Goal: Information Seeking & Learning: Compare options

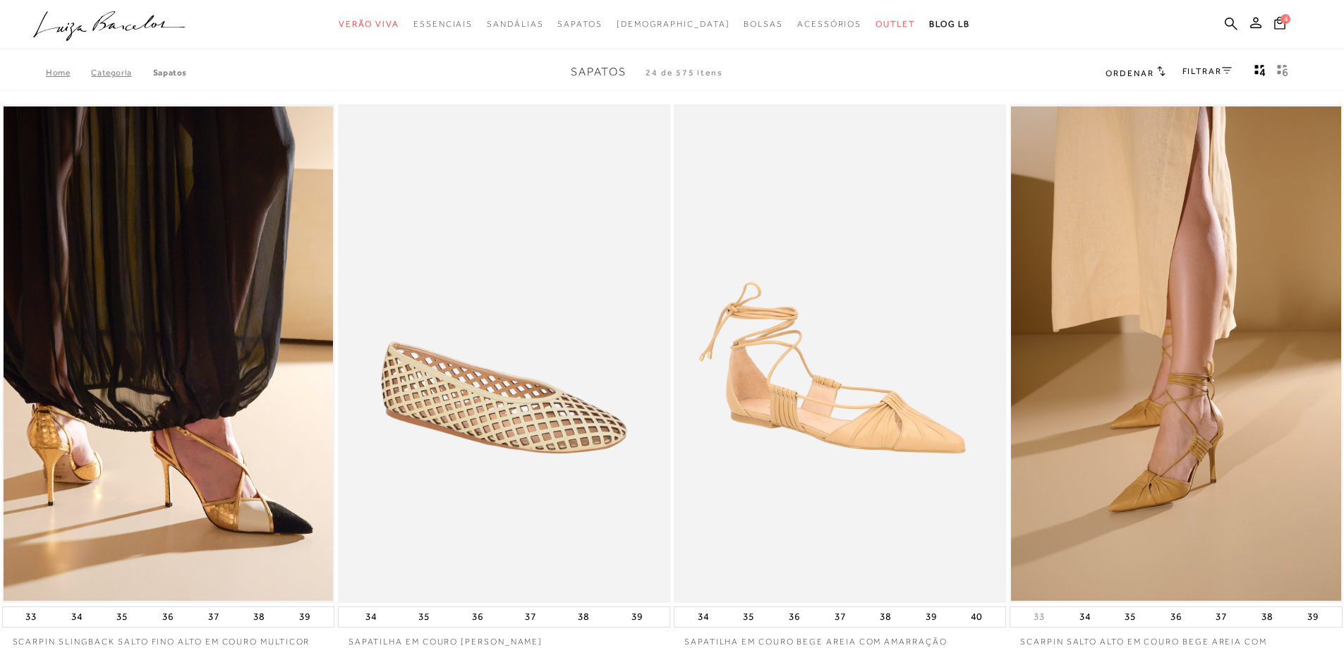
scroll to position [141, 0]
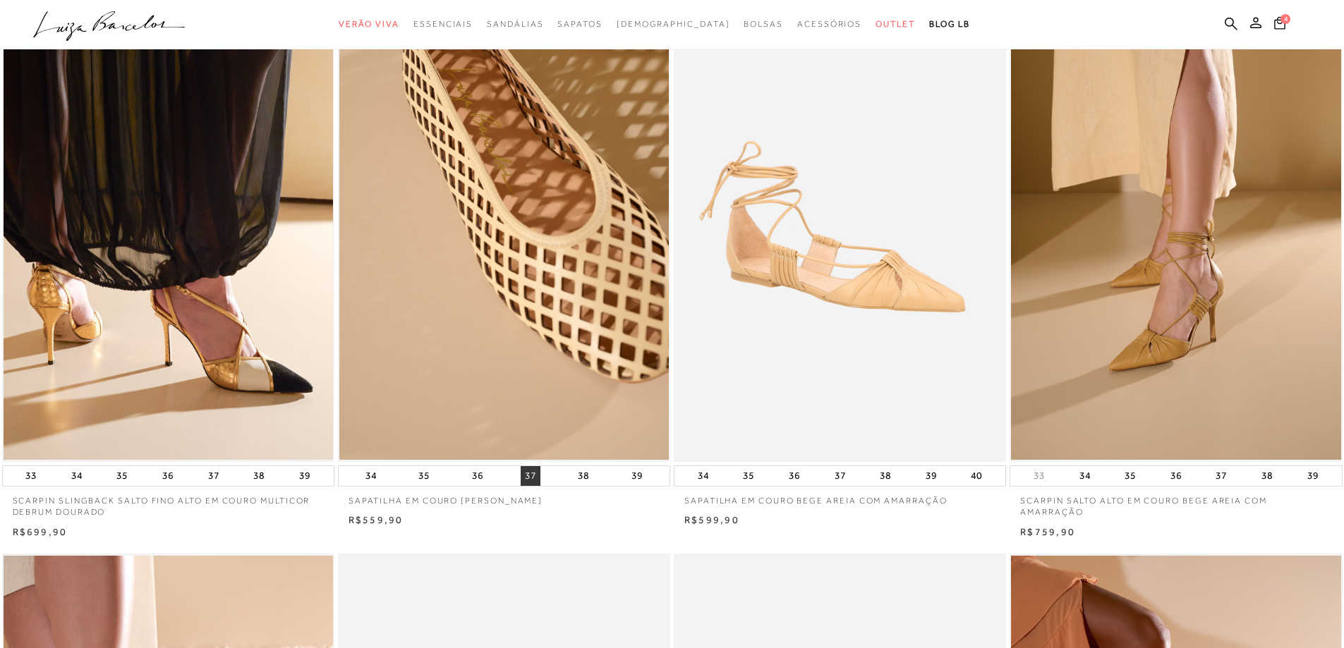
click at [531, 478] on button "37" at bounding box center [531, 476] width 20 height 20
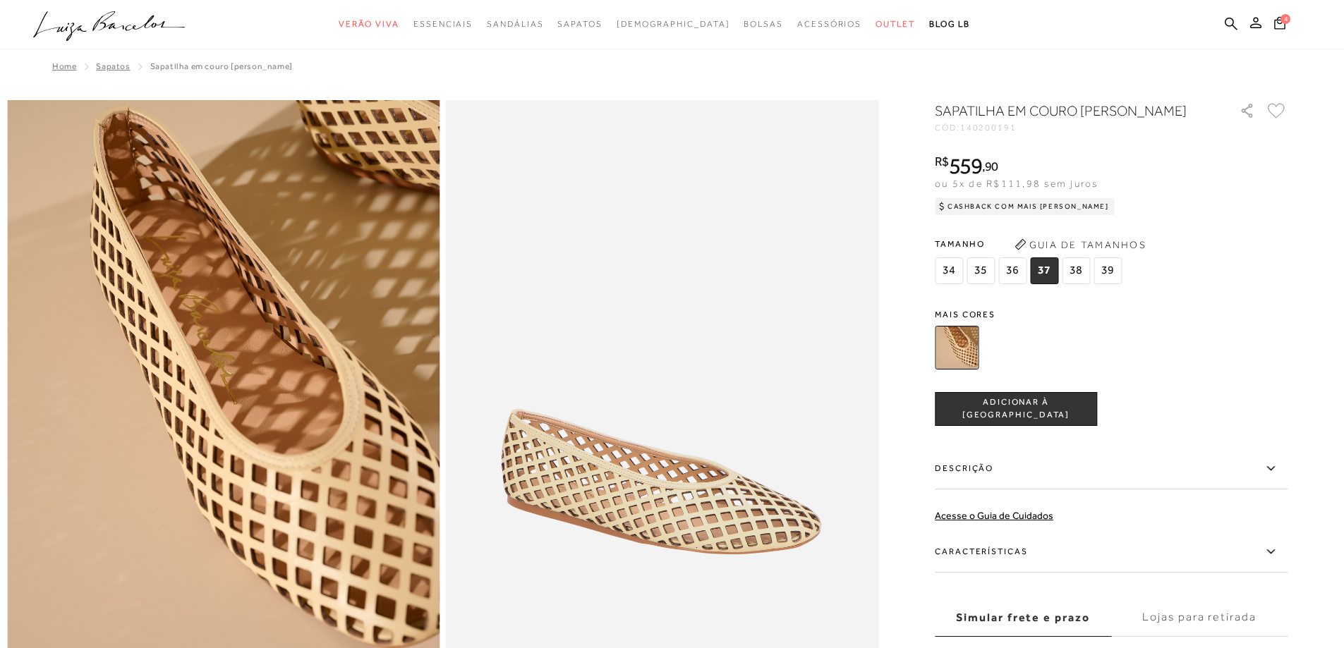
click at [967, 363] on img at bounding box center [957, 348] width 44 height 44
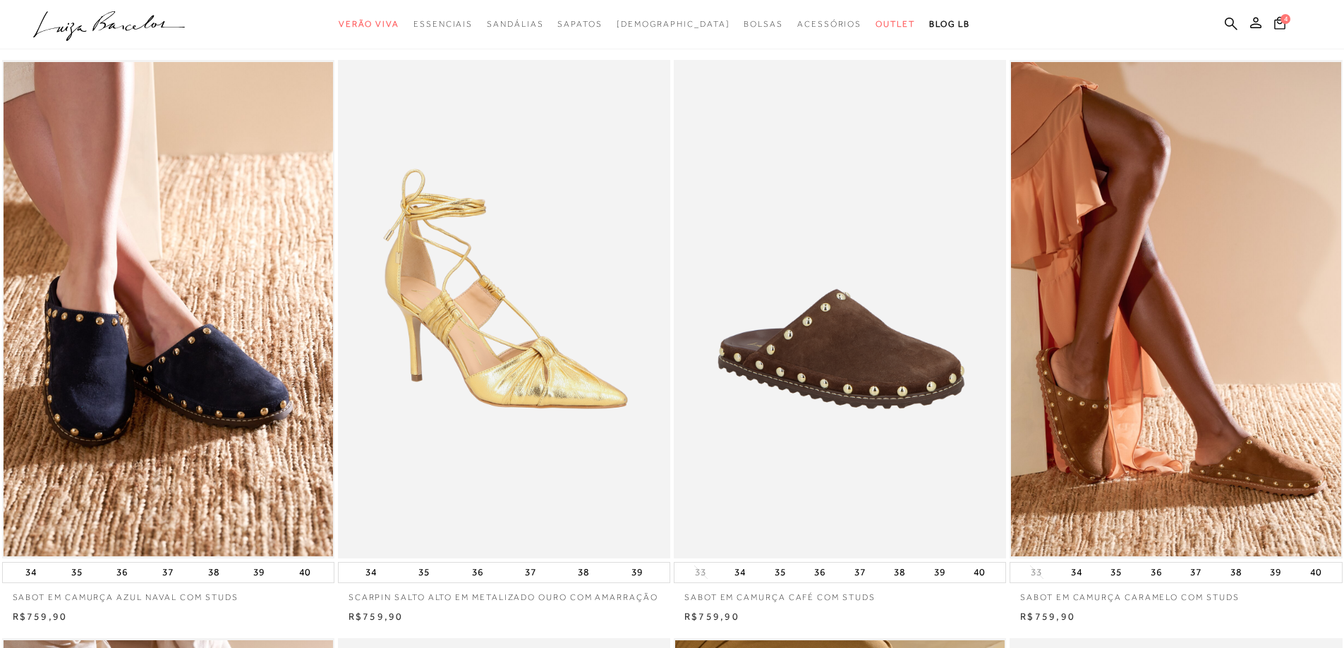
scroll to position [212, 0]
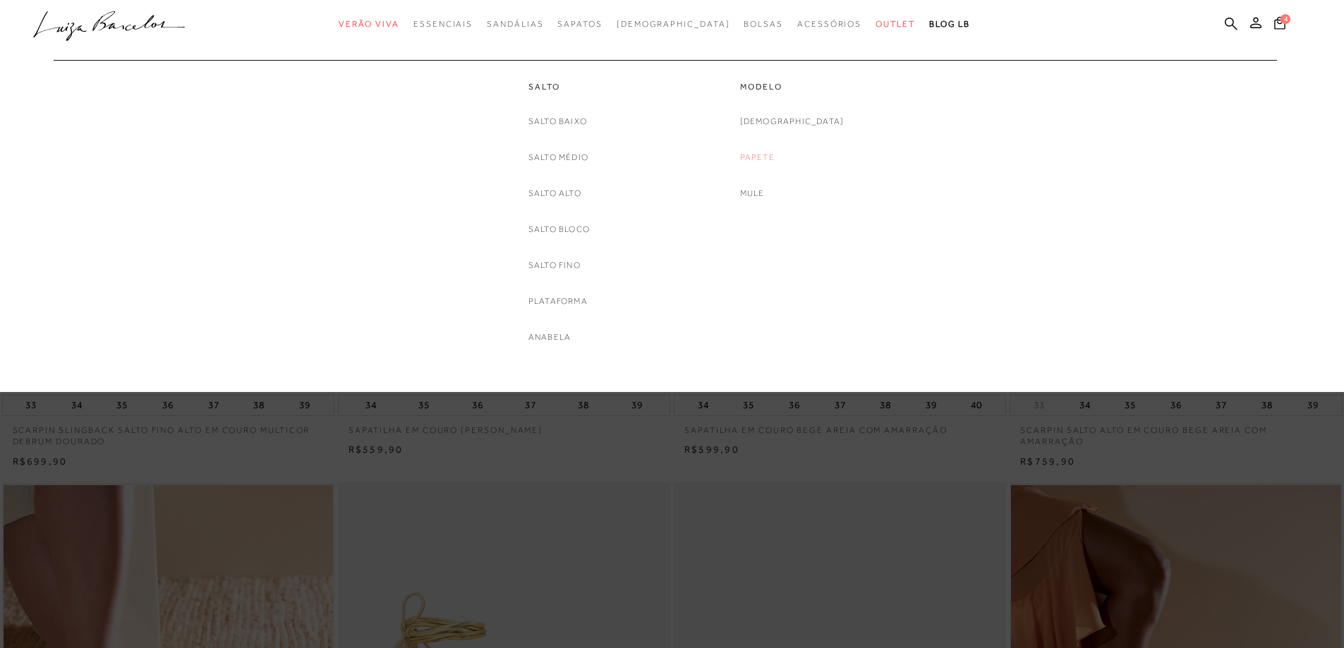
click at [775, 157] on link "Papete" at bounding box center [757, 157] width 35 height 15
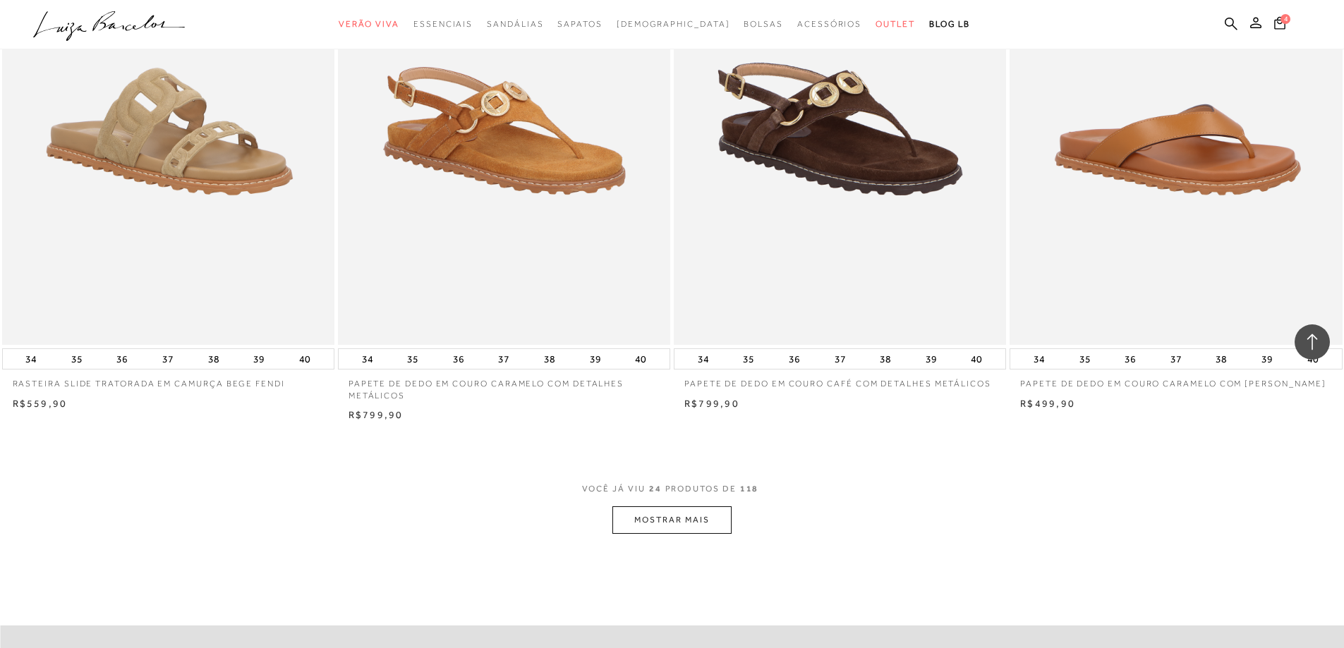
scroll to position [3246, 0]
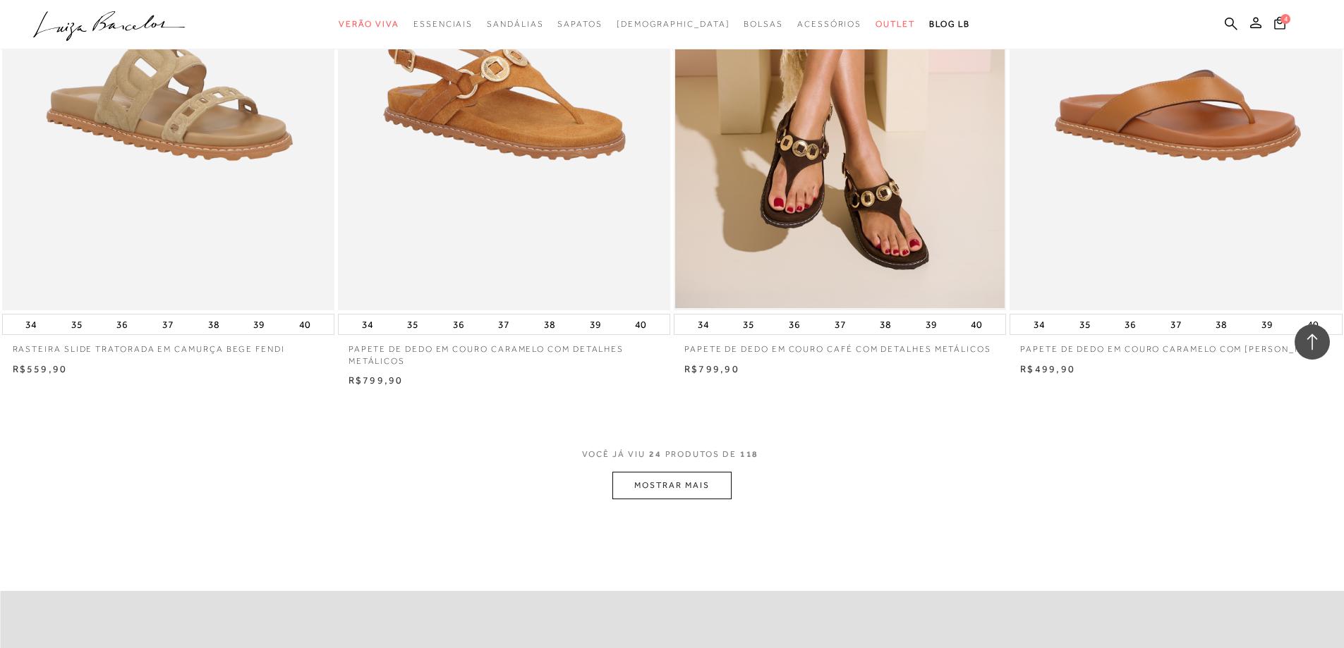
click at [664, 475] on button "MOSTRAR MAIS" at bounding box center [671, 486] width 119 height 28
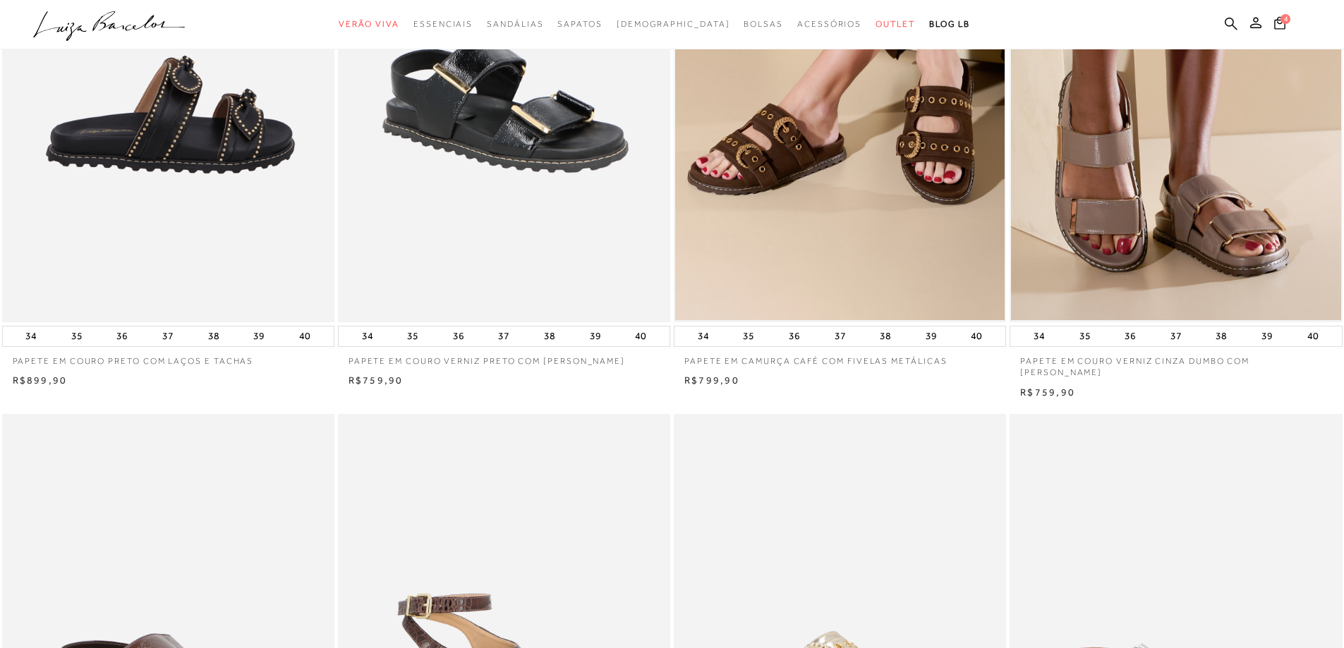
scroll to position [0, 0]
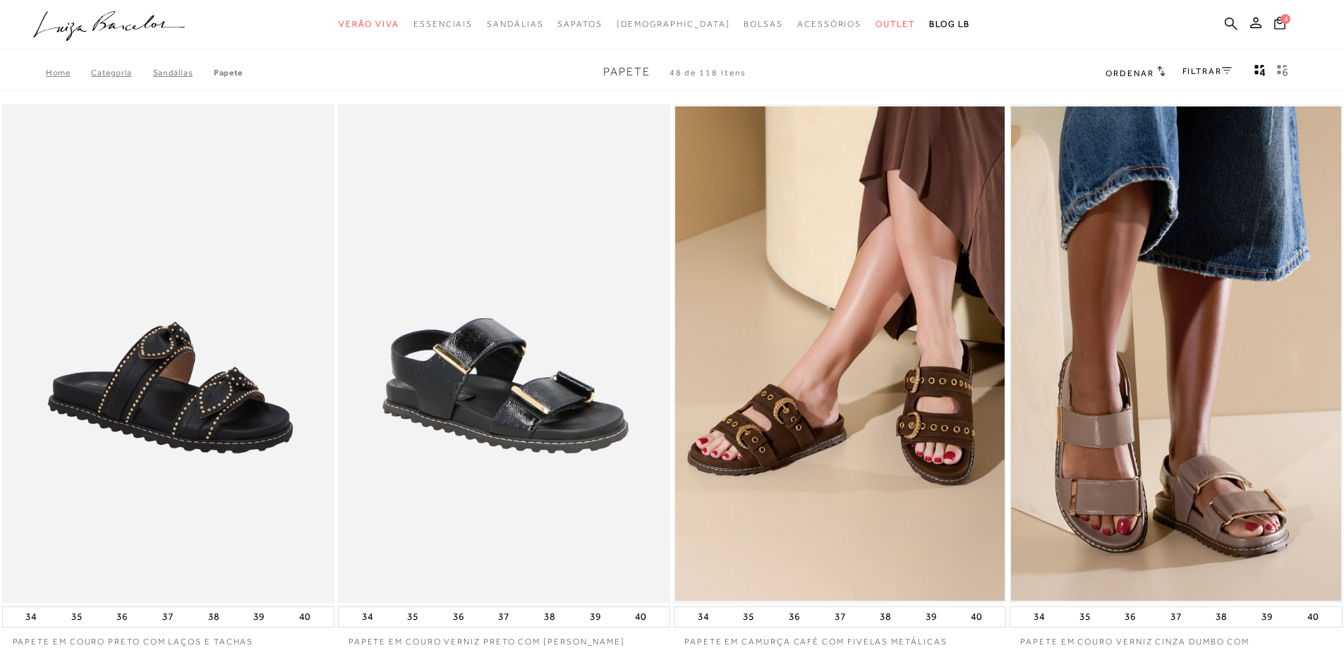
click at [1199, 72] on link "FILTRAR" at bounding box center [1207, 71] width 49 height 10
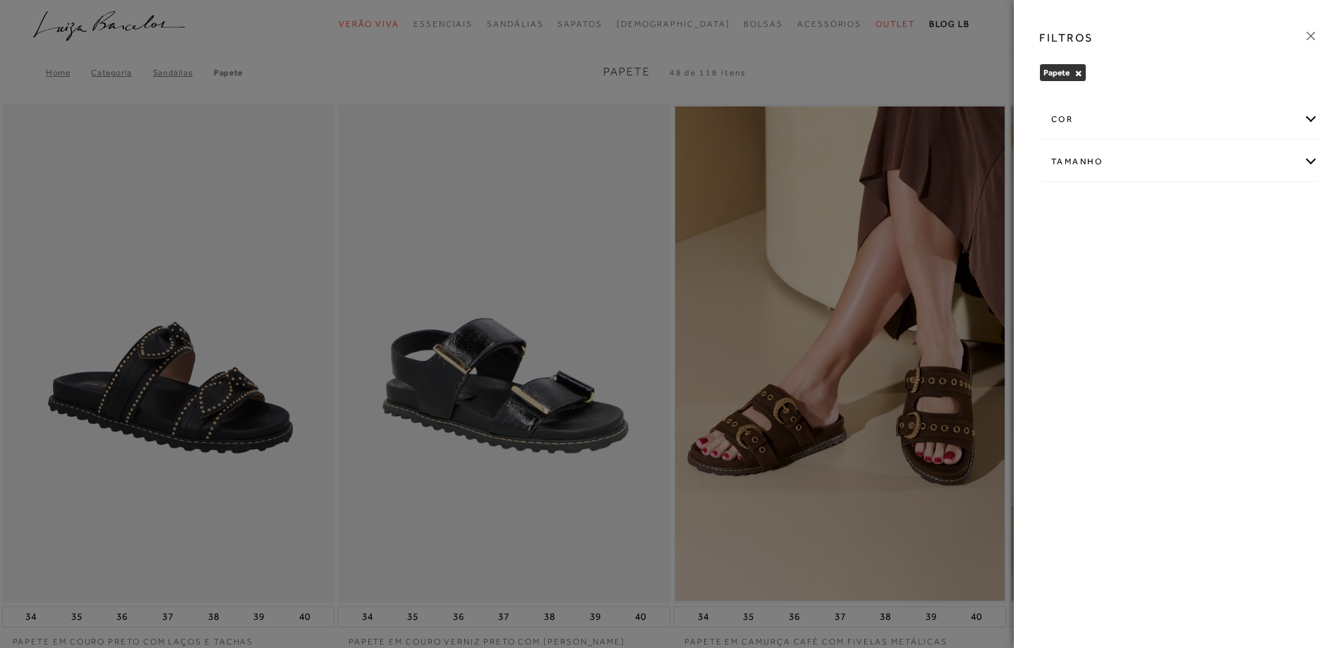
click at [1312, 118] on div "cor" at bounding box center [1179, 119] width 278 height 37
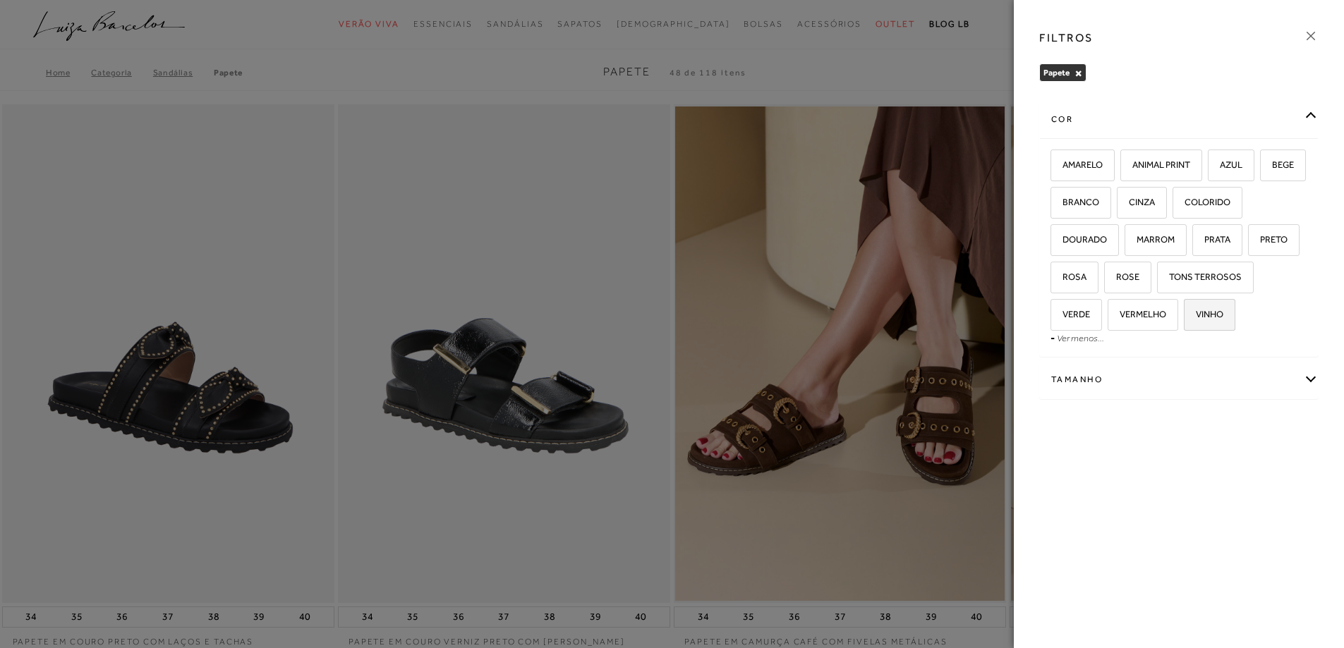
click at [1216, 314] on span "VINHO" at bounding box center [1204, 314] width 38 height 11
click at [1196, 314] on input "VINHO" at bounding box center [1189, 317] width 14 height 14
checkbox input "true"
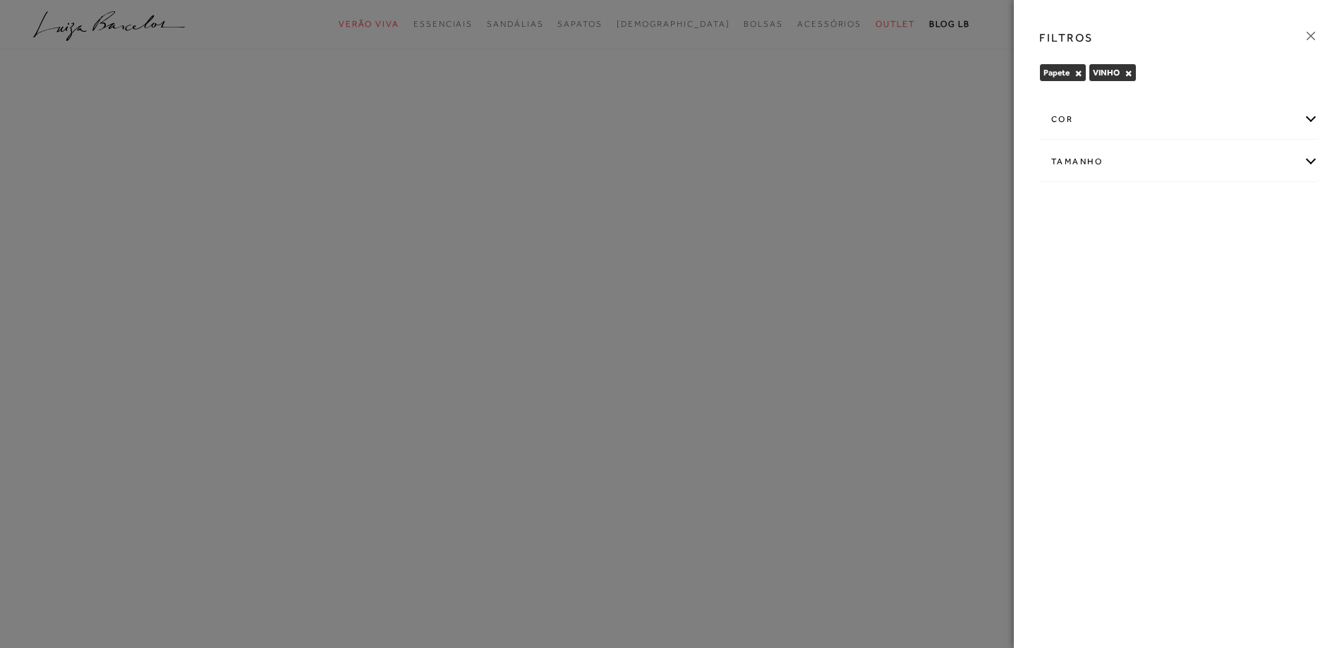
click at [1309, 117] on div "cor" at bounding box center [1179, 119] width 278 height 37
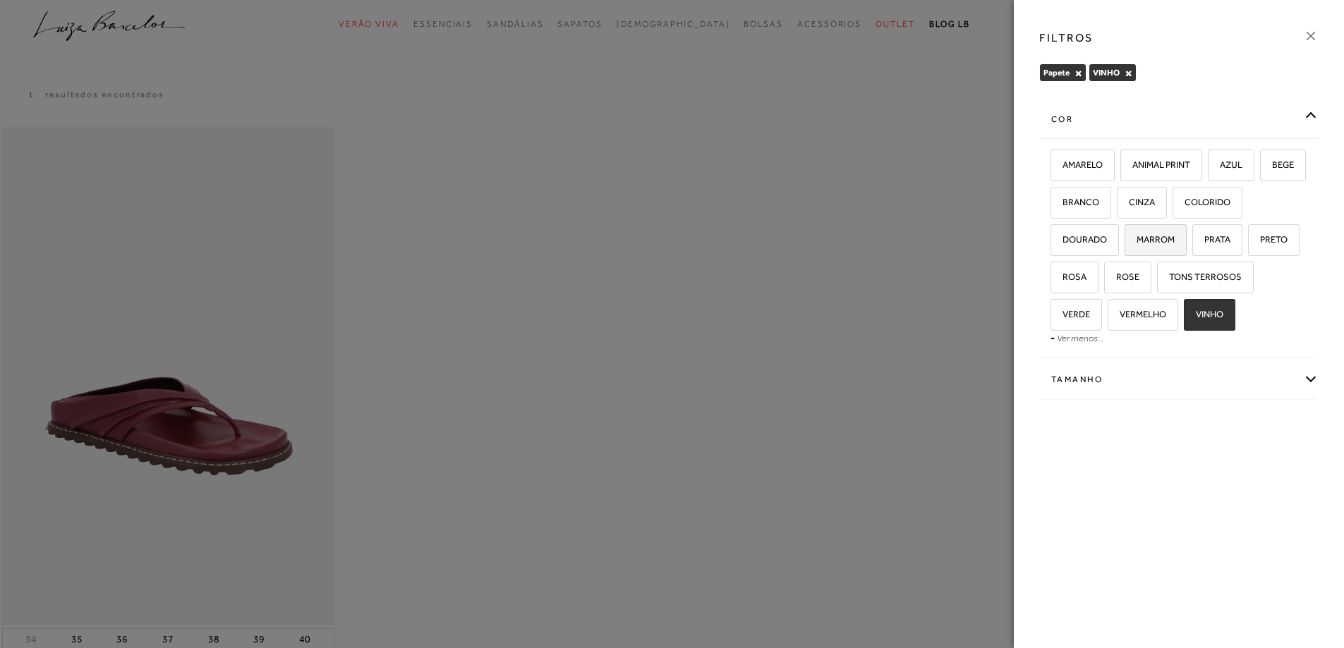
click at [1152, 234] on span "MARROM" at bounding box center [1150, 239] width 49 height 11
click at [1137, 235] on input "MARROM" at bounding box center [1130, 242] width 14 height 14
checkbox input "true"
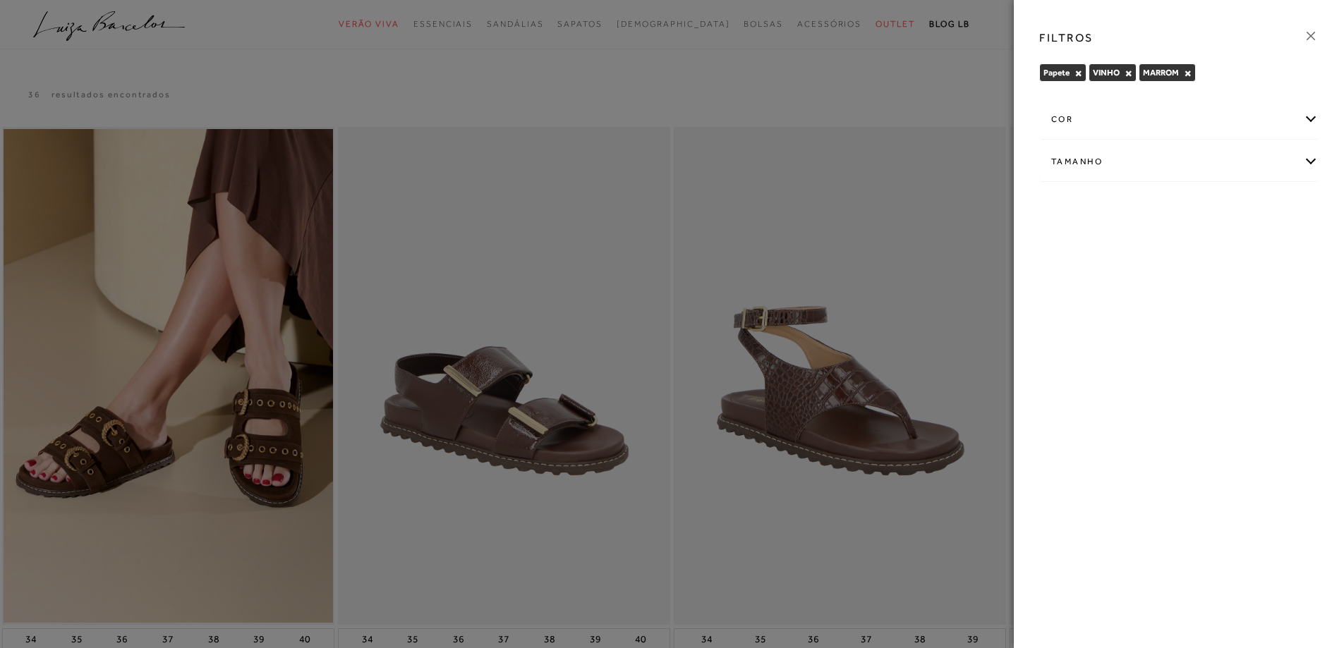
click at [1310, 119] on div "cor" at bounding box center [1179, 119] width 278 height 37
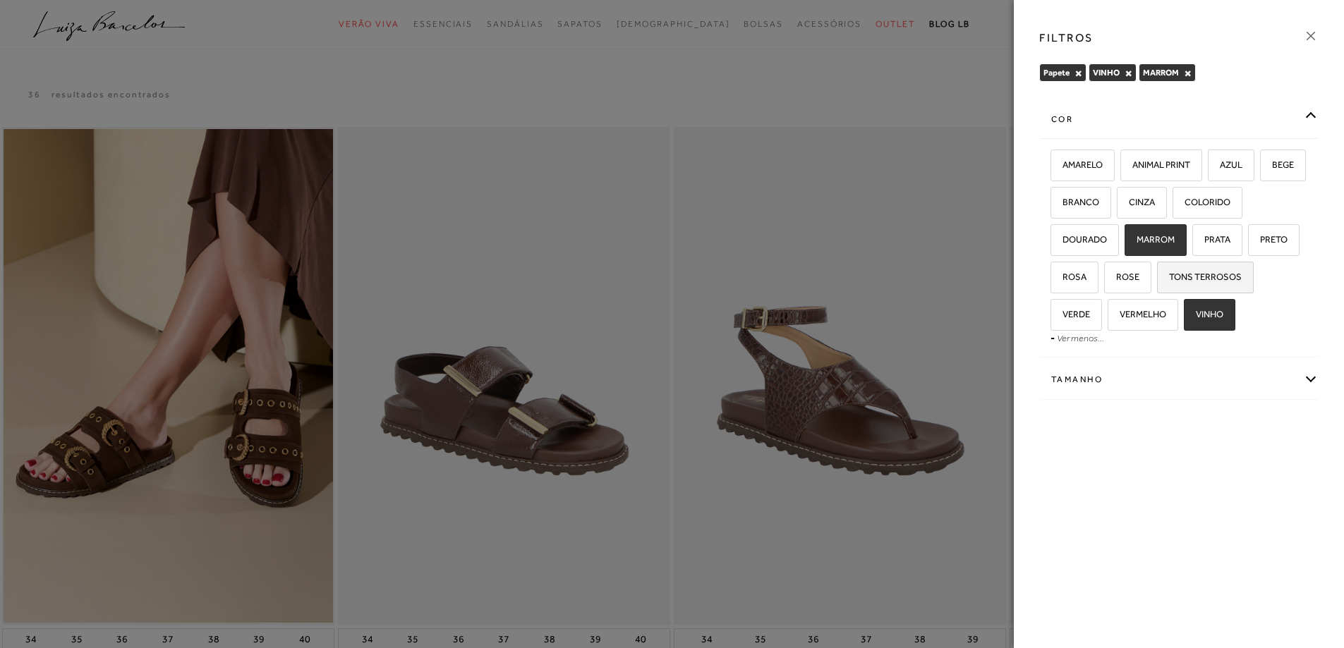
click at [1187, 277] on span "TONS TERROSOS" at bounding box center [1200, 277] width 83 height 11
click at [1169, 277] on input "TONS TERROSOS" at bounding box center [1162, 279] width 14 height 14
checkbox input "true"
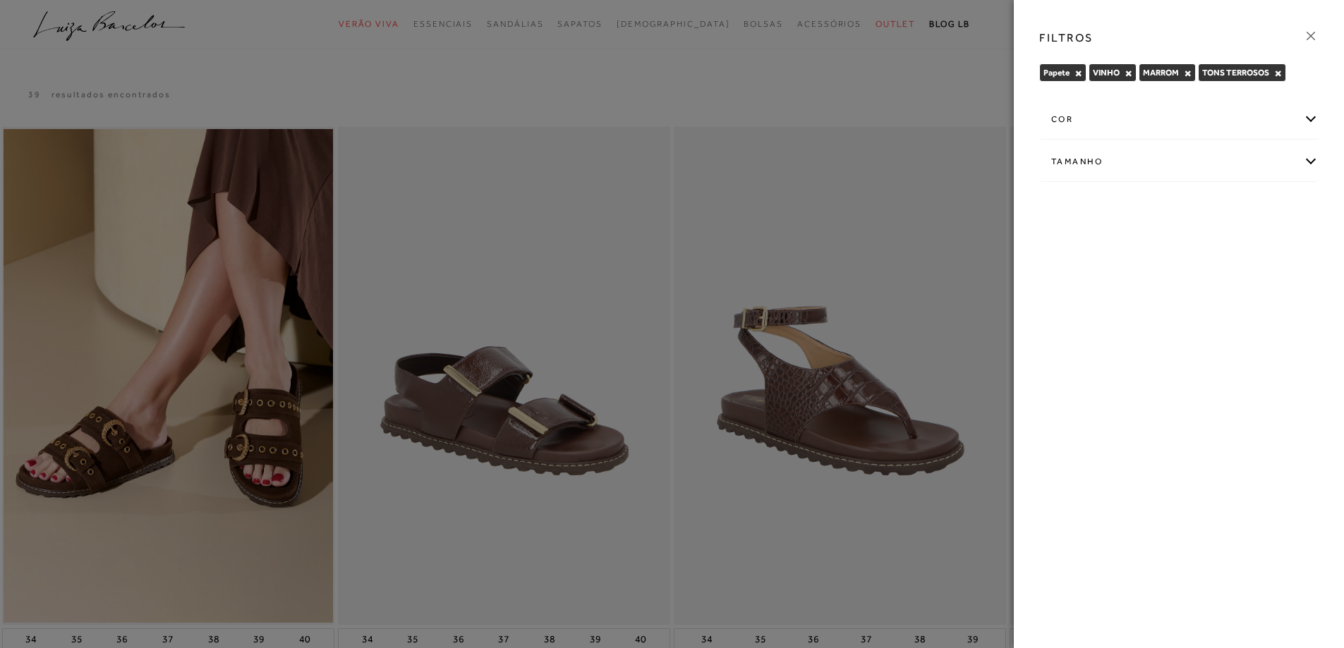
click at [1310, 155] on div "Tamanho" at bounding box center [1179, 161] width 278 height 37
click at [1186, 206] on span "37" at bounding box center [1181, 207] width 20 height 11
click at [1181, 206] on input "37" at bounding box center [1174, 210] width 14 height 14
checkbox input "true"
click at [1310, 32] on icon at bounding box center [1311, 36] width 16 height 16
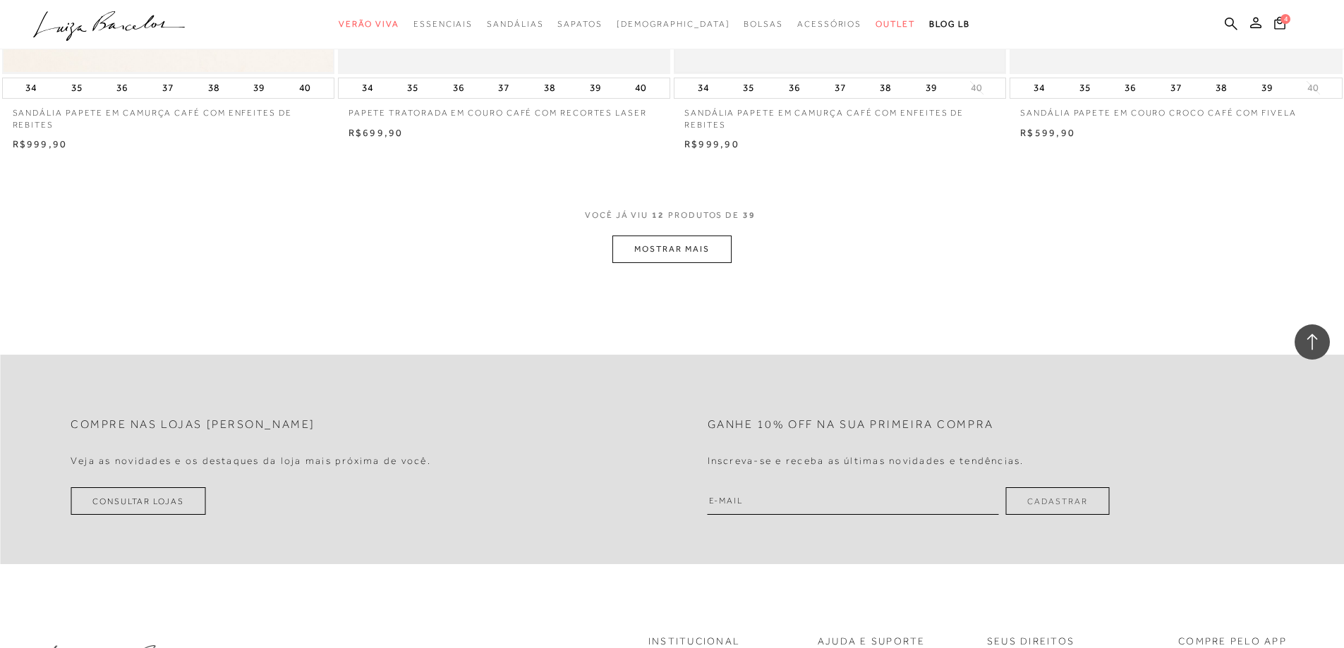
scroll to position [1764, 0]
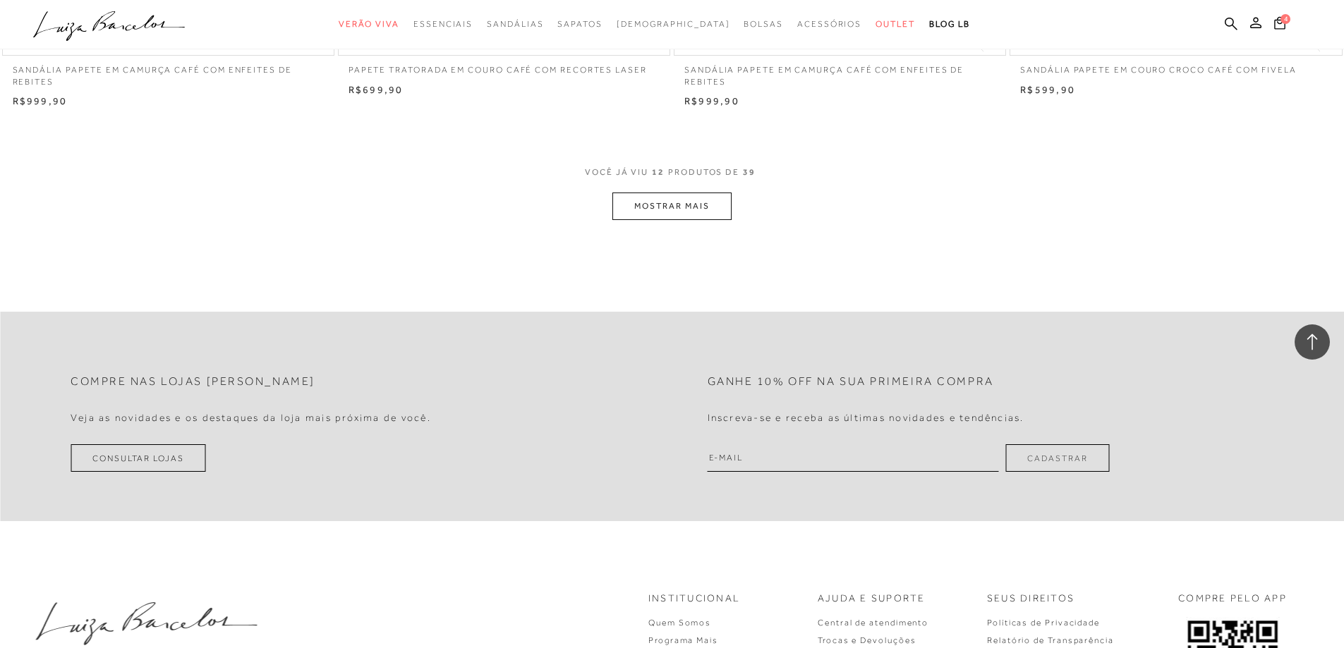
click at [680, 216] on button "MOSTRAR MAIS" at bounding box center [671, 207] width 119 height 28
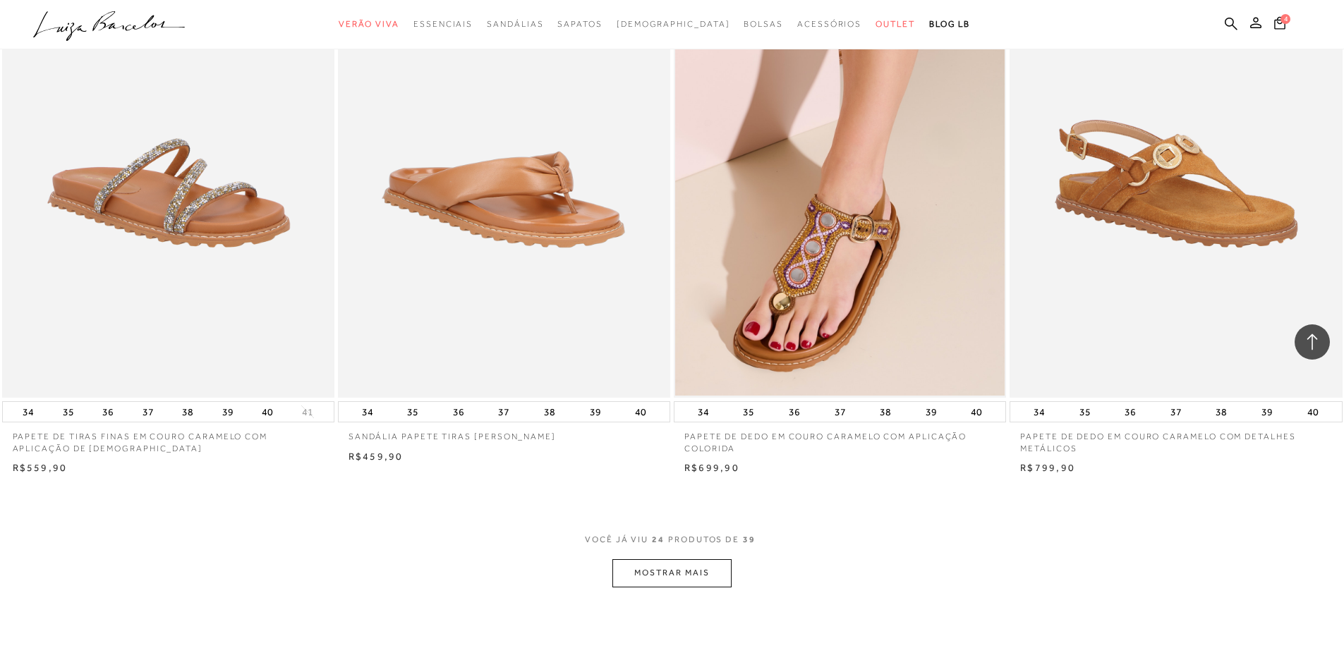
scroll to position [3175, 0]
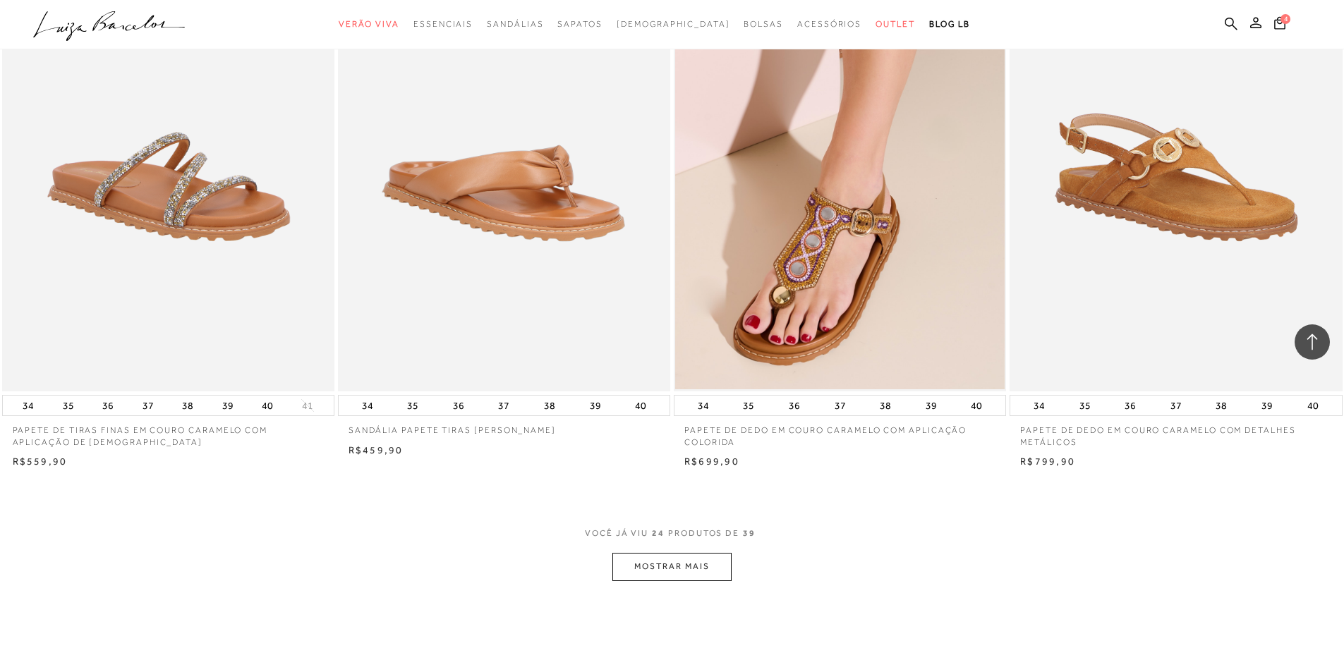
click at [663, 579] on button "MOSTRAR MAIS" at bounding box center [671, 567] width 119 height 28
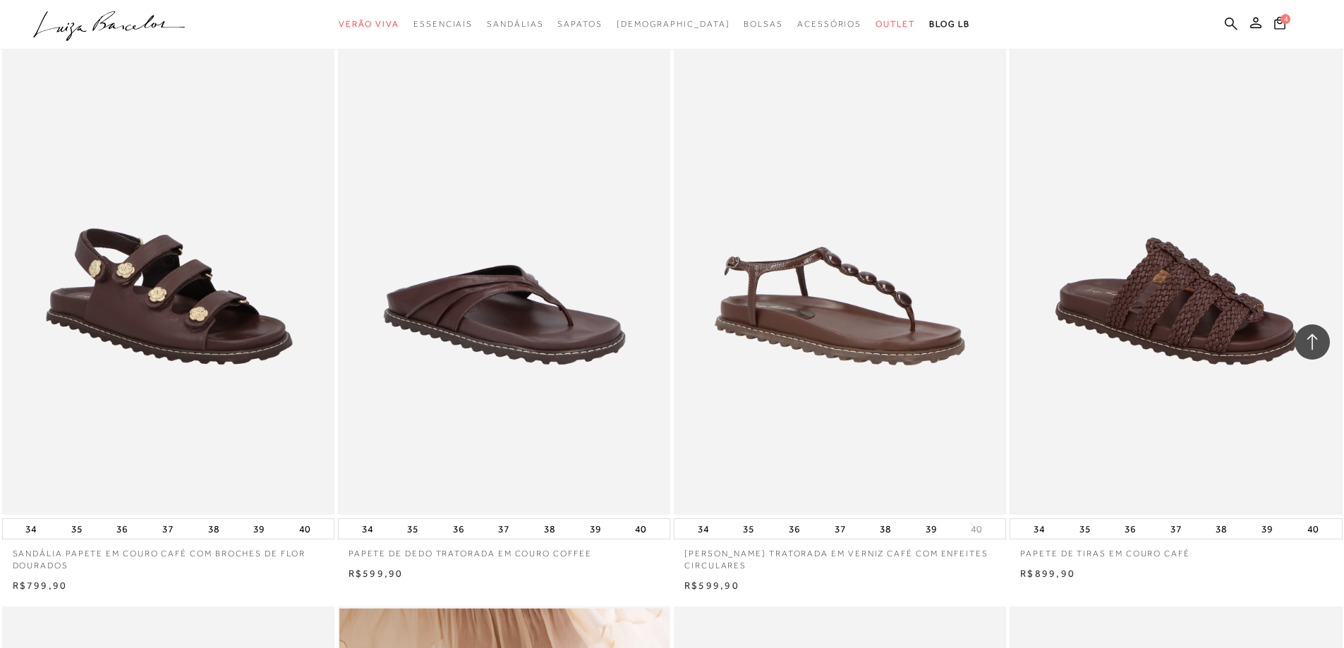
scroll to position [3599, 0]
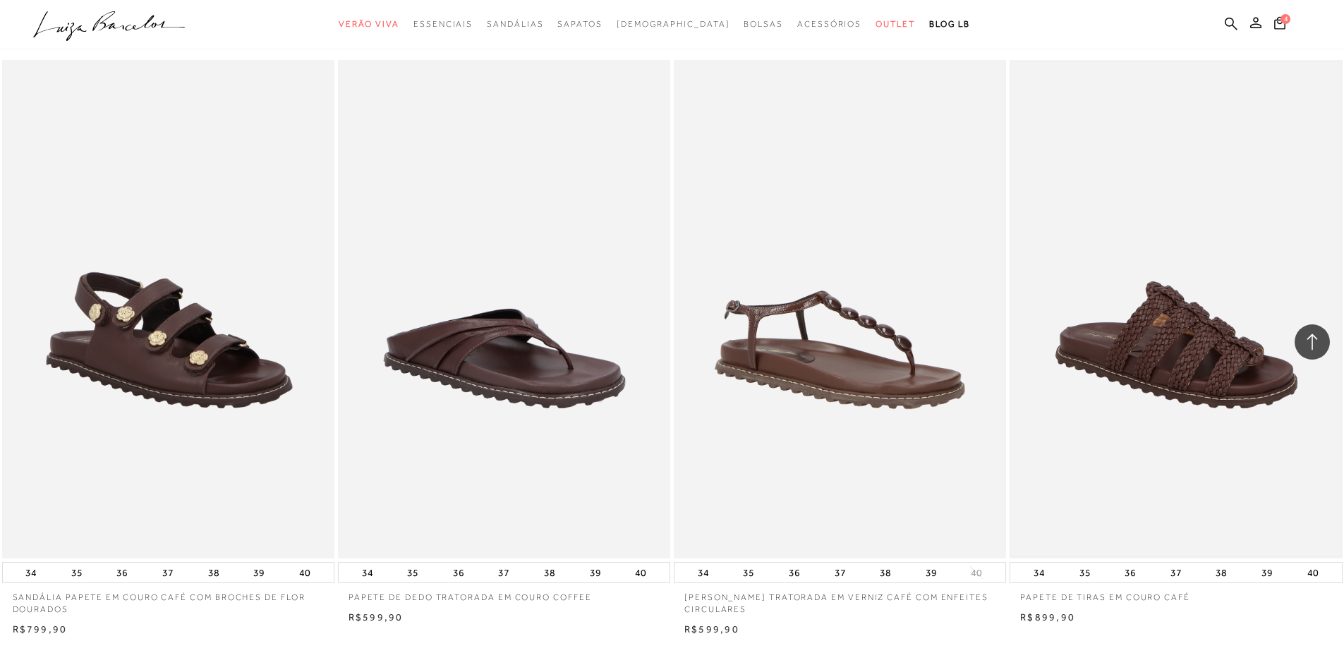
click at [1185, 367] on img at bounding box center [1176, 309] width 330 height 495
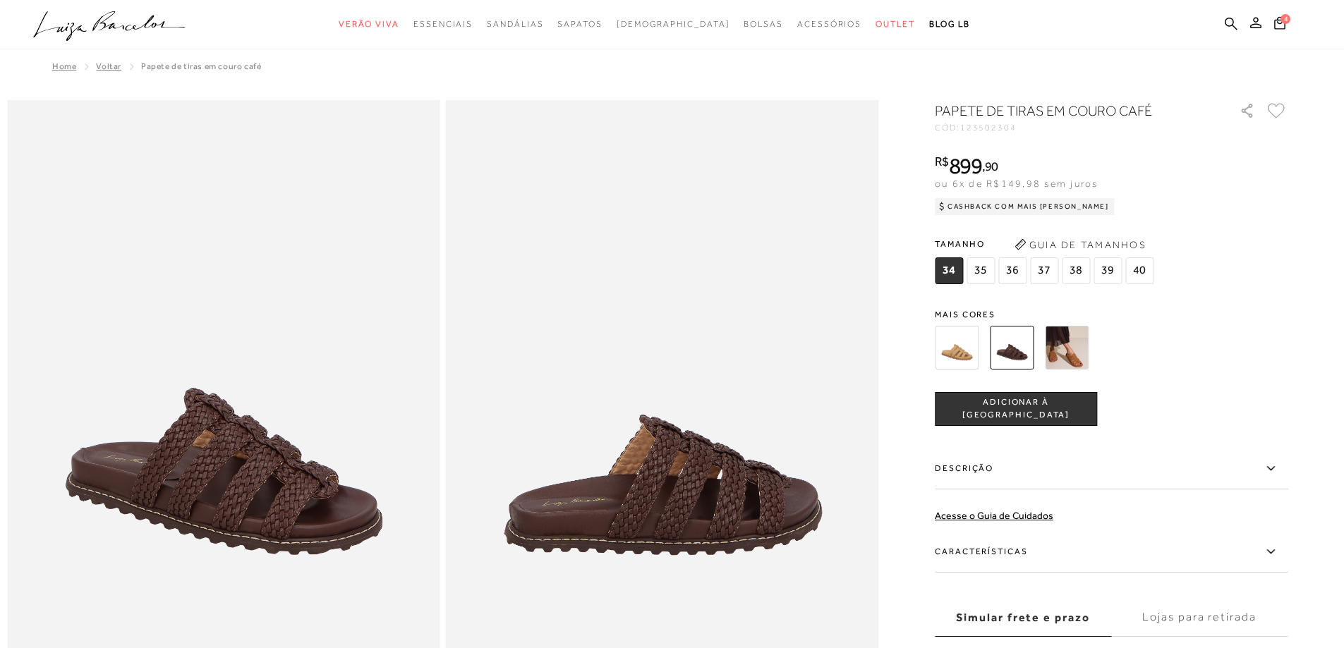
click at [1066, 350] on img at bounding box center [1067, 348] width 44 height 44
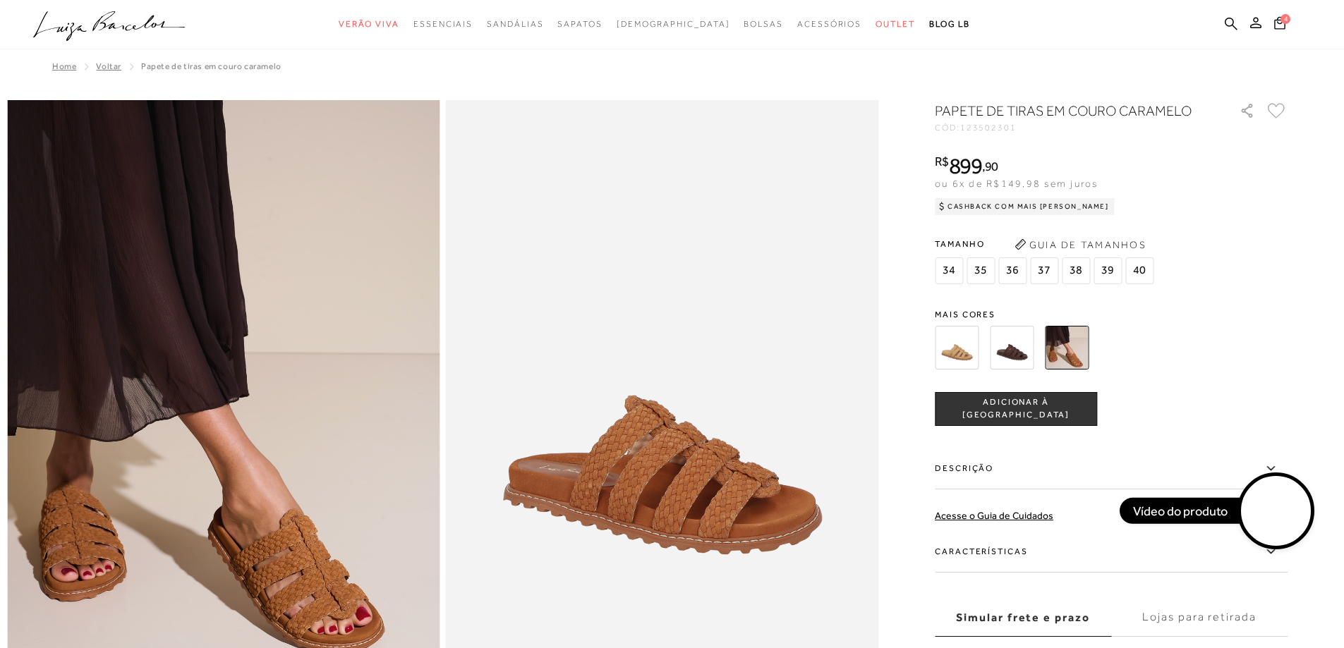
scroll to position [282, 0]
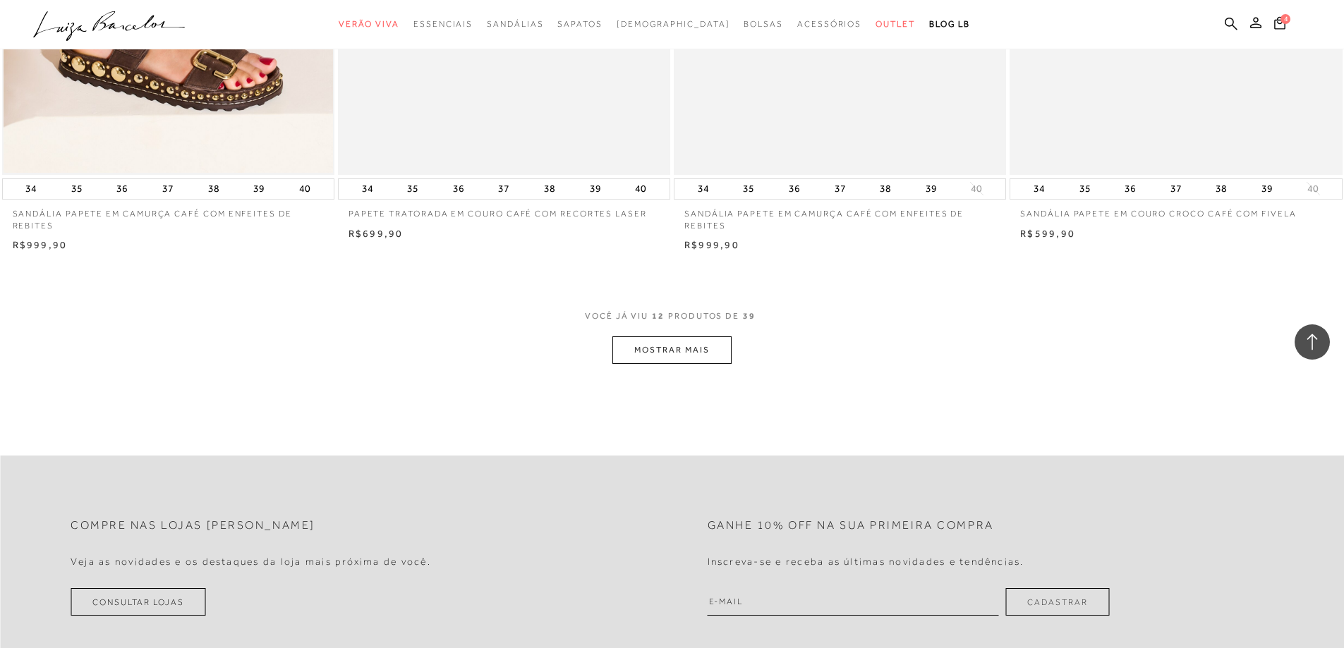
scroll to position [1612, 0]
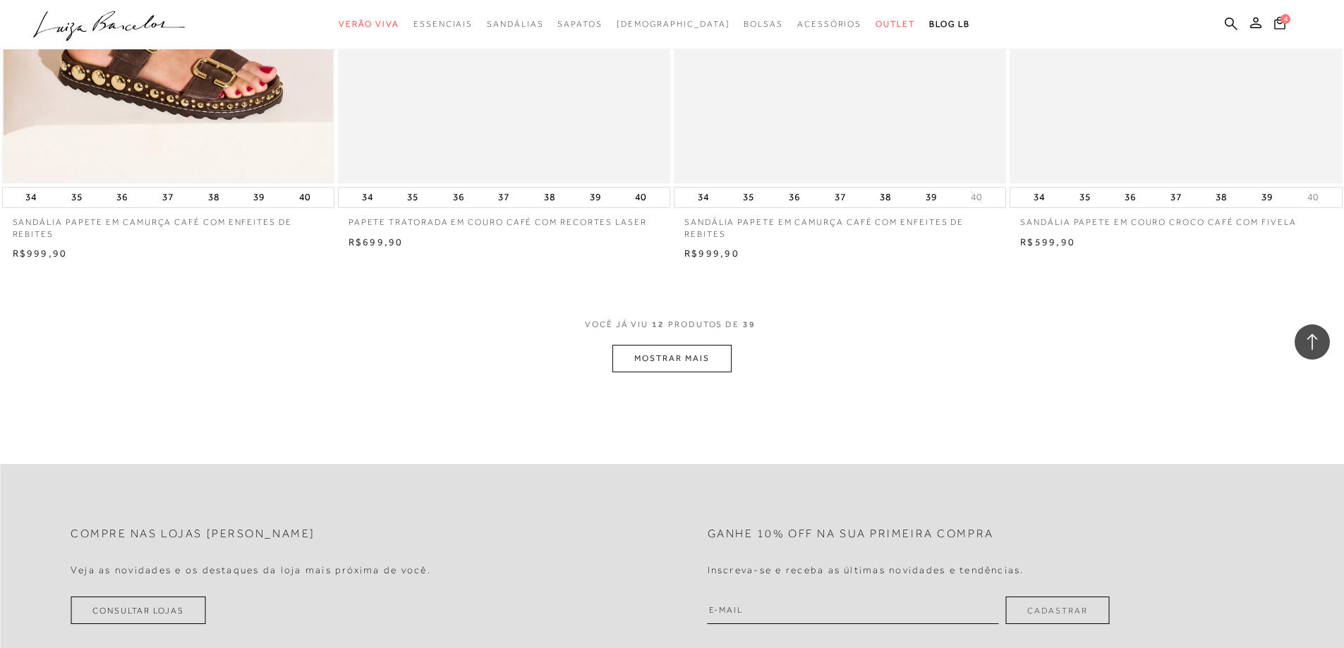
click at [687, 365] on button "MOSTRAR MAIS" at bounding box center [671, 359] width 119 height 28
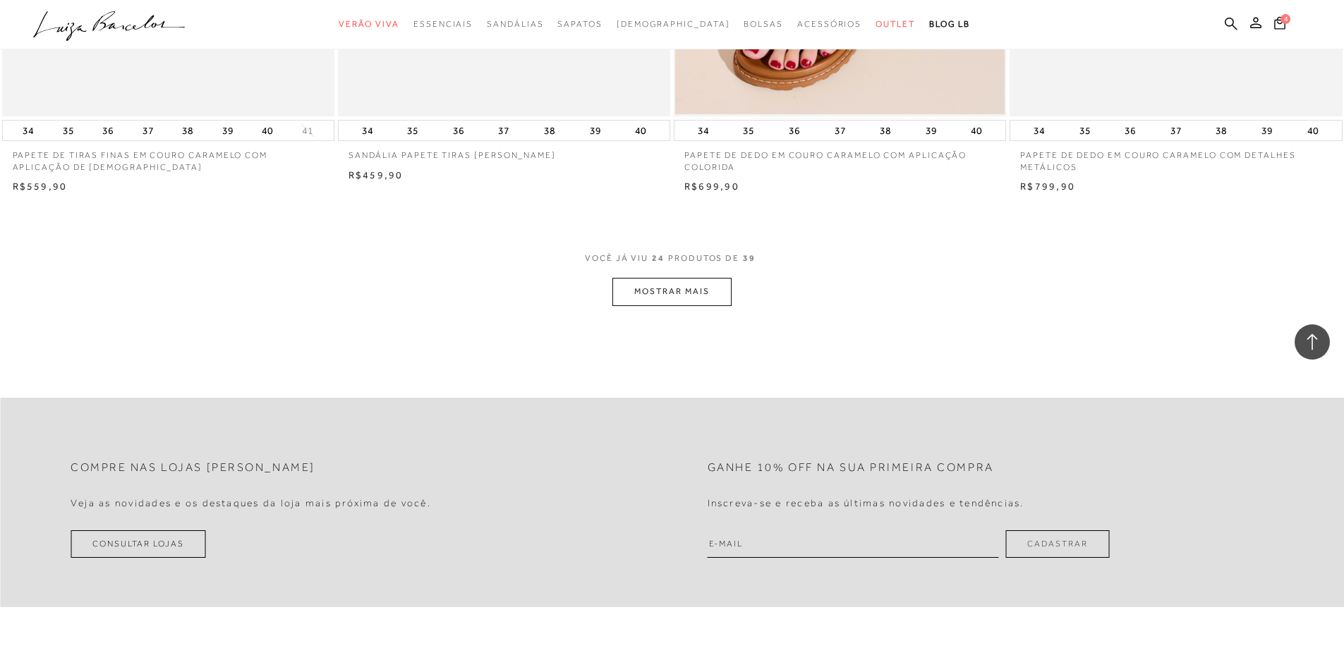
scroll to position [3517, 0]
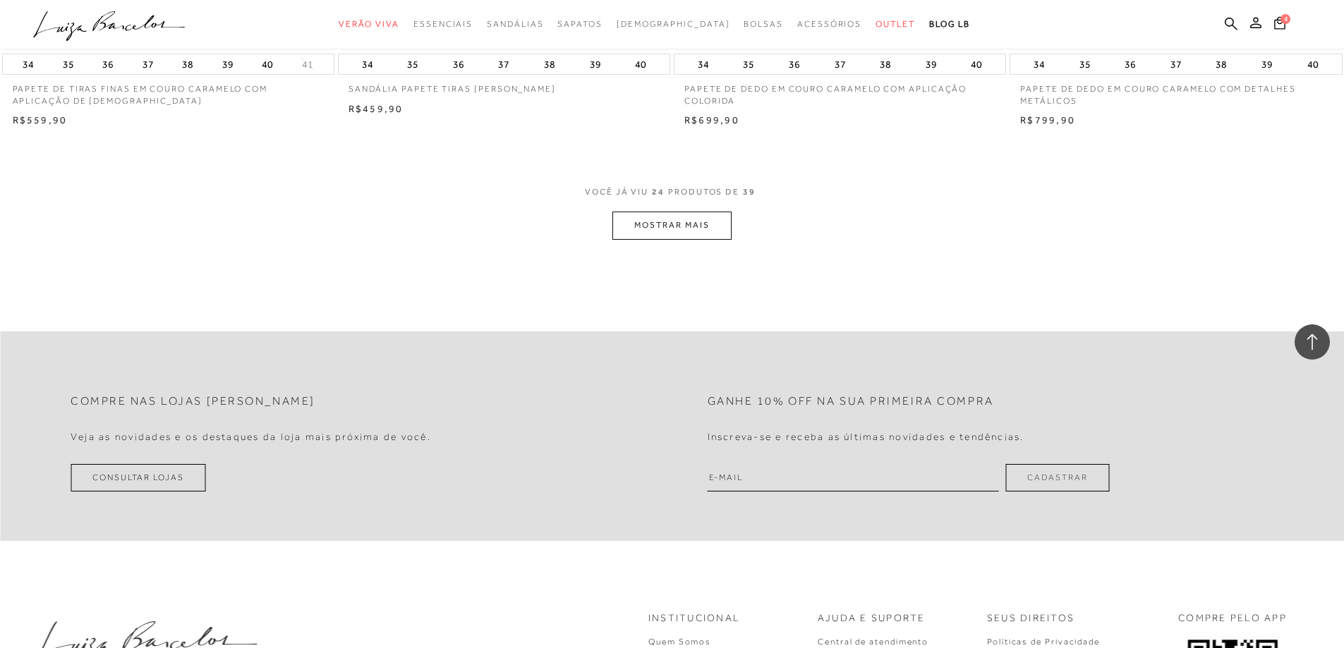
click at [666, 236] on button "MOSTRAR MAIS" at bounding box center [671, 226] width 119 height 28
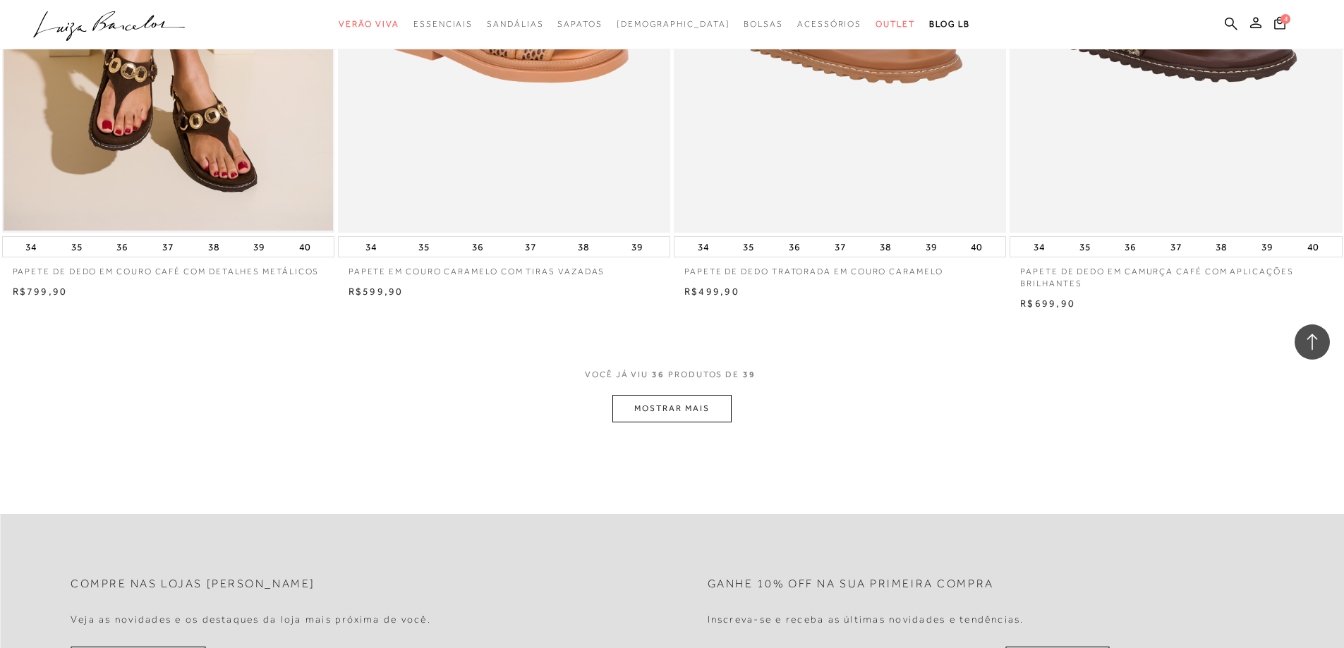
scroll to position [5210, 0]
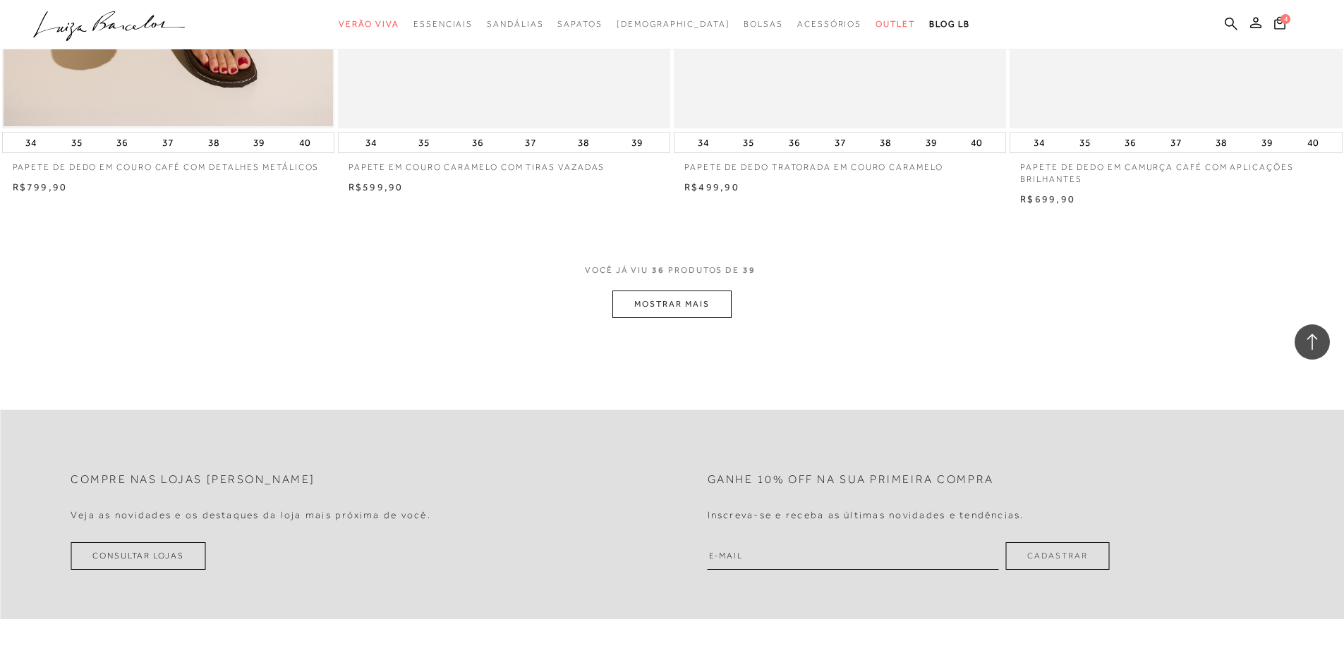
click at [666, 314] on button "MOSTRAR MAIS" at bounding box center [671, 305] width 119 height 28
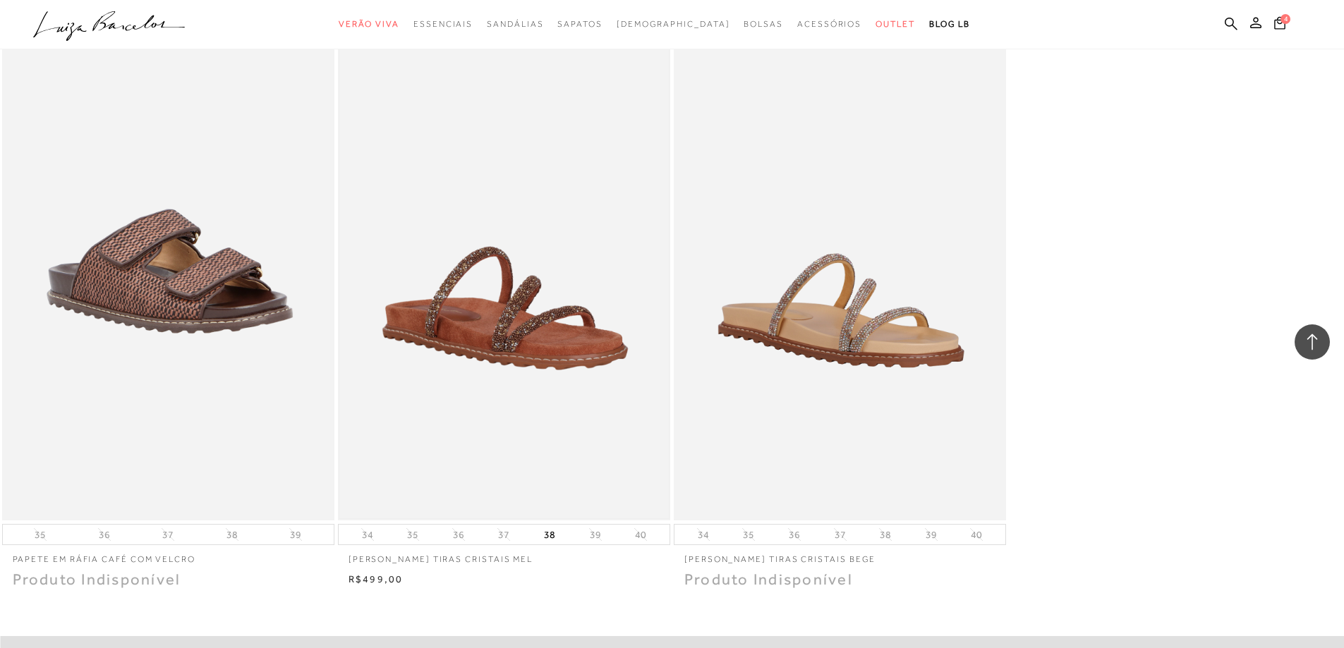
scroll to position [5422, 0]
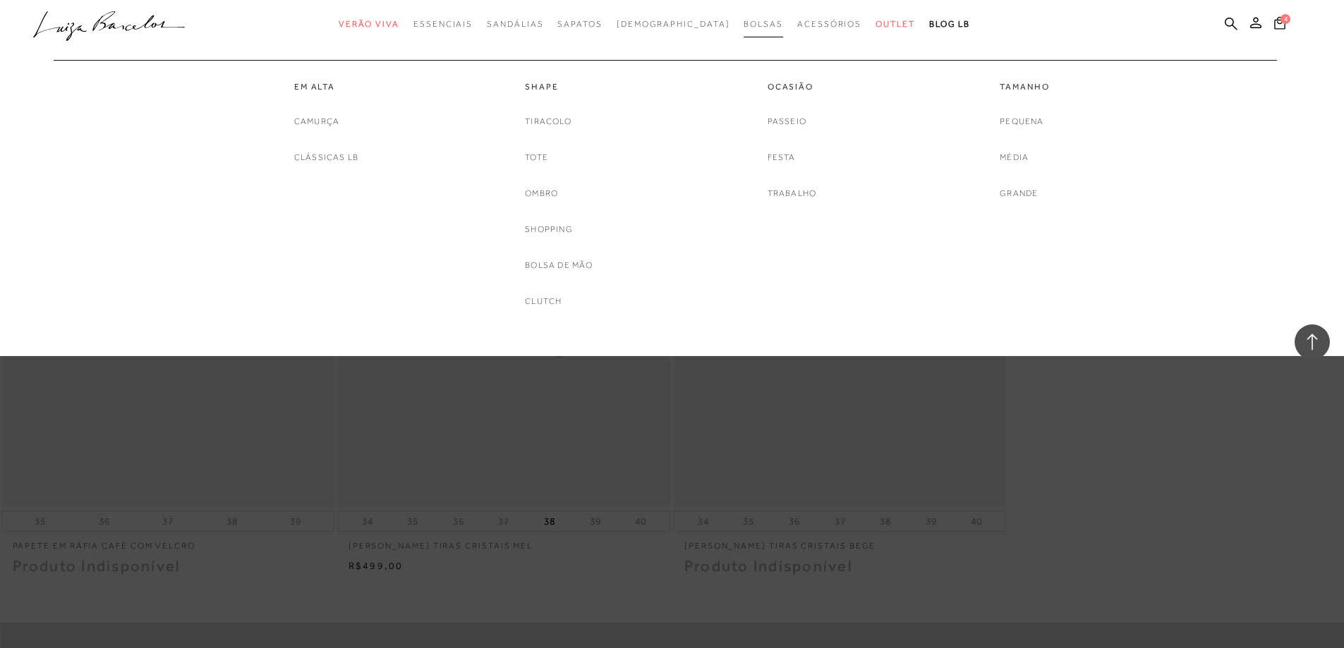
click at [744, 21] on span "Bolsas" at bounding box center [764, 24] width 40 height 10
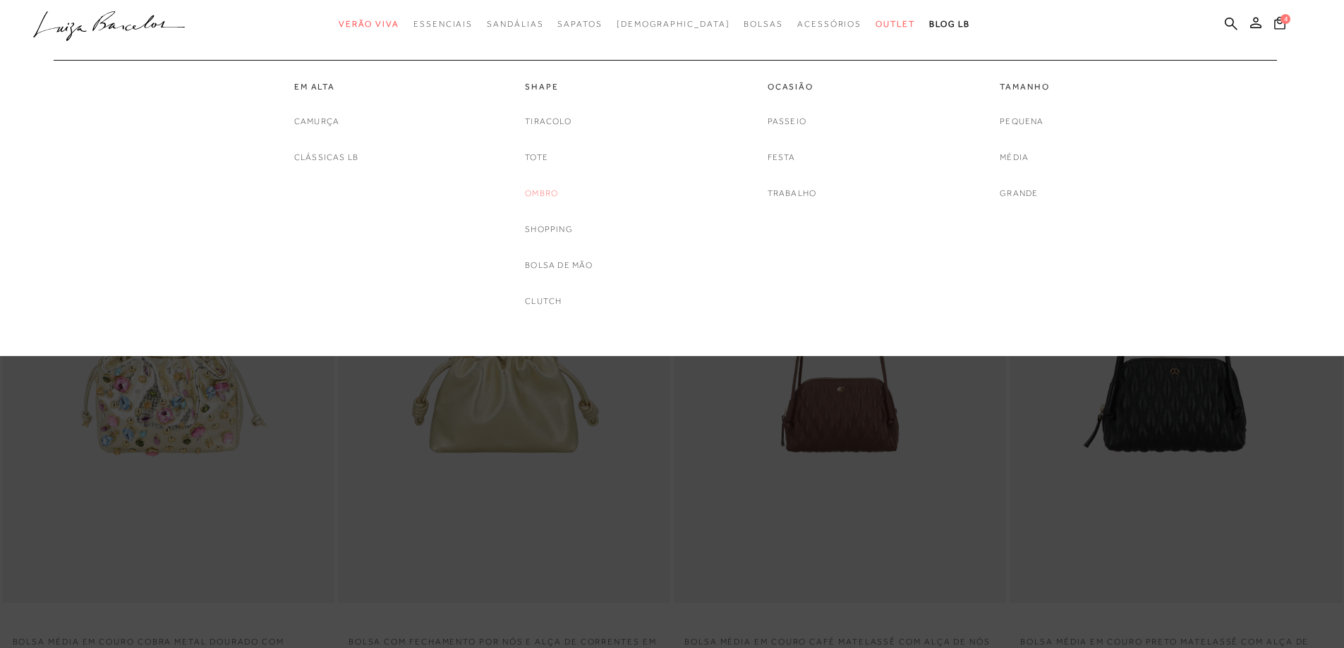
click at [541, 193] on link "Ombro" at bounding box center [541, 193] width 33 height 15
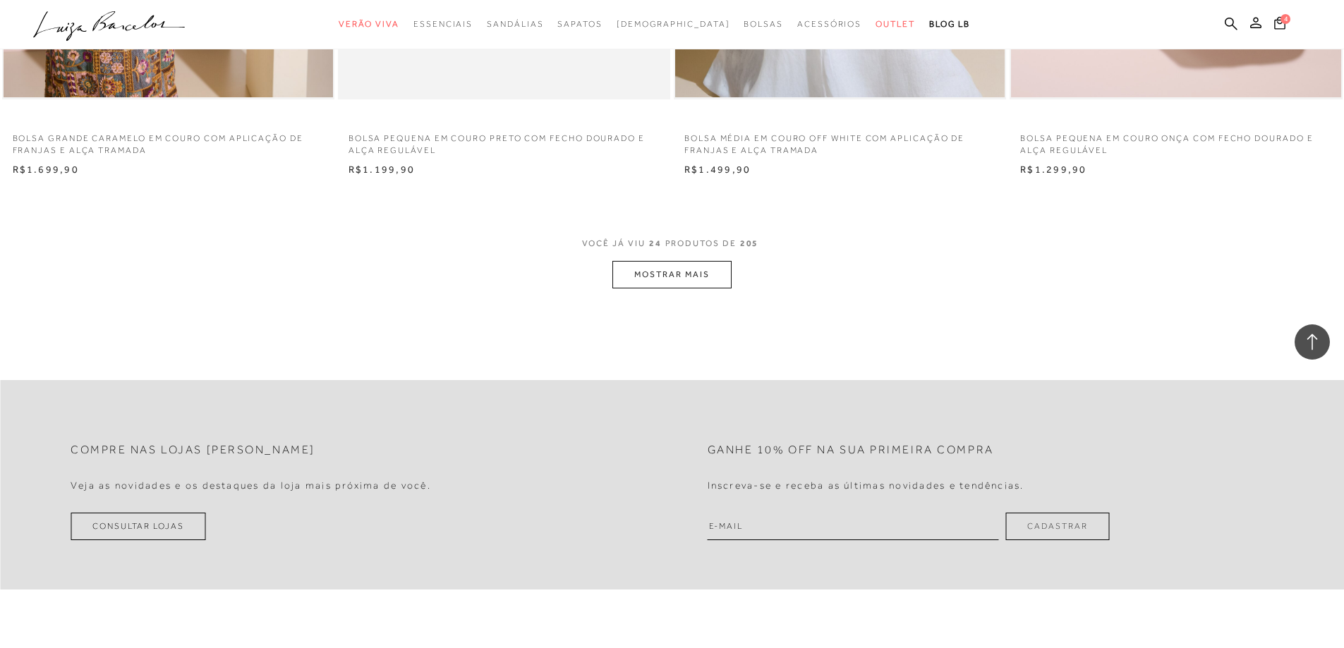
scroll to position [3458, 0]
click at [668, 274] on button "MOSTRAR MAIS" at bounding box center [671, 274] width 119 height 28
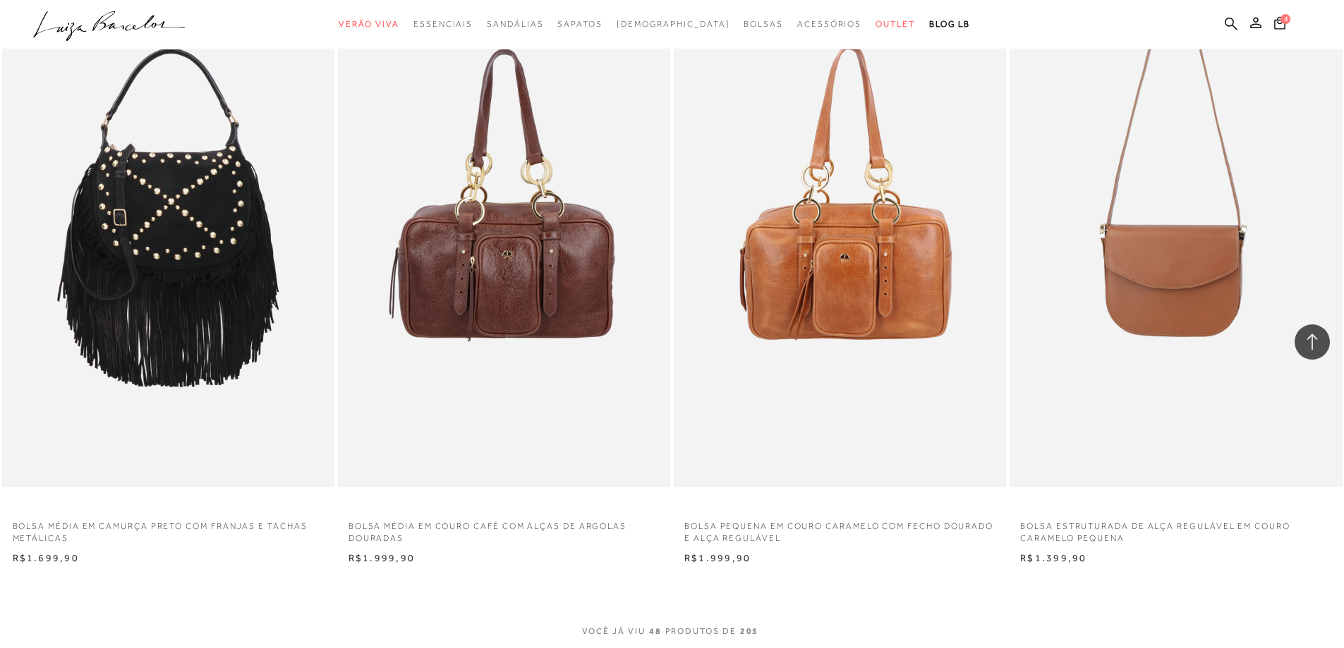
scroll to position [6986, 0]
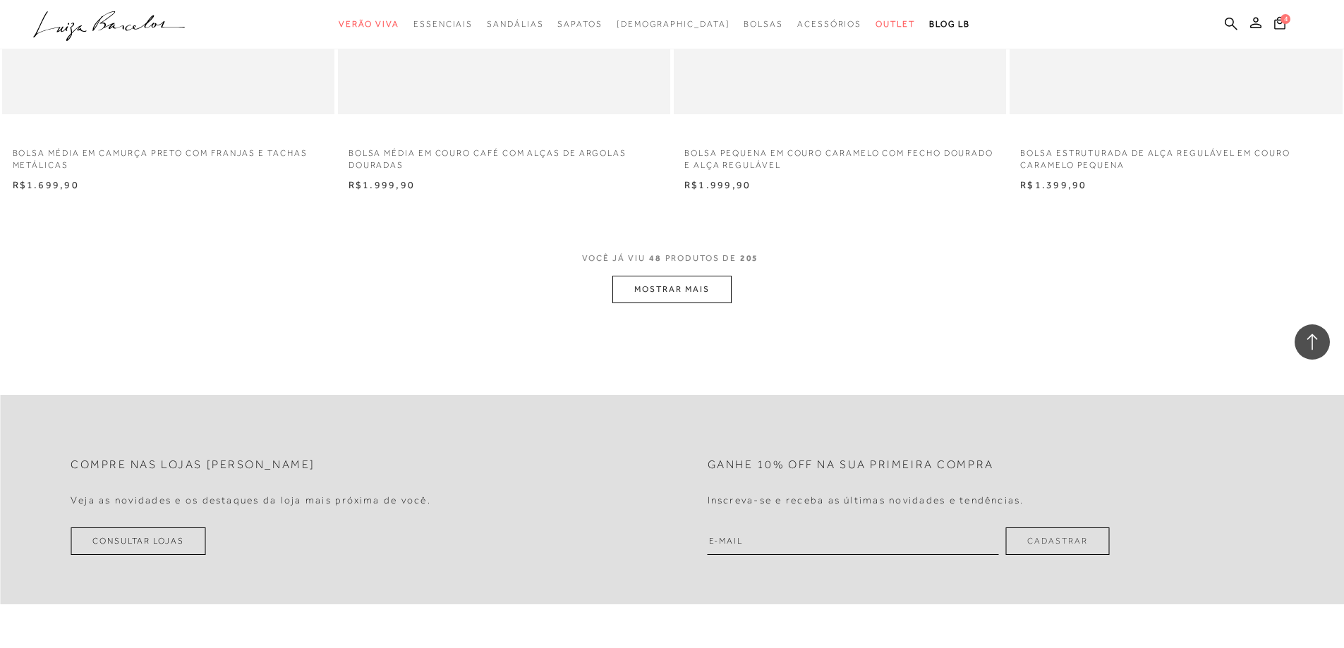
click at [677, 284] on button "MOSTRAR MAIS" at bounding box center [671, 290] width 119 height 28
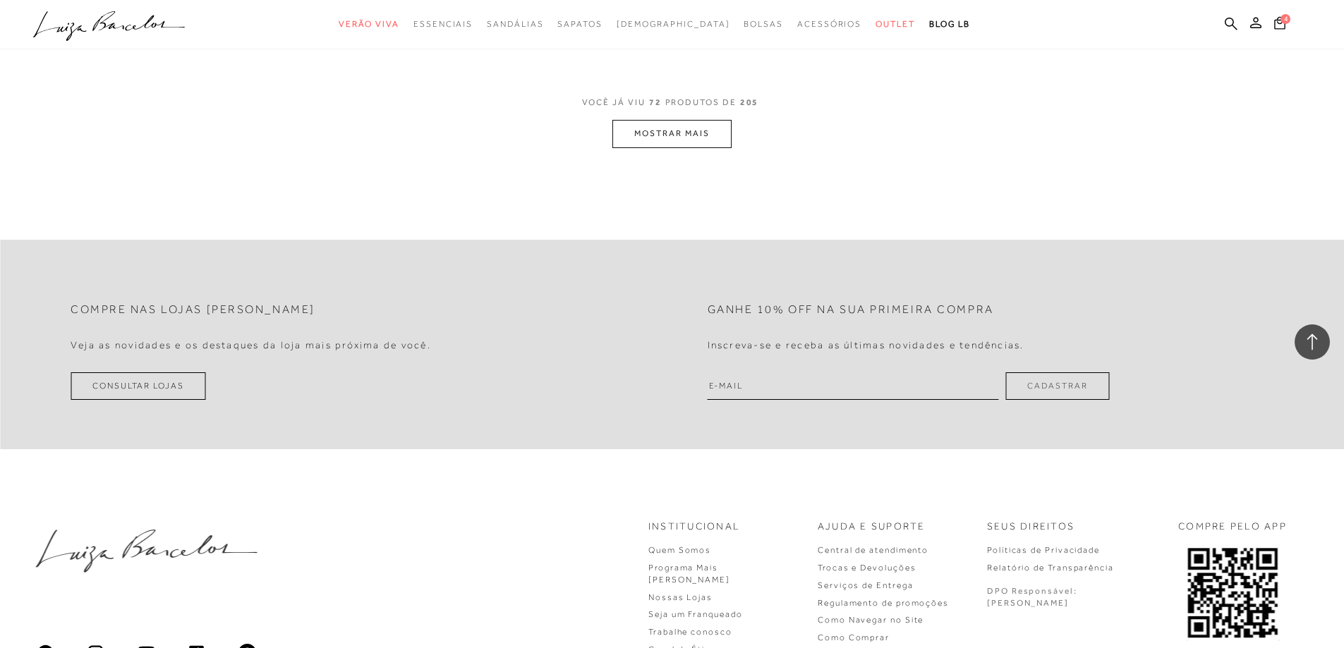
scroll to position [10725, 0]
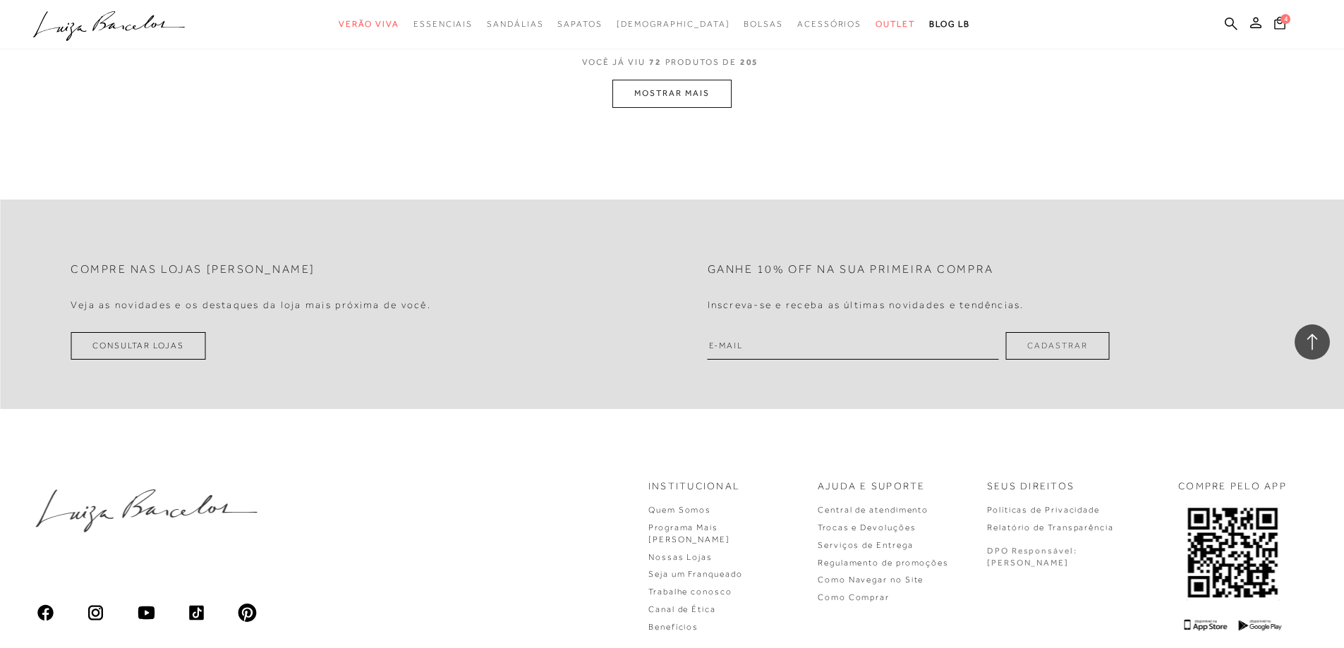
click at [695, 87] on button "MOSTRAR MAIS" at bounding box center [671, 94] width 119 height 28
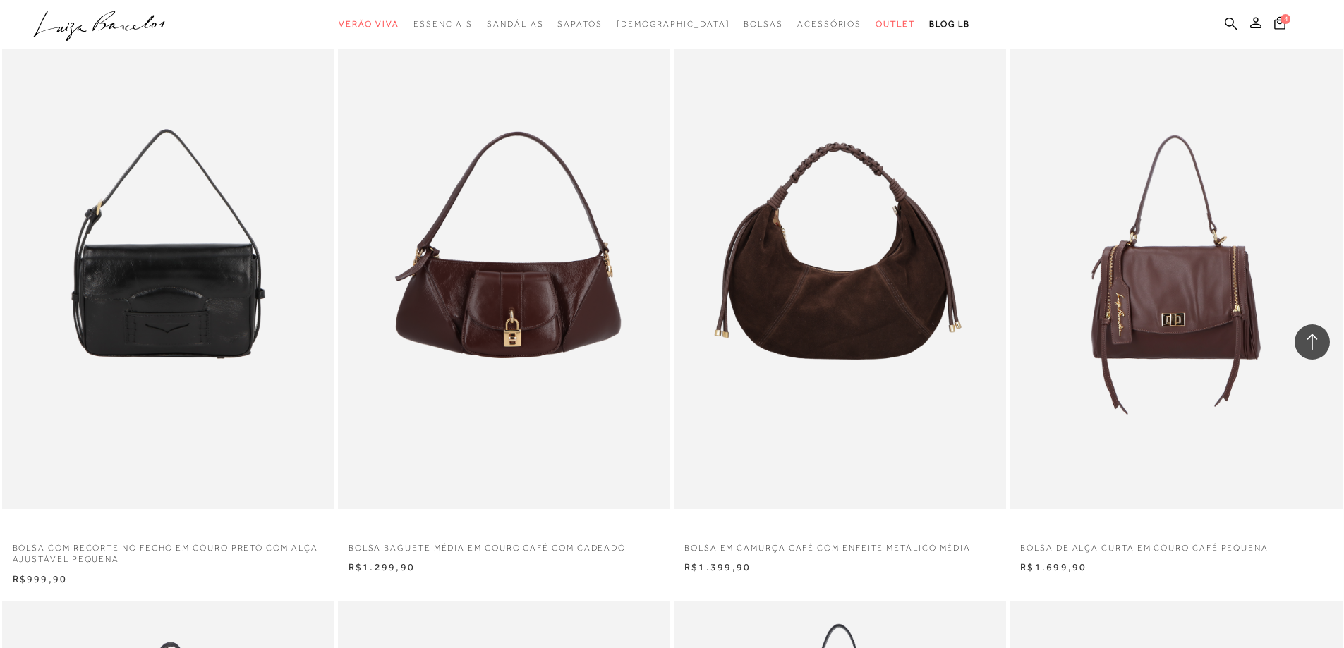
scroll to position [14258, 0]
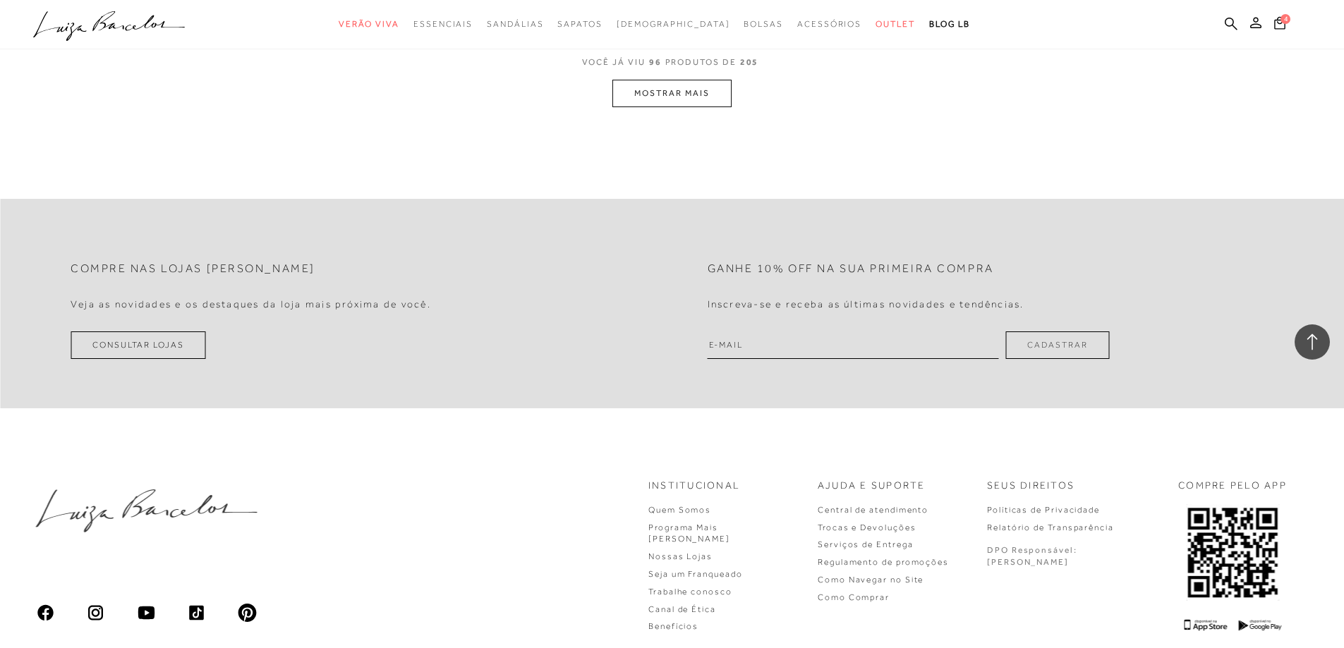
click at [653, 95] on button "MOSTRAR MAIS" at bounding box center [671, 94] width 119 height 28
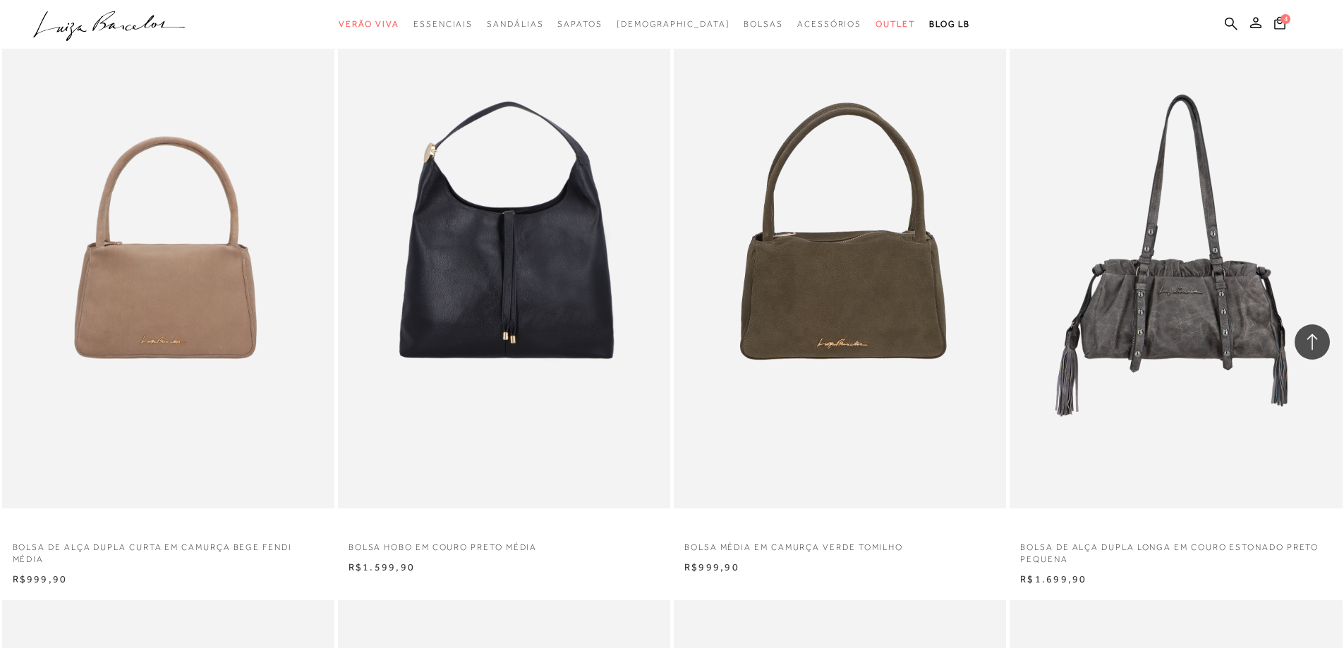
scroll to position [17801, 0]
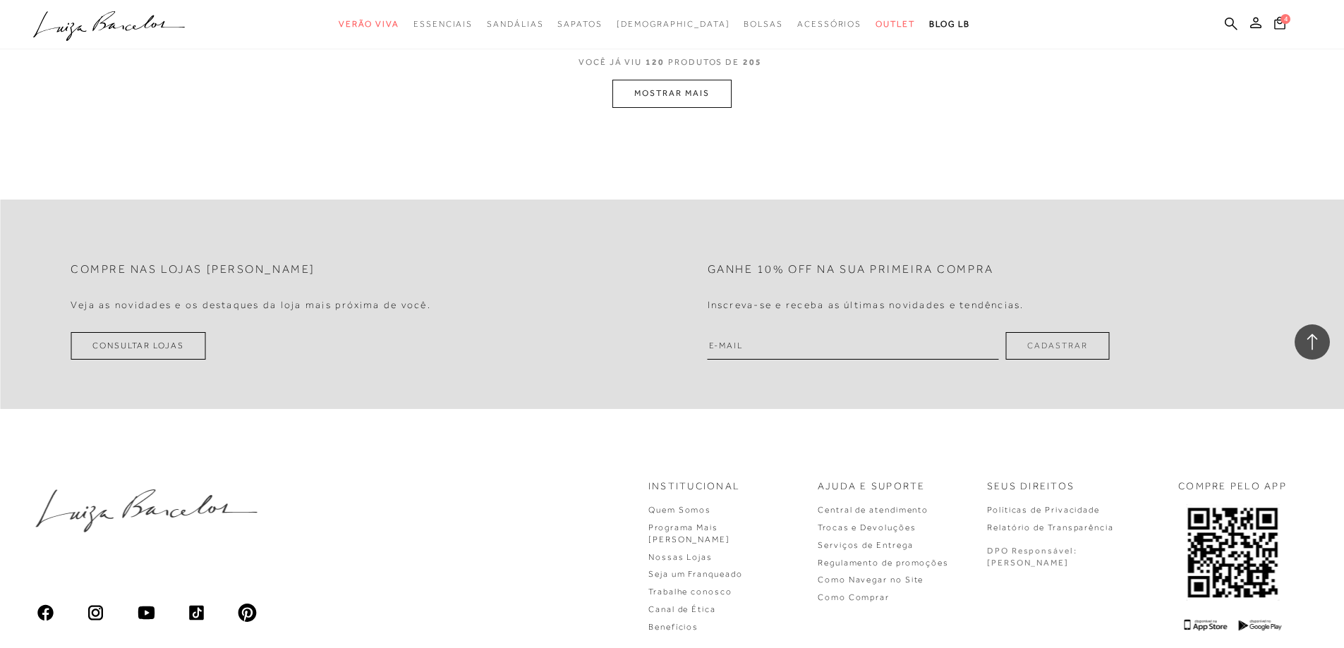
click at [653, 95] on button "MOSTRAR MAIS" at bounding box center [671, 94] width 119 height 28
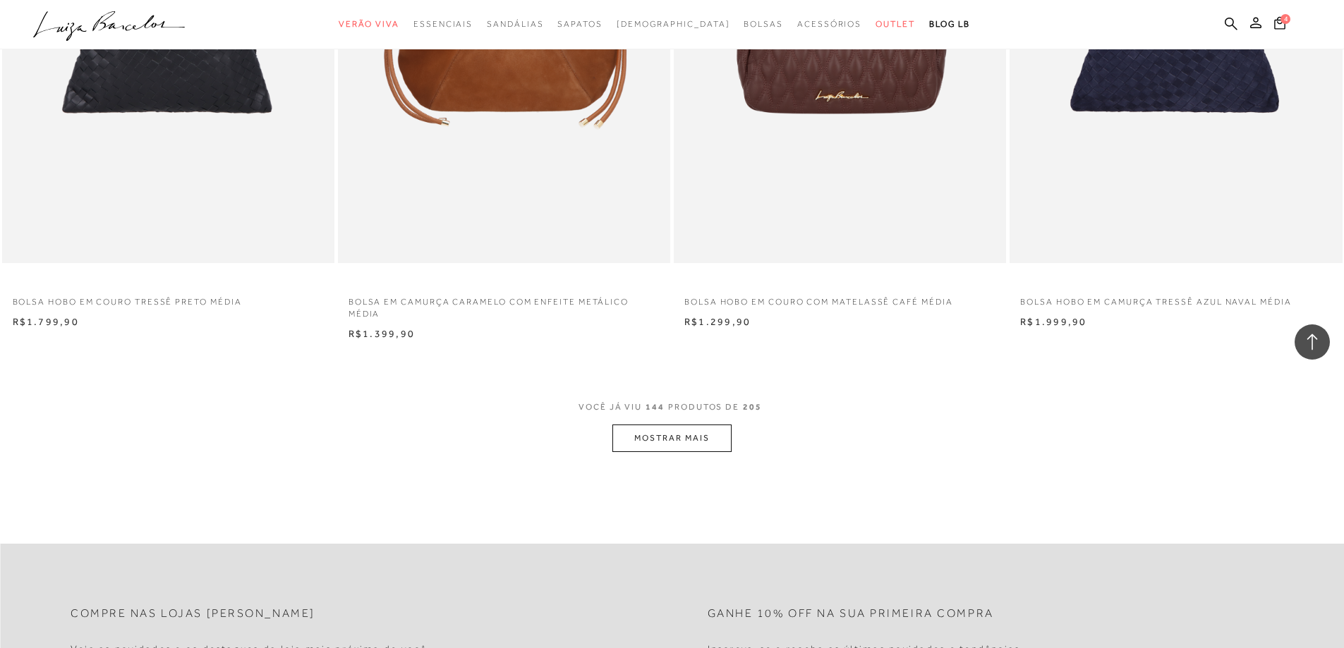
scroll to position [20998, 0]
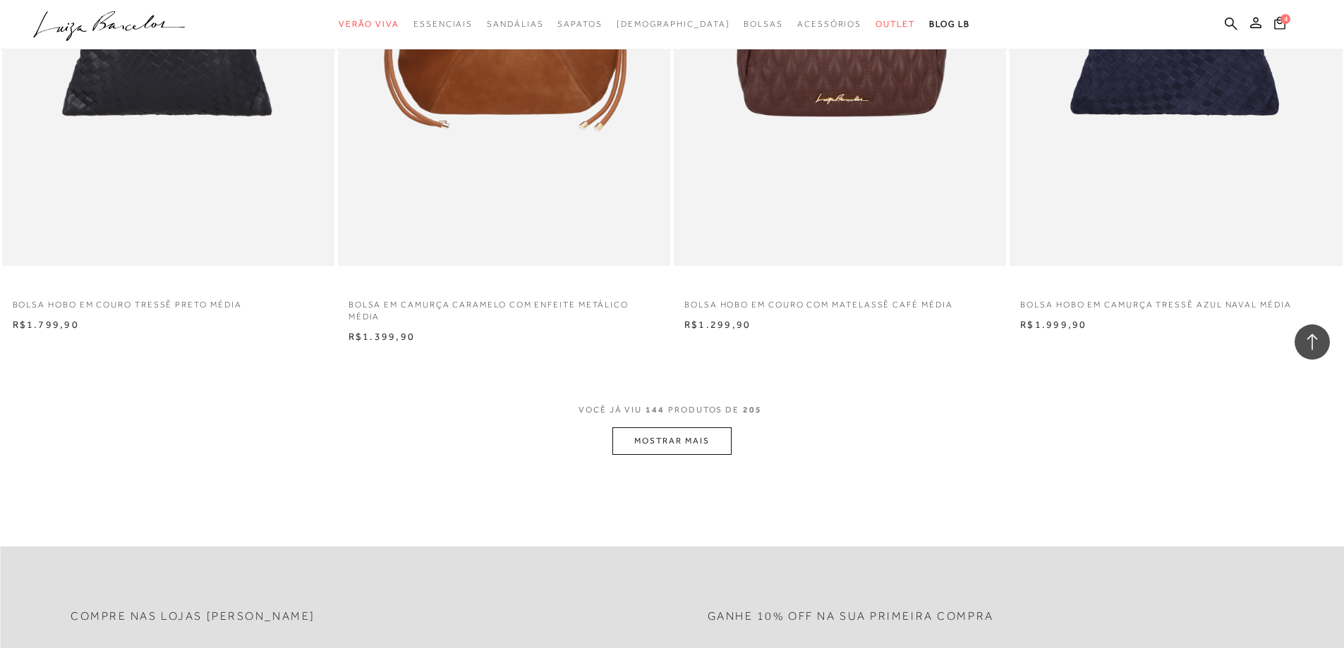
click at [652, 442] on button "MOSTRAR MAIS" at bounding box center [671, 442] width 119 height 28
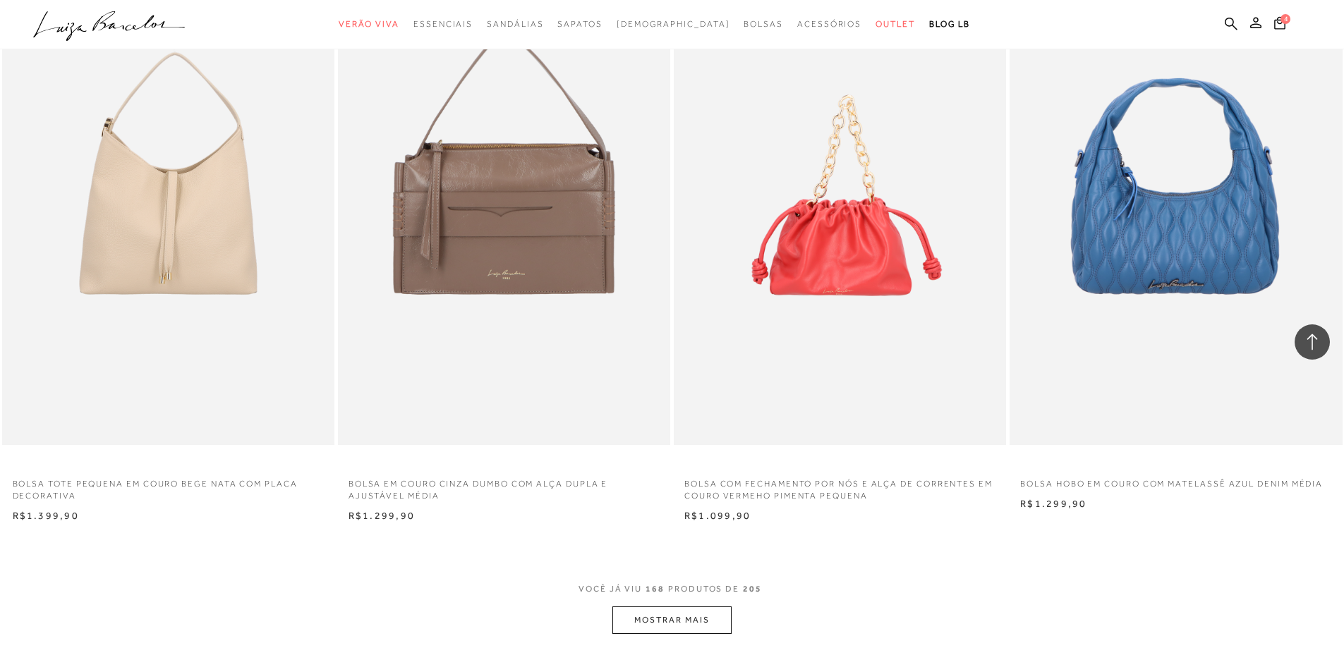
scroll to position [24738, 0]
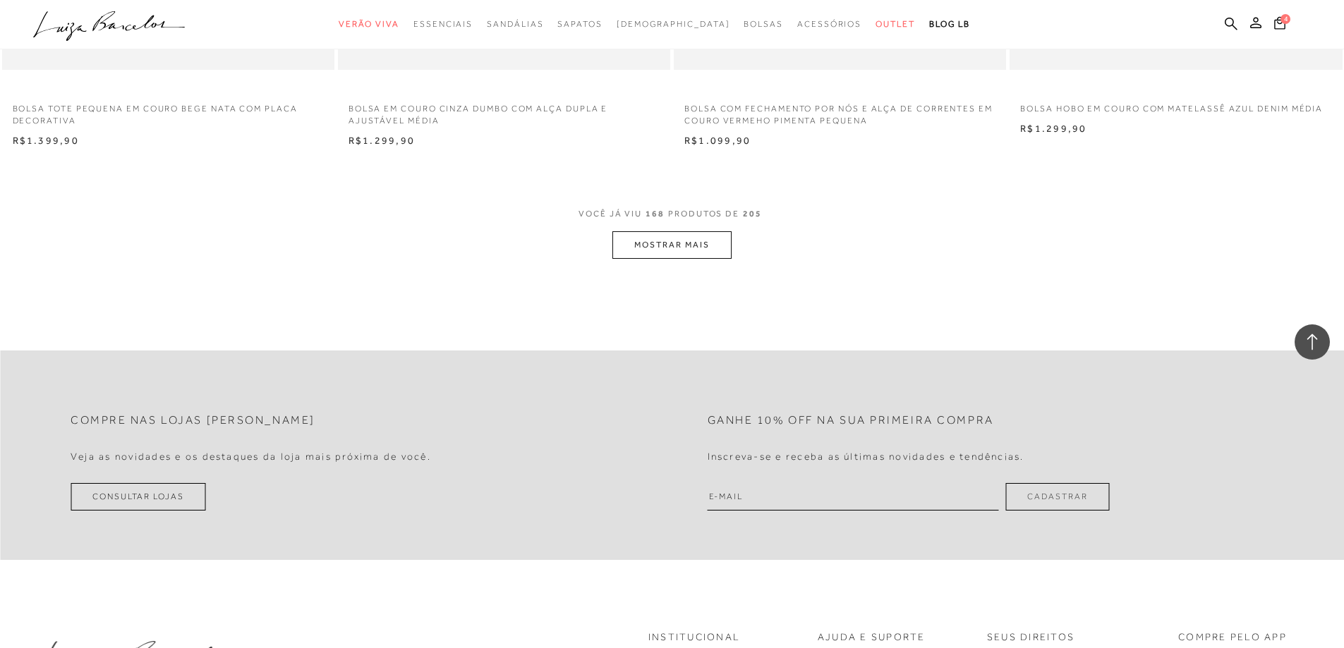
click at [682, 243] on button "MOSTRAR MAIS" at bounding box center [671, 245] width 119 height 28
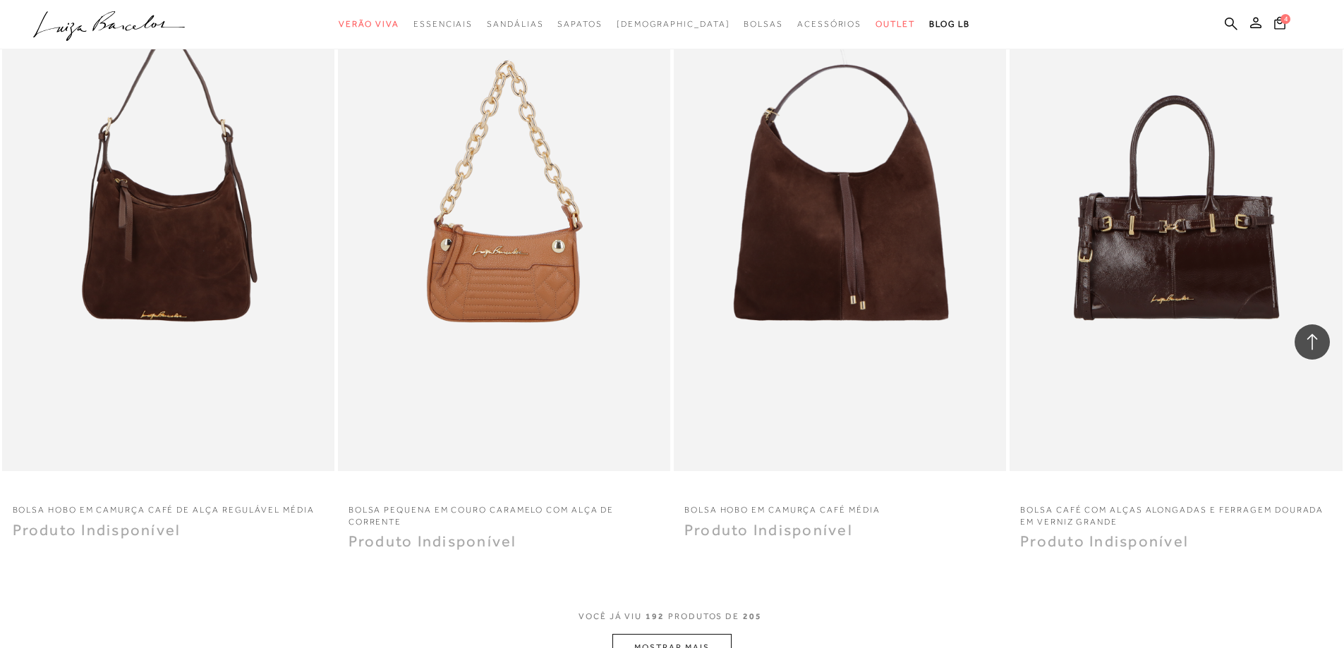
scroll to position [28195, 0]
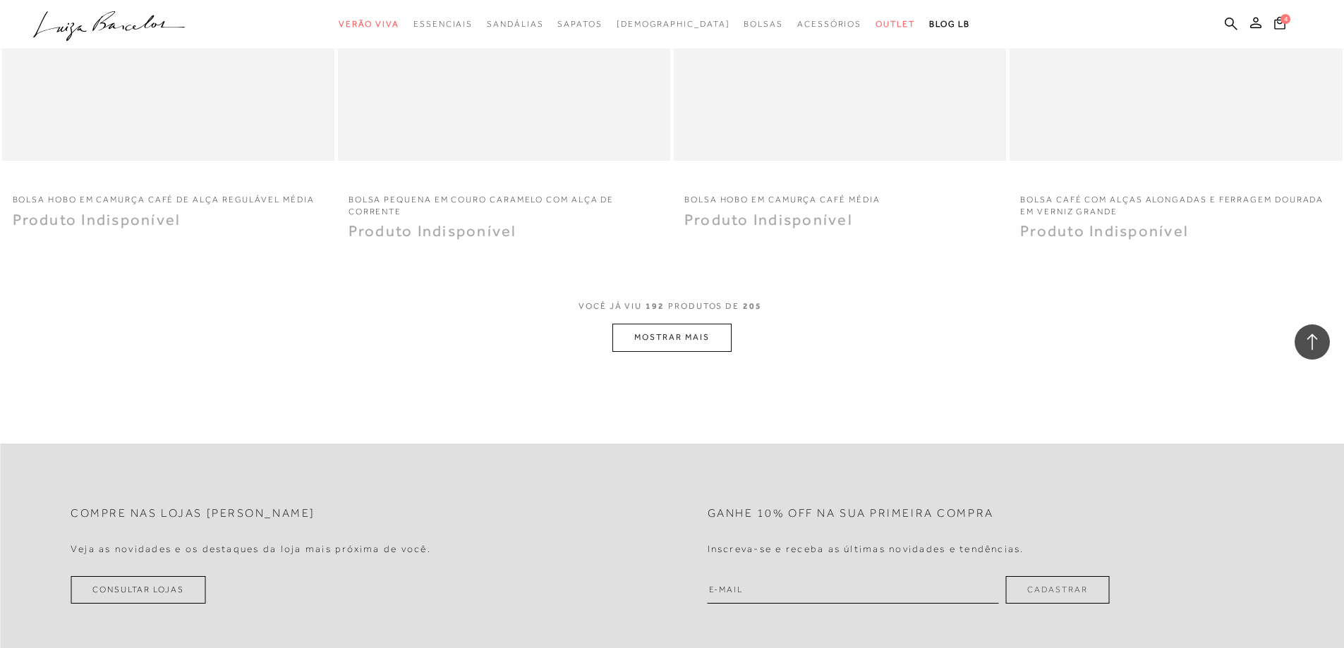
click at [655, 337] on button "MOSTRAR MAIS" at bounding box center [671, 338] width 119 height 28
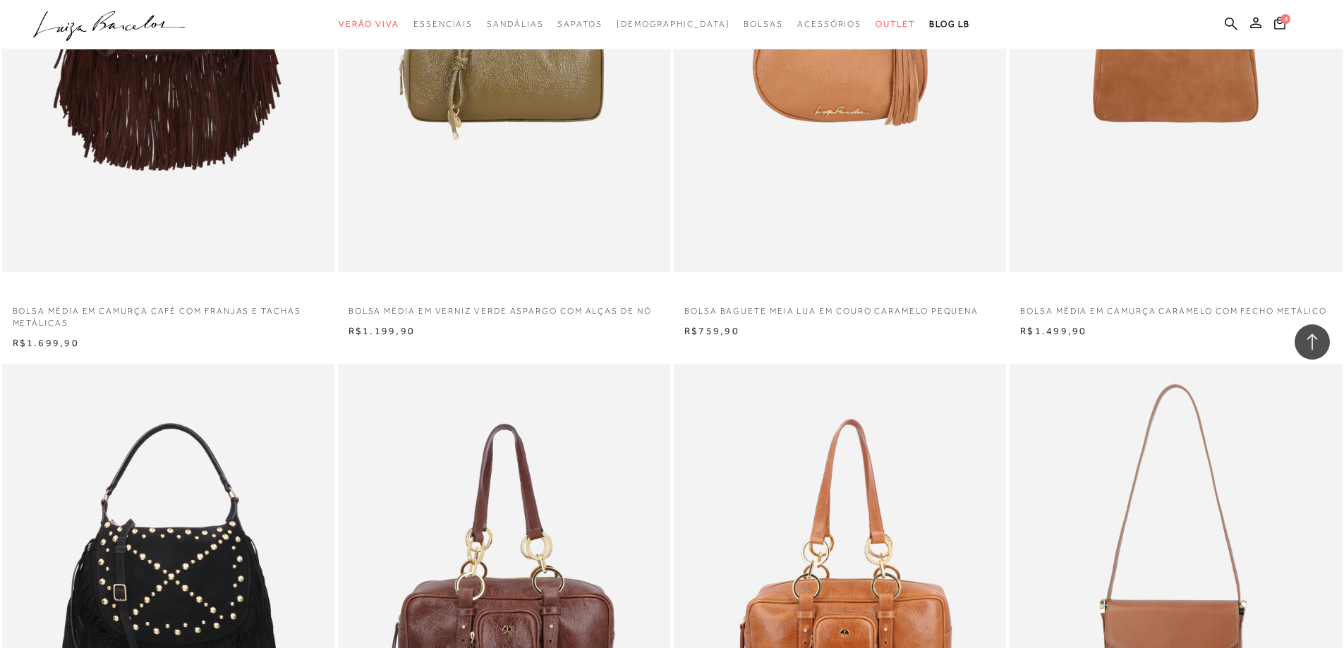
scroll to position [6039, 0]
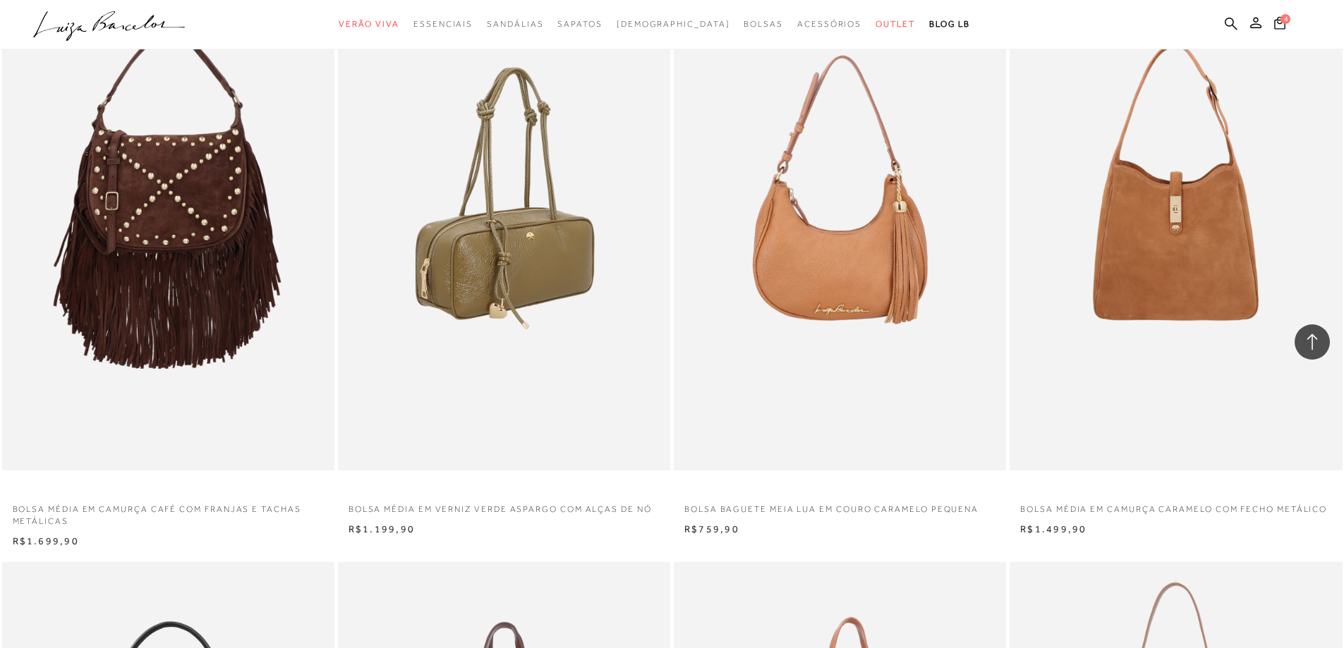
drag, startPoint x: 61, startPoint y: 465, endPoint x: 496, endPoint y: 271, distance: 476.7
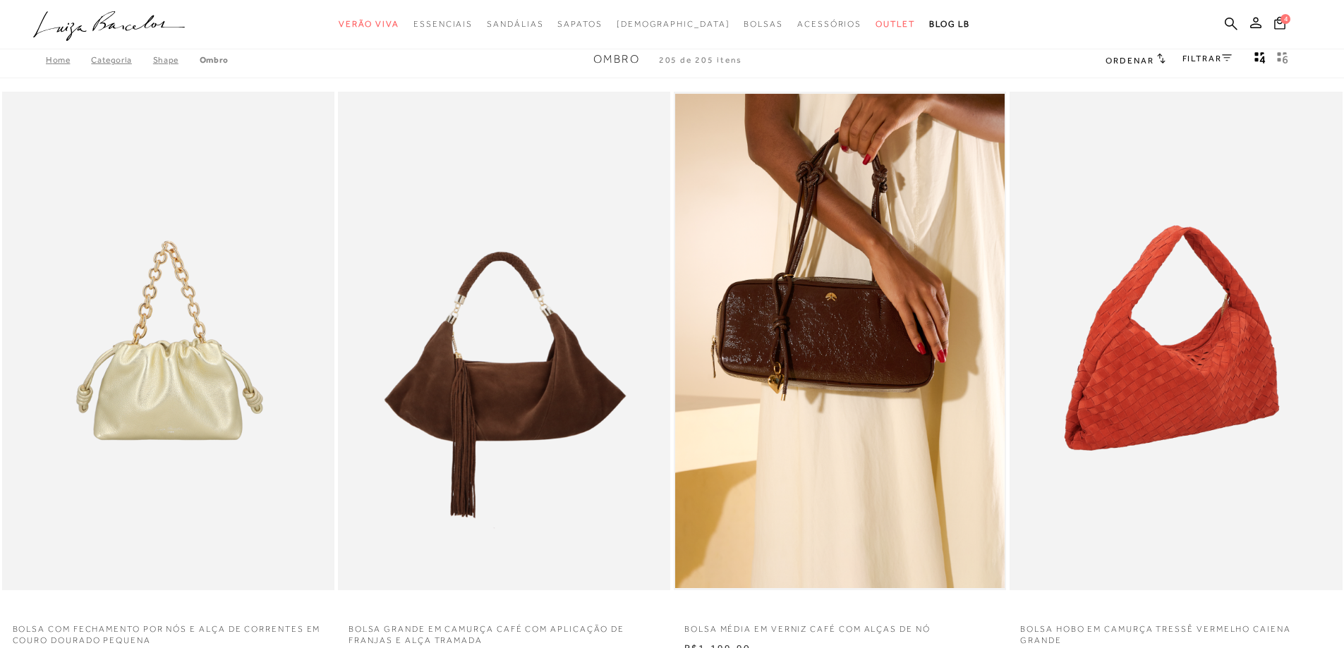
scroll to position [0, 0]
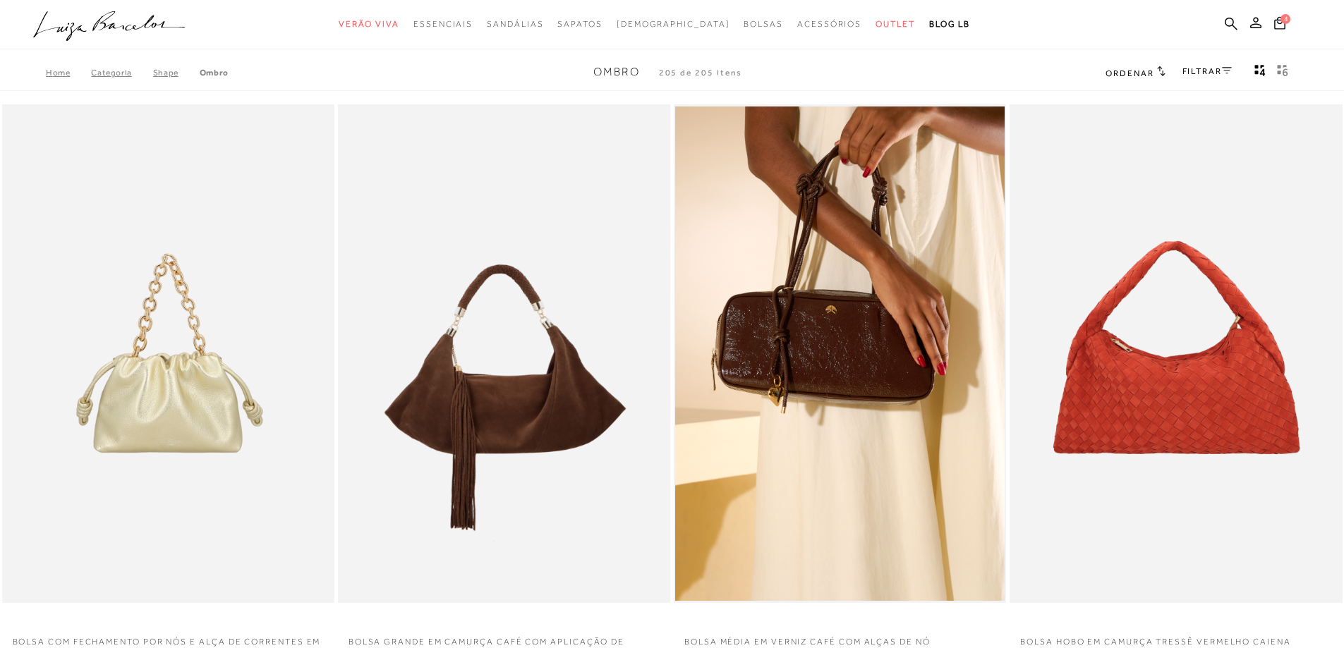
click at [1212, 72] on link "FILTRAR" at bounding box center [1207, 71] width 49 height 10
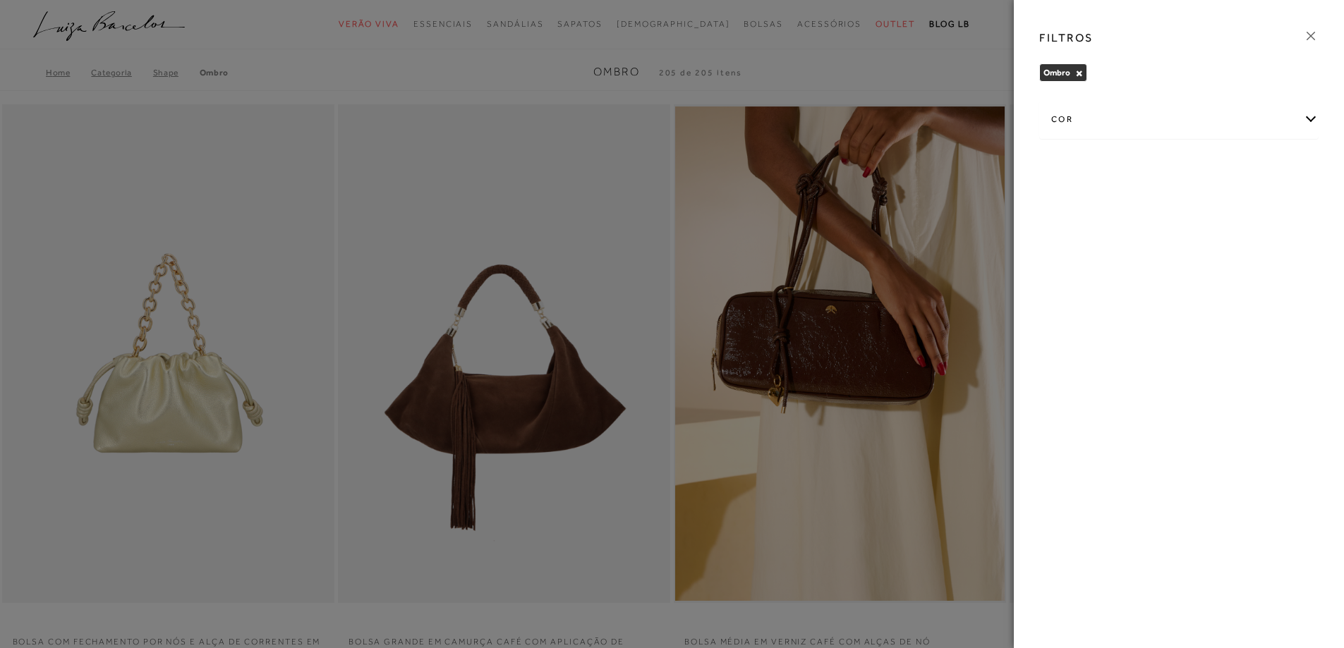
click at [1308, 116] on div "cor" at bounding box center [1179, 119] width 278 height 37
click at [1069, 274] on span "VINHO" at bounding box center [1071, 277] width 38 height 11
click at [1063, 274] on input "VINHO" at bounding box center [1056, 279] width 14 height 14
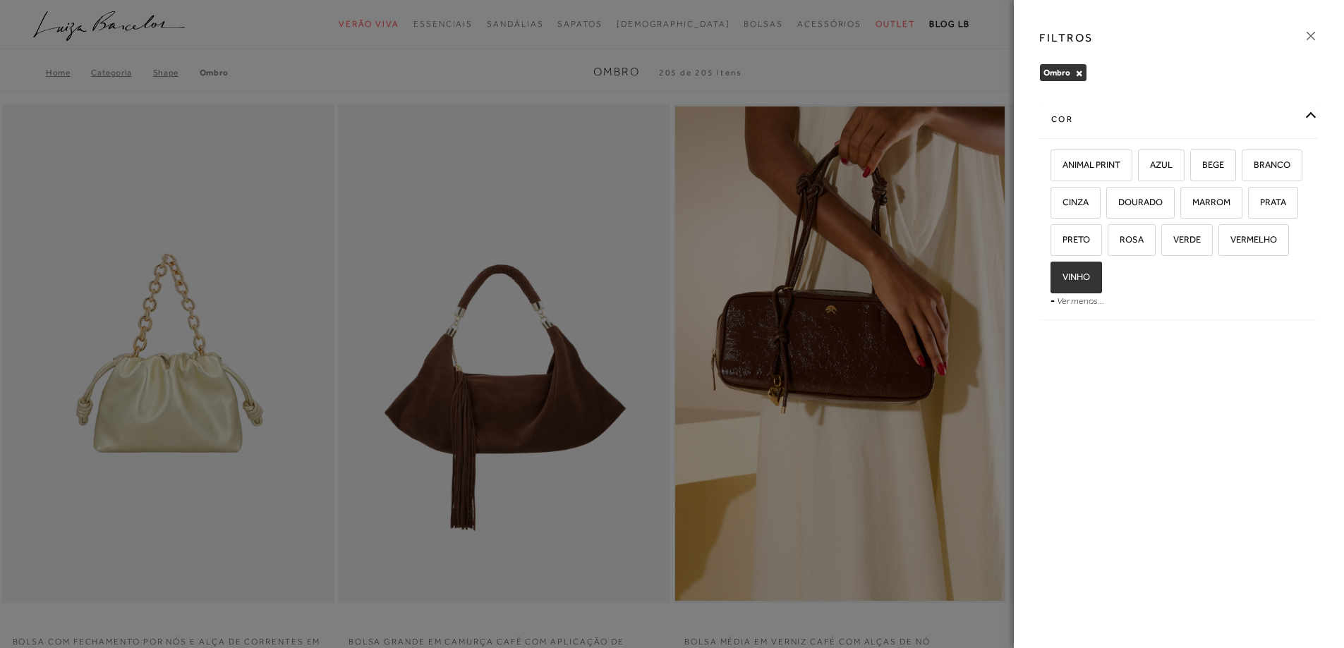
checkbox input "true"
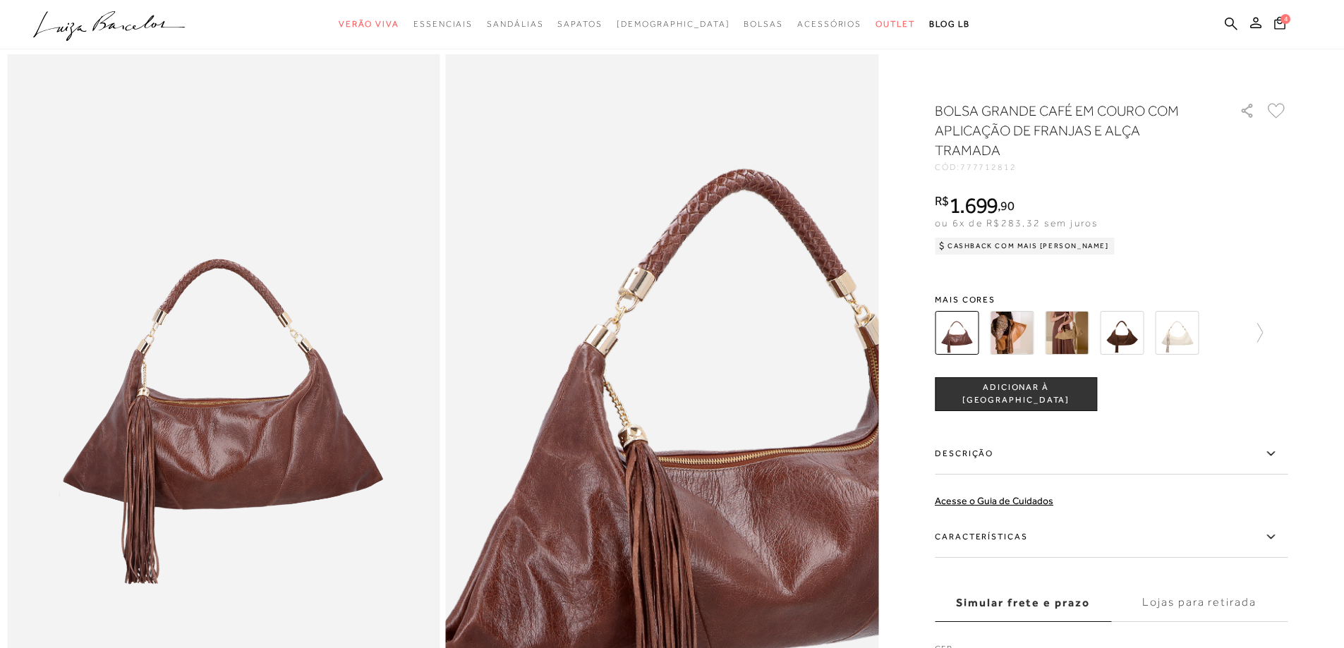
scroll to position [71, 0]
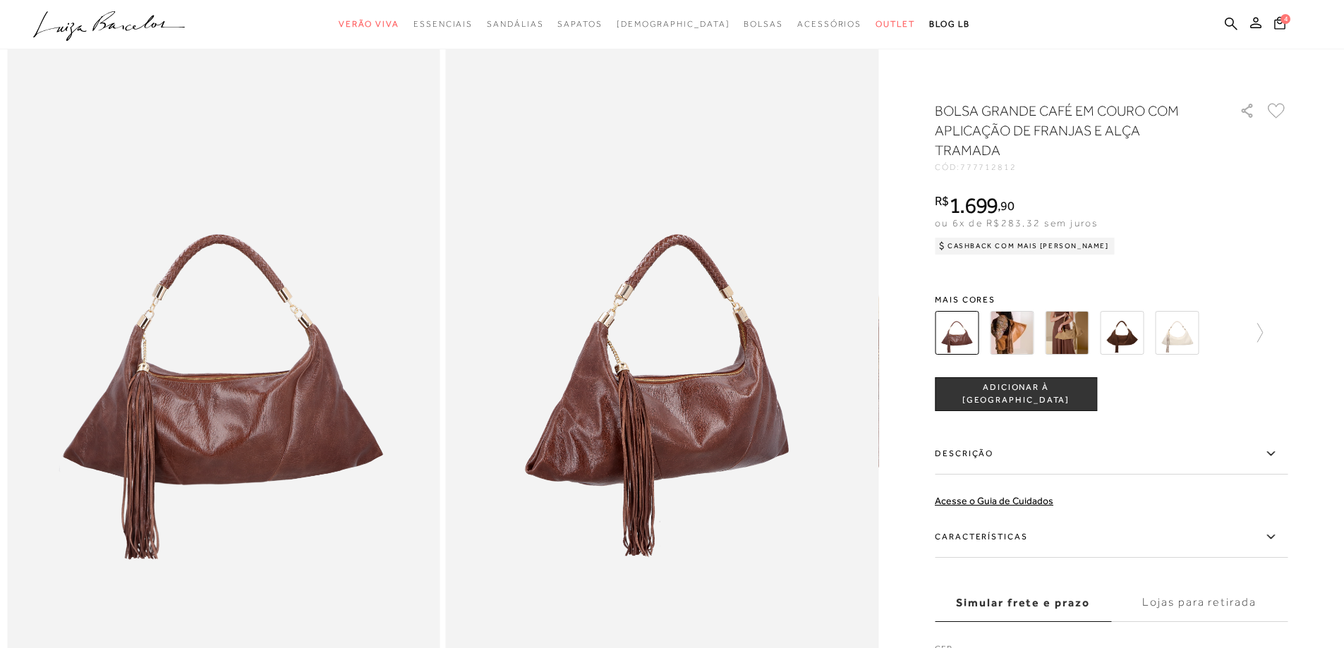
click at [1066, 320] on img at bounding box center [1067, 333] width 44 height 44
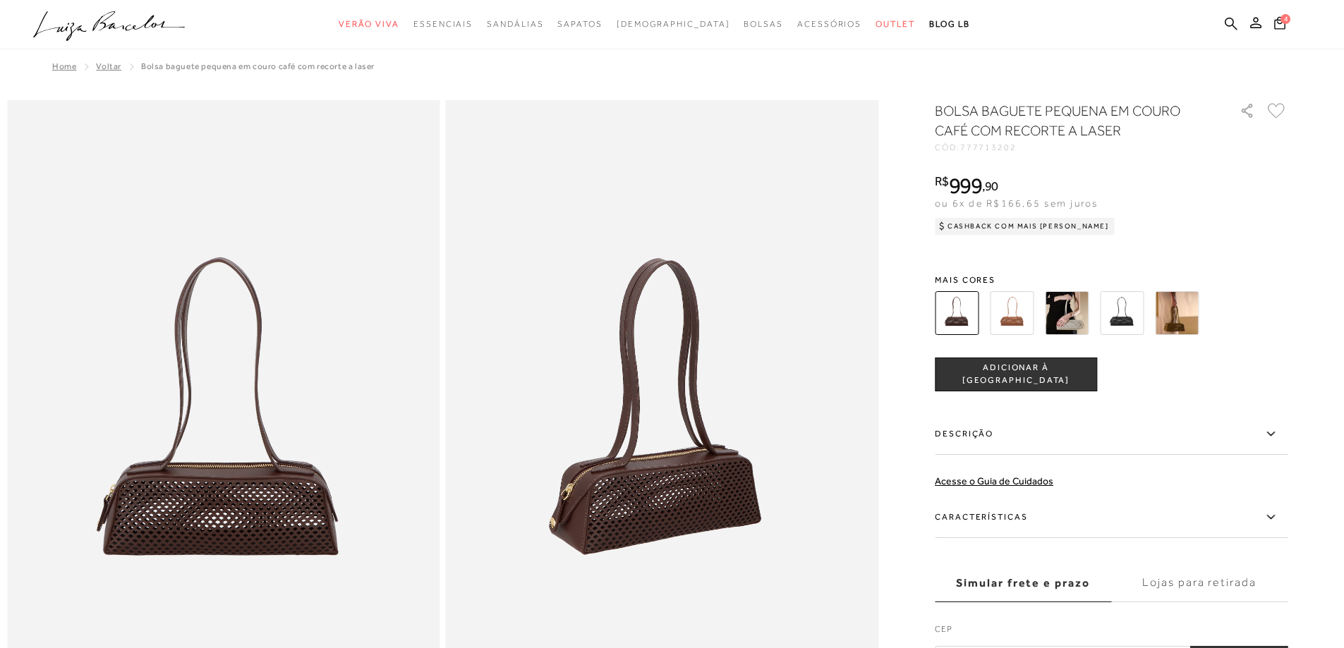
click at [1070, 308] on img at bounding box center [1067, 313] width 44 height 44
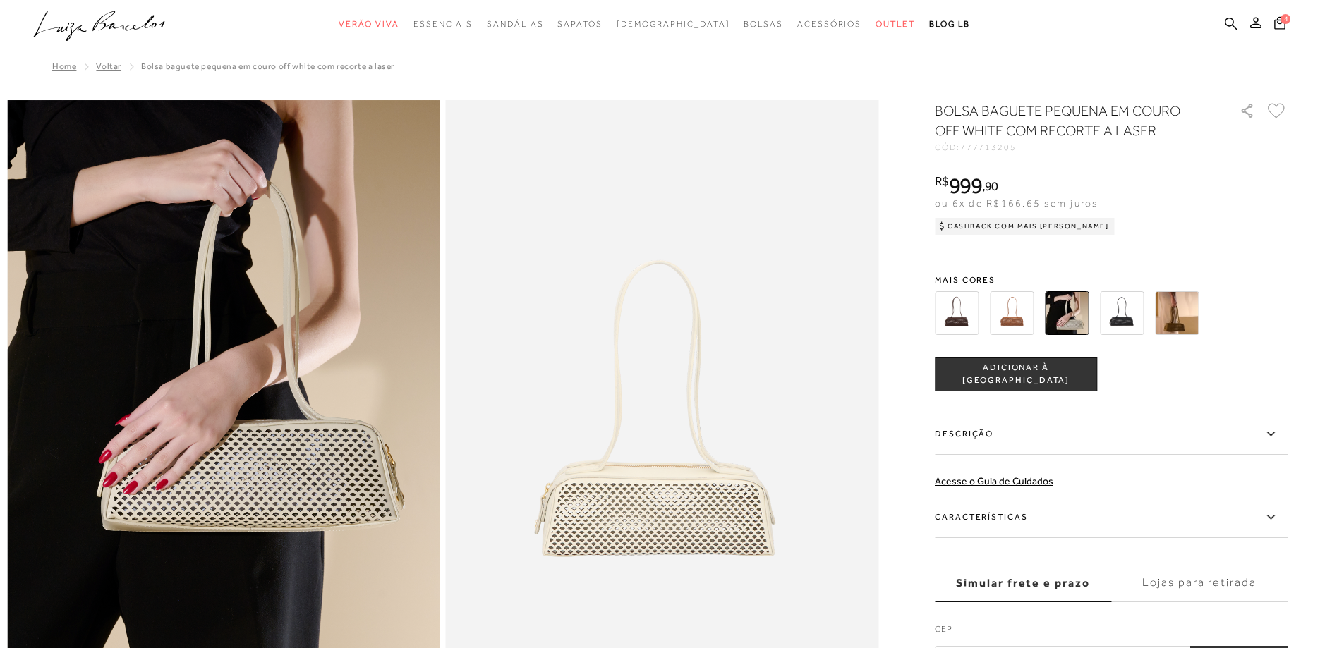
click at [1182, 314] on img at bounding box center [1177, 313] width 44 height 44
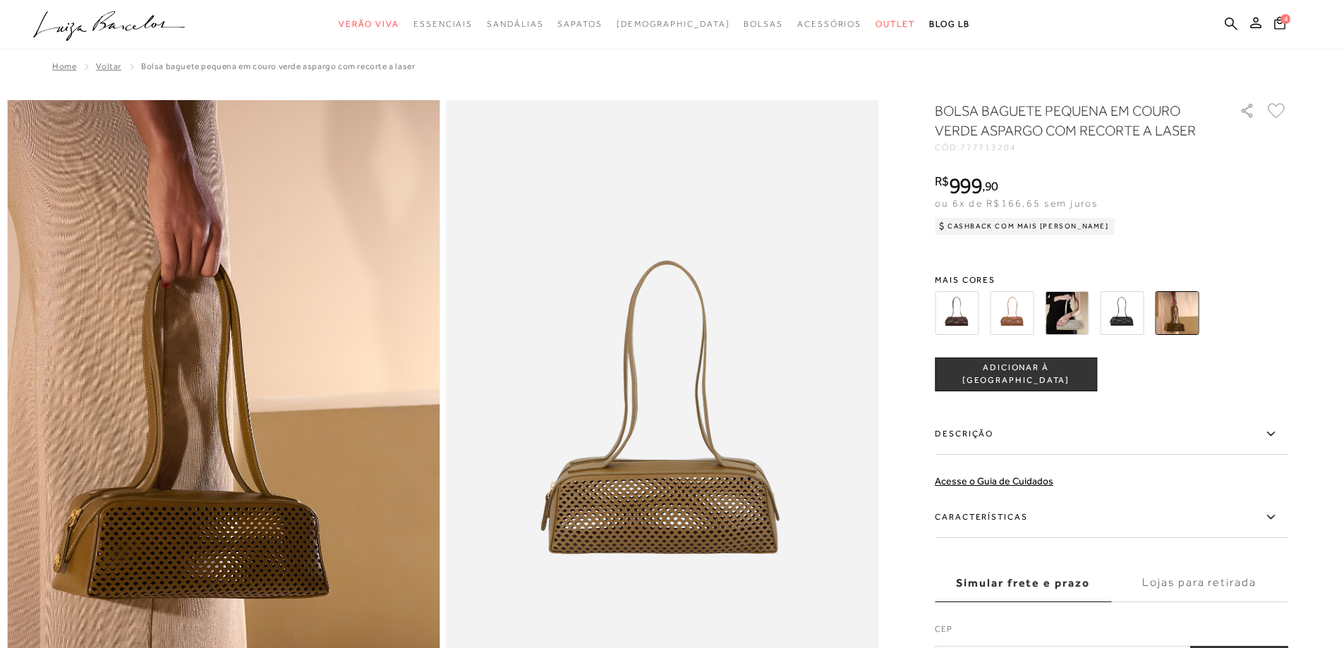
click at [1133, 315] on img at bounding box center [1122, 313] width 44 height 44
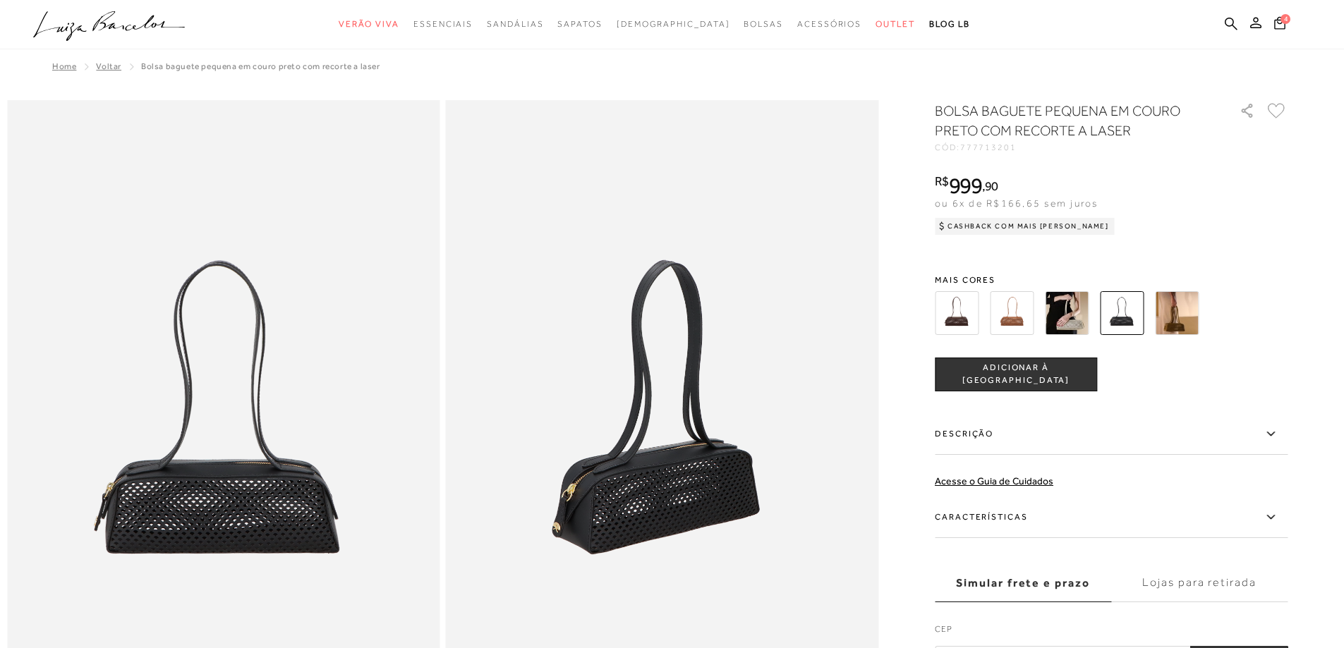
click at [960, 308] on img at bounding box center [957, 313] width 44 height 44
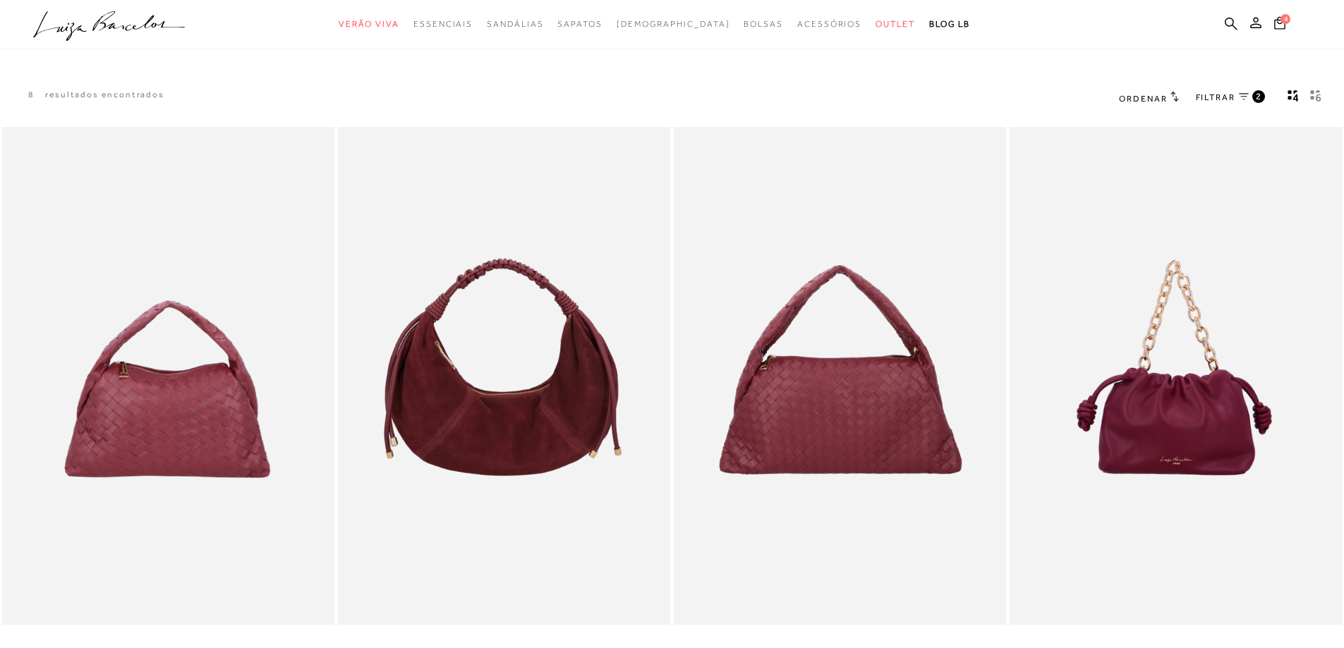
click at [1223, 99] on span "FILTRAR" at bounding box center [1216, 98] width 40 height 12
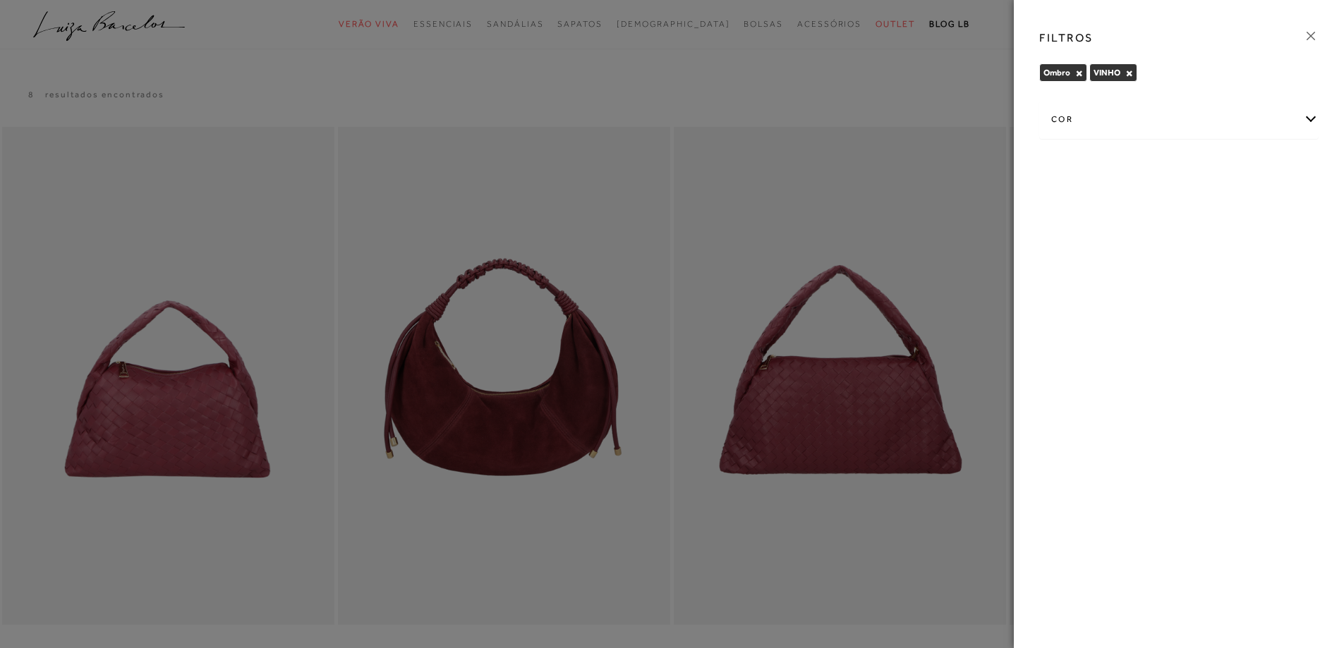
click at [1310, 118] on div "cor" at bounding box center [1179, 119] width 278 height 37
click at [1212, 196] on label "MARROM" at bounding box center [1211, 203] width 61 height 30
click at [1192, 198] on input "MARROM" at bounding box center [1185, 205] width 14 height 14
checkbox input "true"
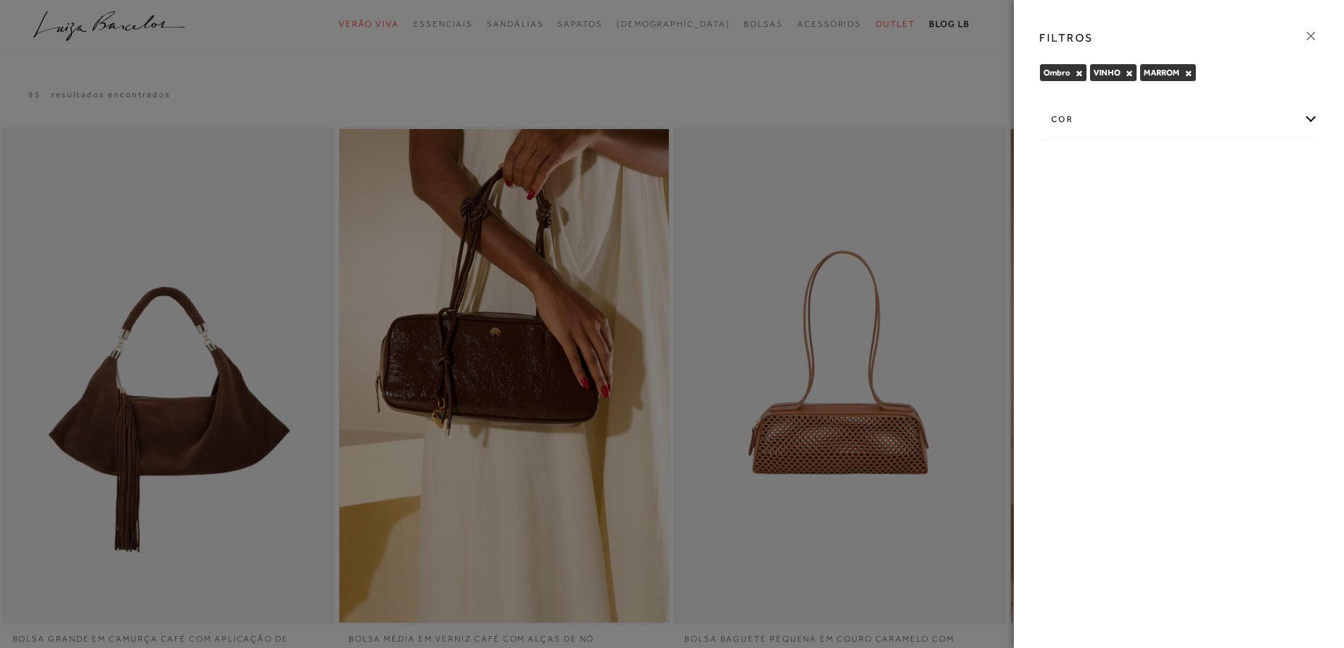
click at [1063, 266] on div "FILTROS Ombro × VINHO × MARROM × Limpar todos os refinamentos" at bounding box center [1179, 324] width 330 height 648
click at [1304, 115] on div "cor" at bounding box center [1179, 119] width 278 height 37
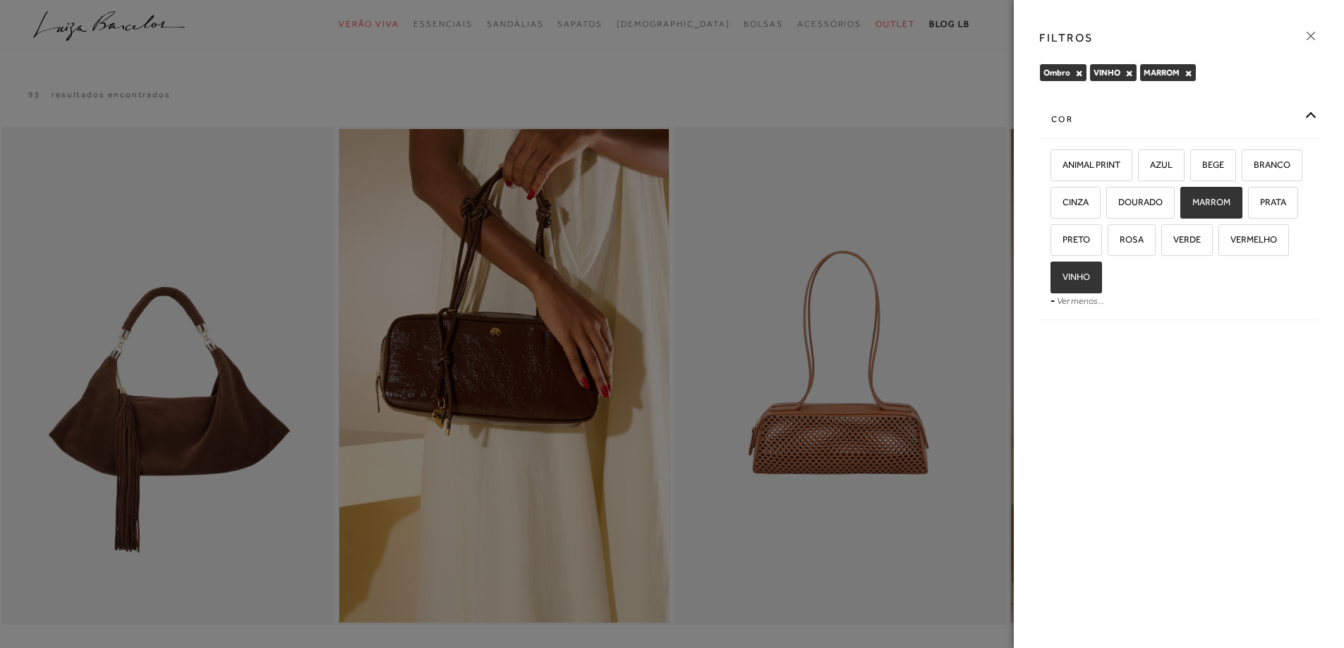
click at [1308, 37] on icon at bounding box center [1311, 36] width 16 height 16
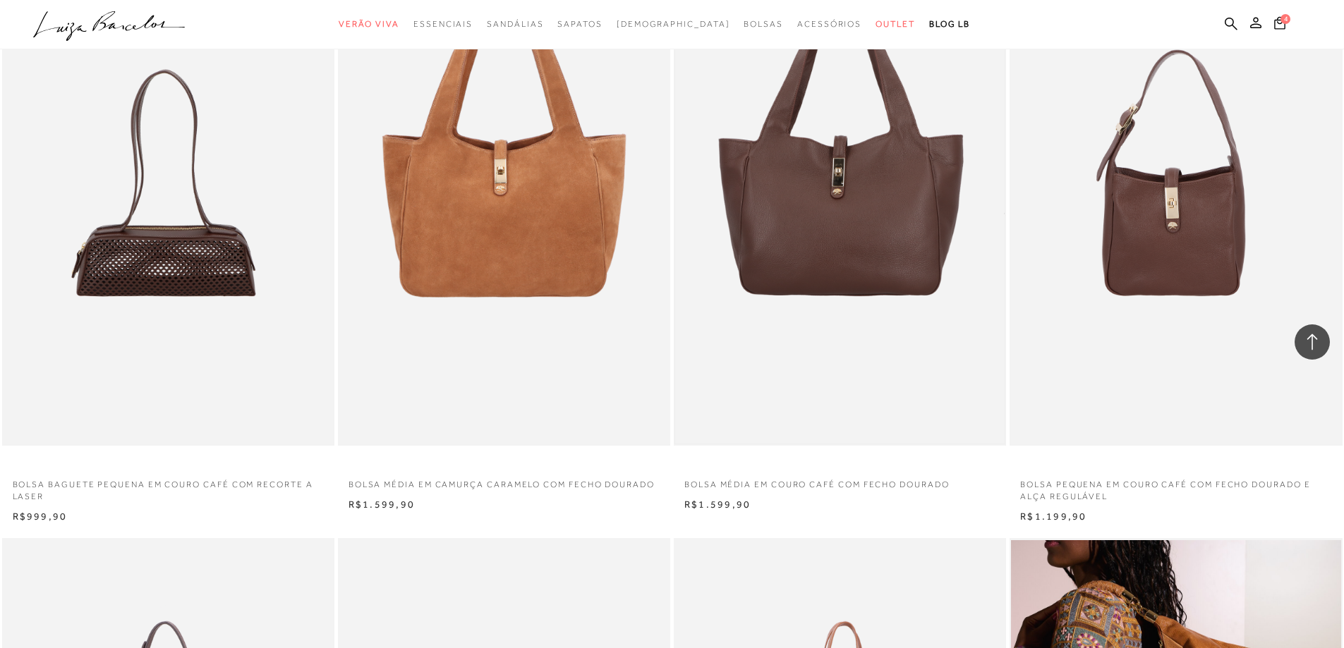
scroll to position [776, 0]
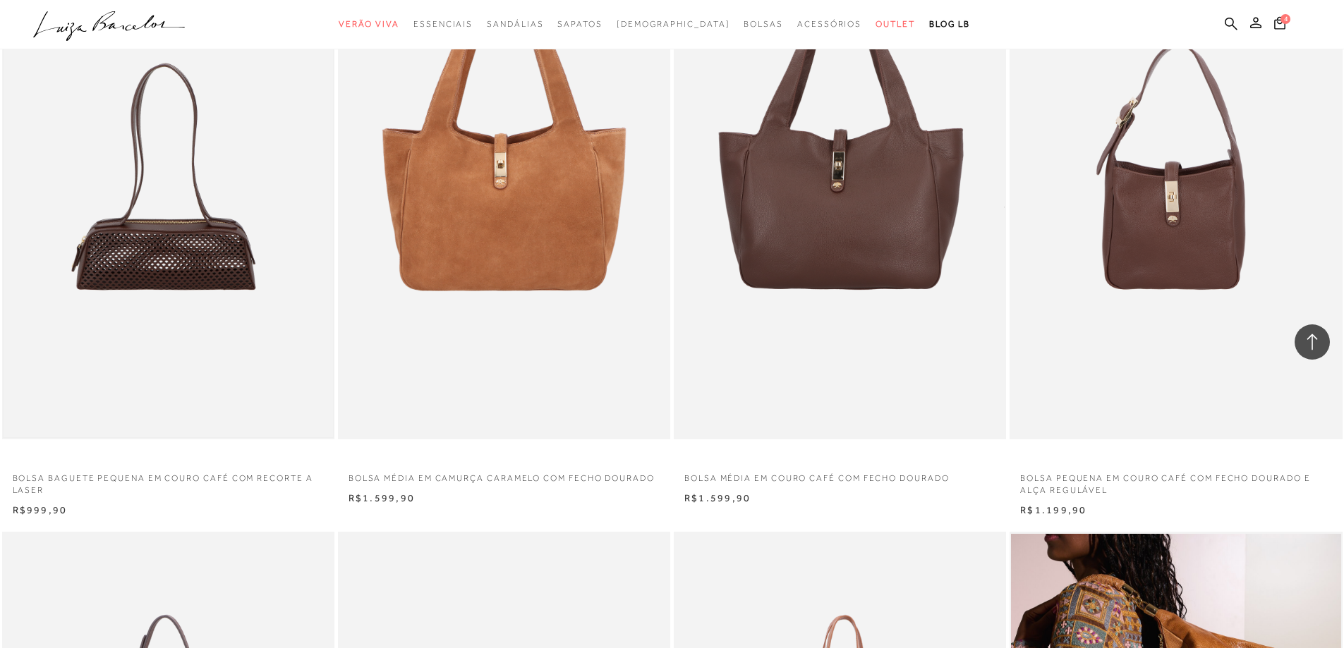
click at [151, 243] on img at bounding box center [169, 191] width 330 height 495
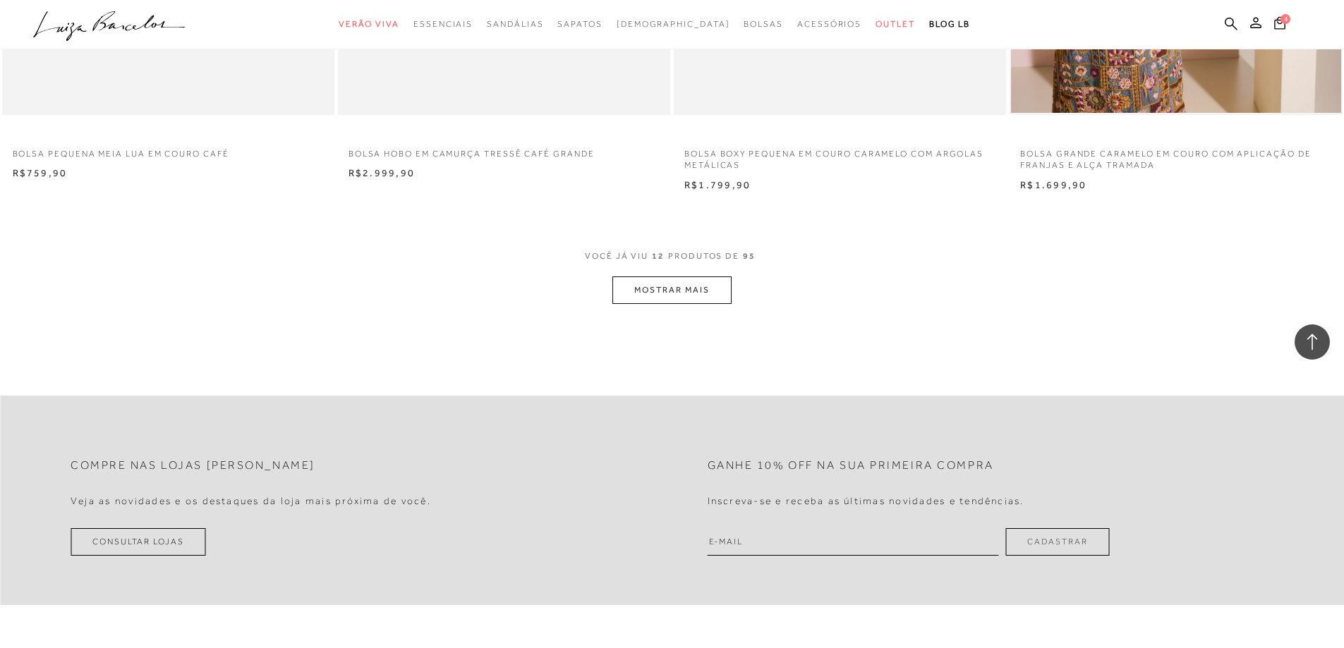
scroll to position [1835, 0]
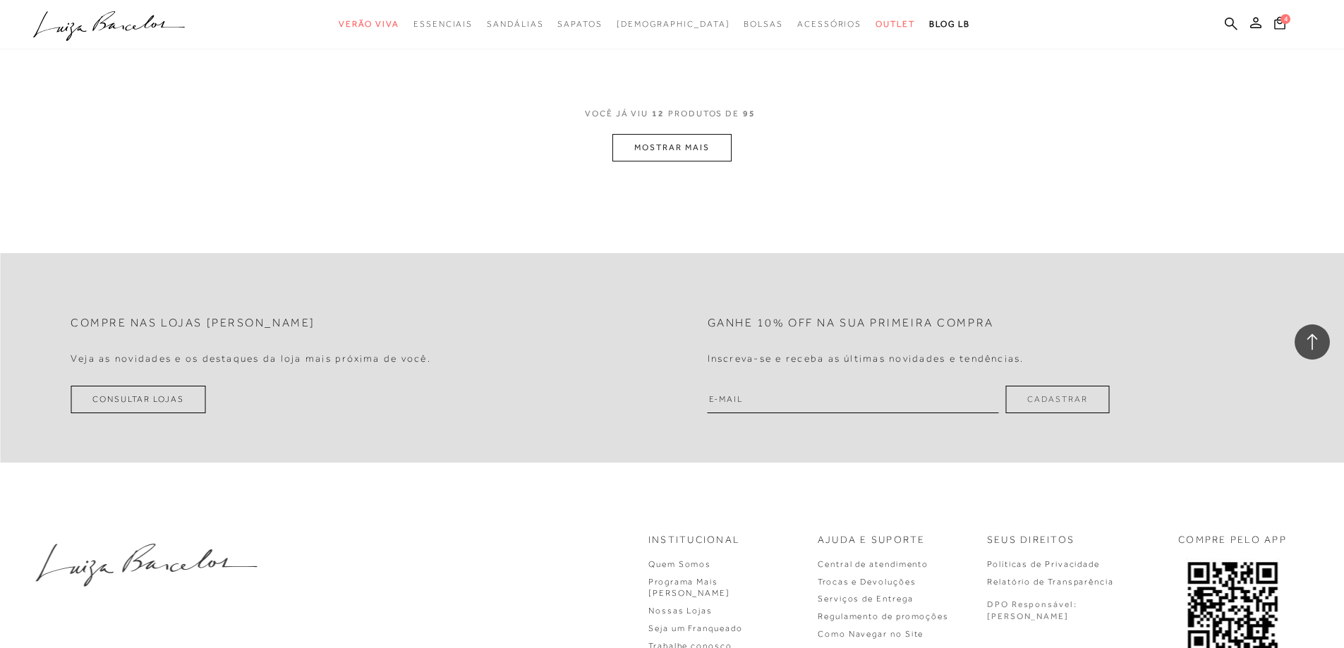
click at [649, 152] on button "MOSTRAR MAIS" at bounding box center [671, 148] width 119 height 28
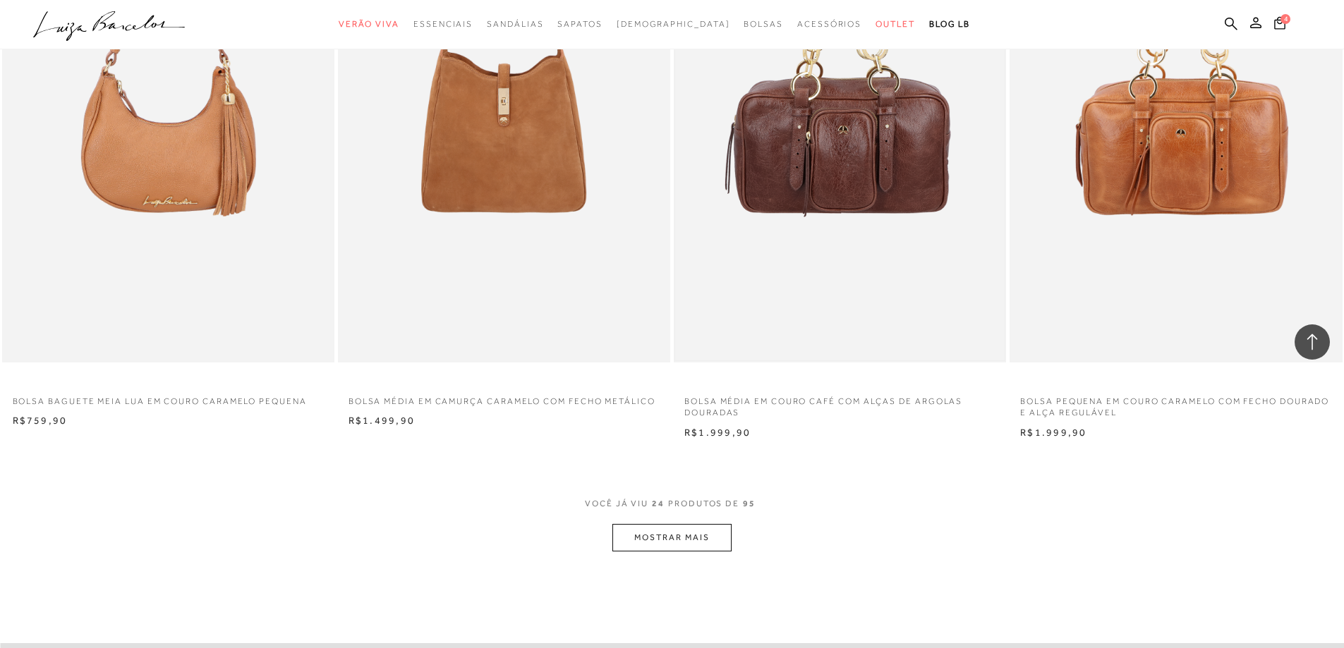
scroll to position [3528, 0]
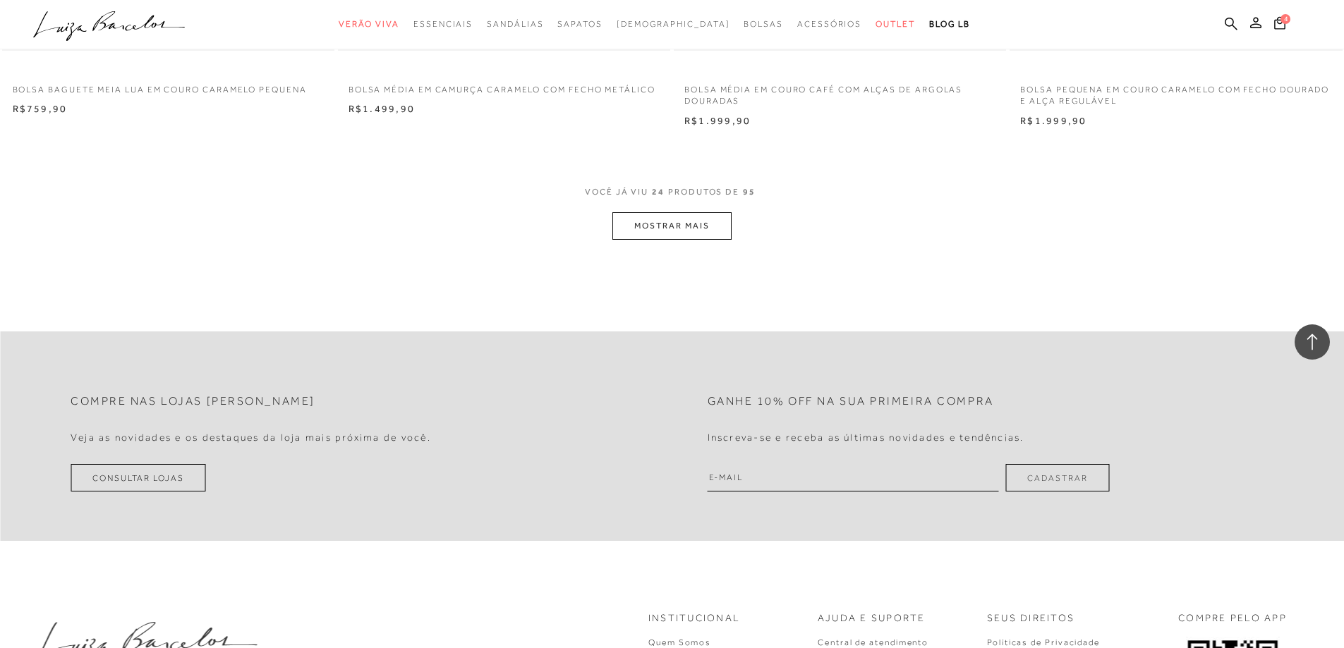
click at [659, 219] on button "MOSTRAR MAIS" at bounding box center [671, 226] width 119 height 28
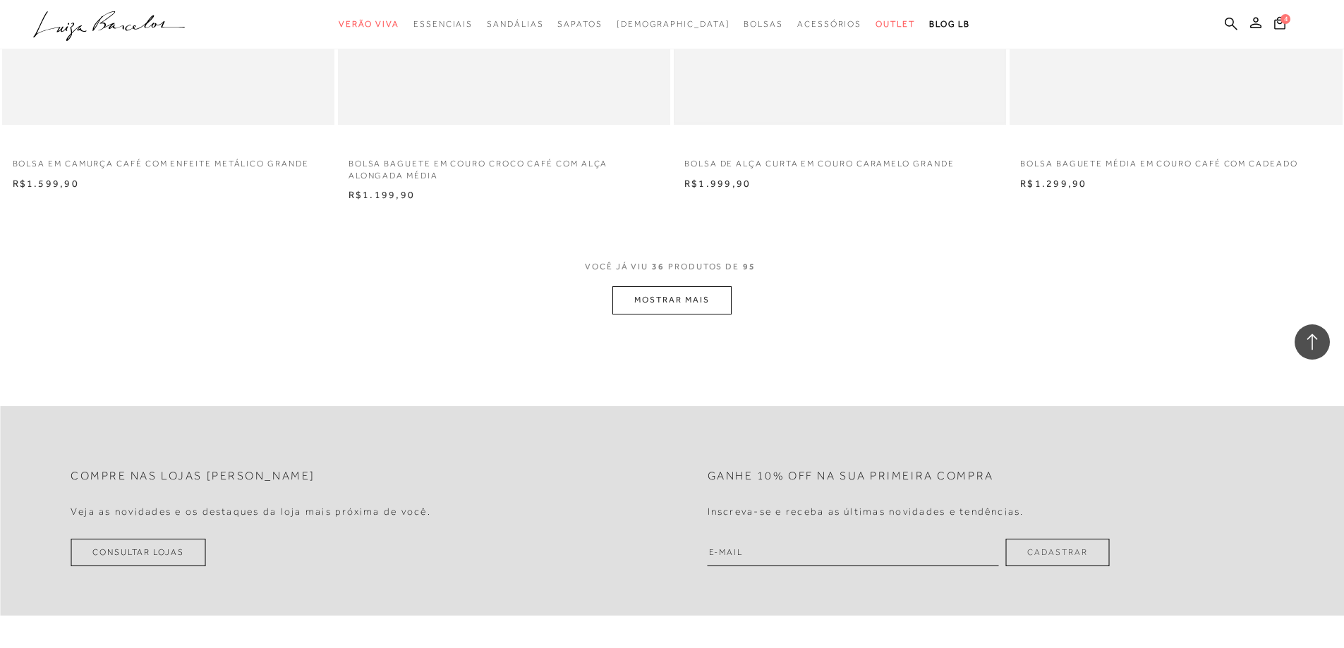
scroll to position [5292, 0]
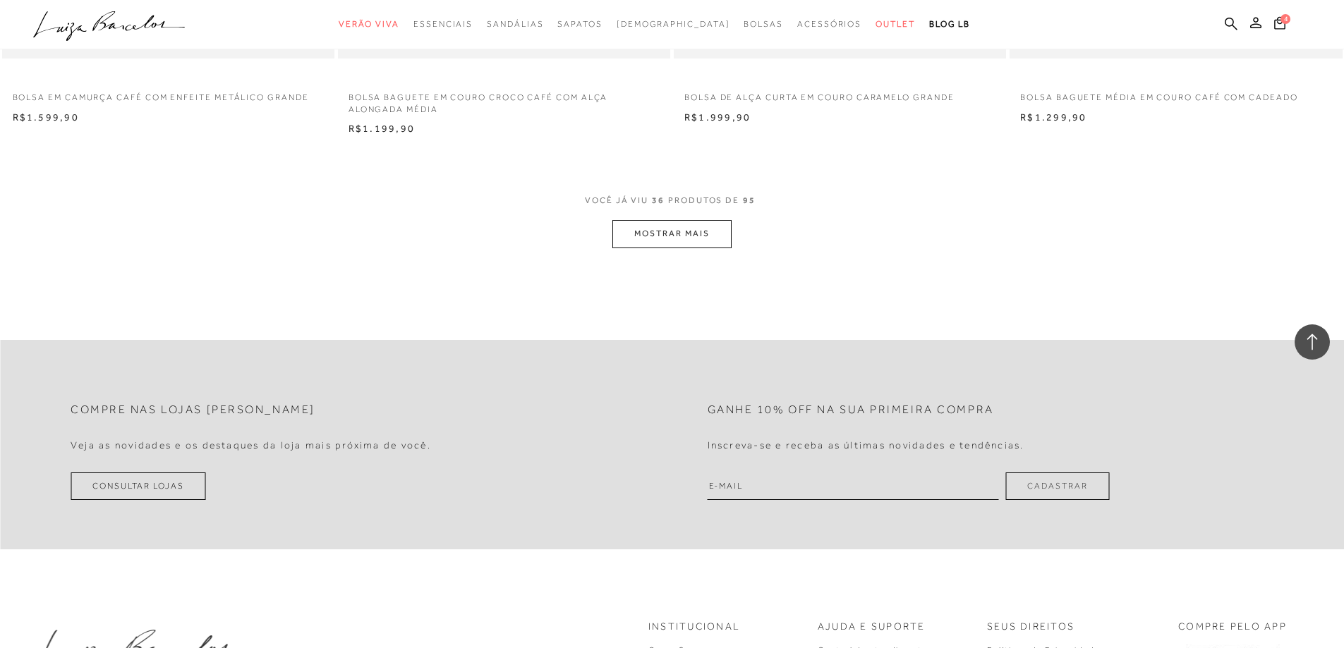
click at [672, 229] on button "MOSTRAR MAIS" at bounding box center [671, 234] width 119 height 28
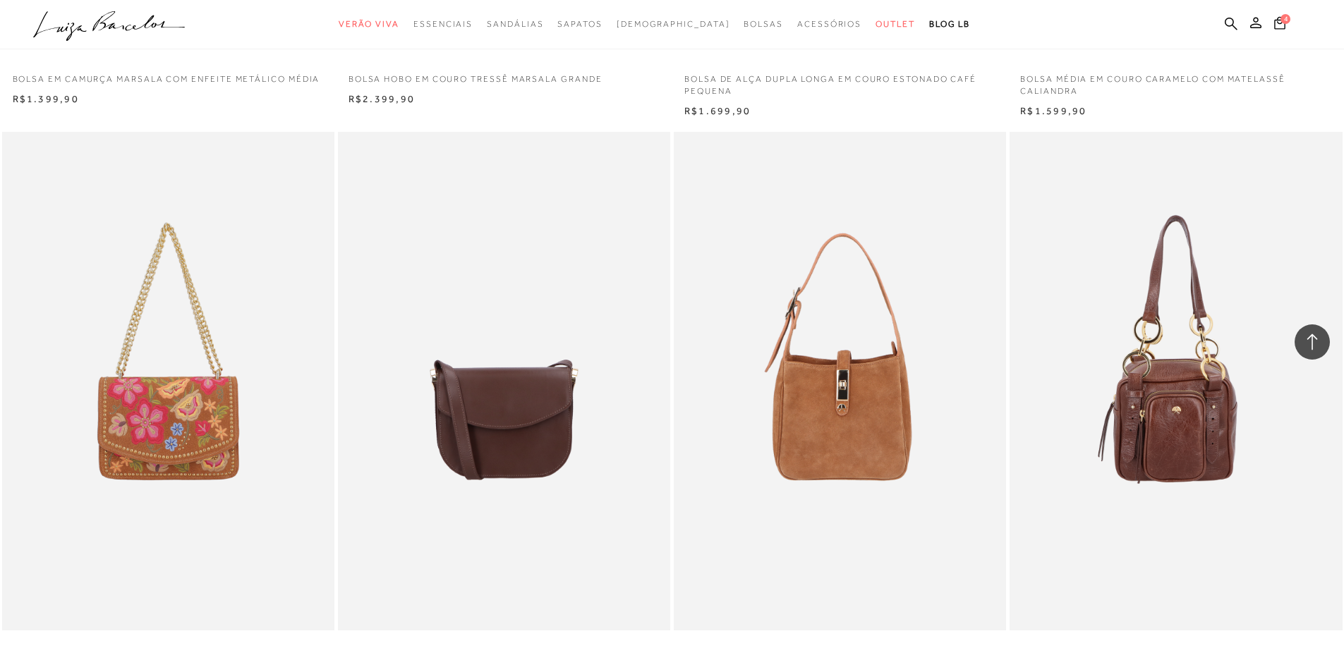
scroll to position [6915, 0]
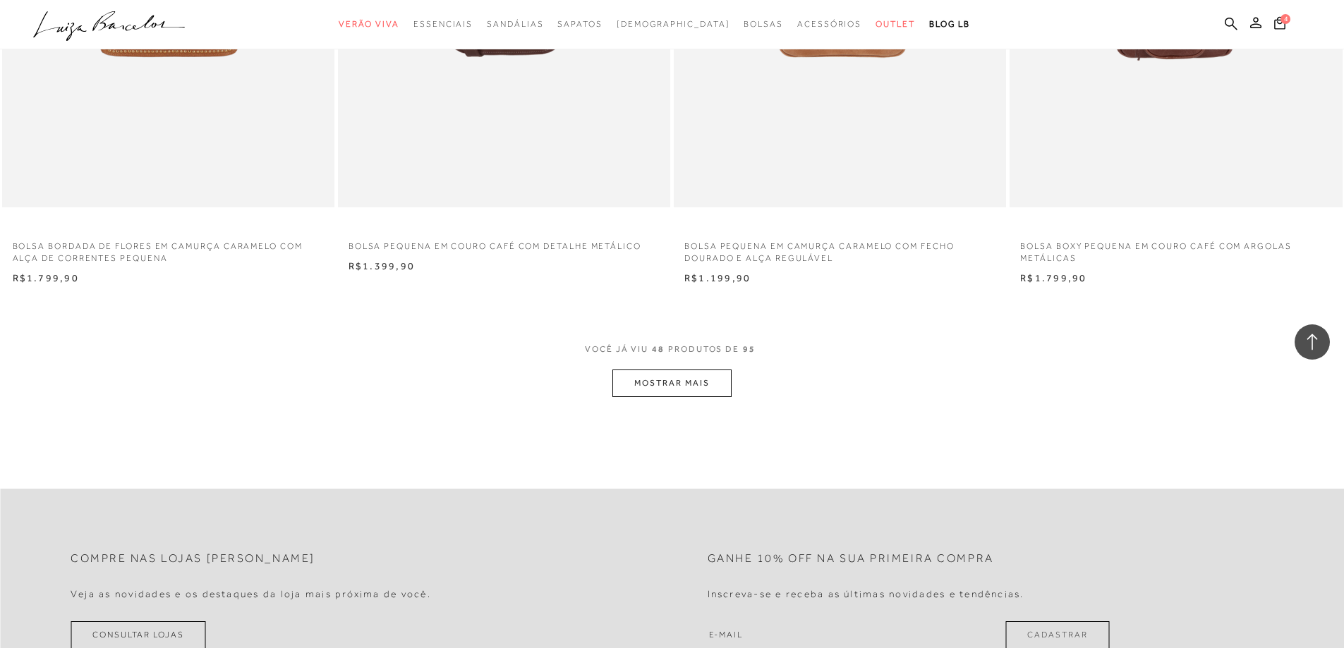
click at [655, 380] on button "MOSTRAR MAIS" at bounding box center [671, 384] width 119 height 28
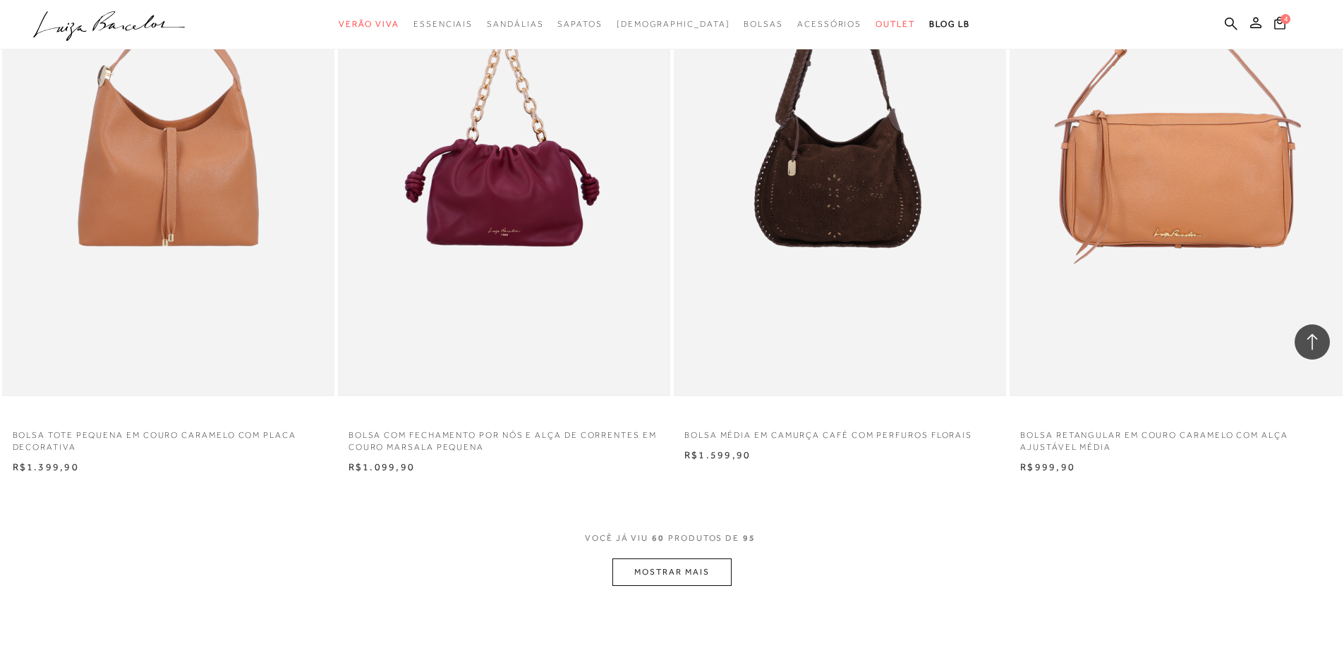
scroll to position [8538, 0]
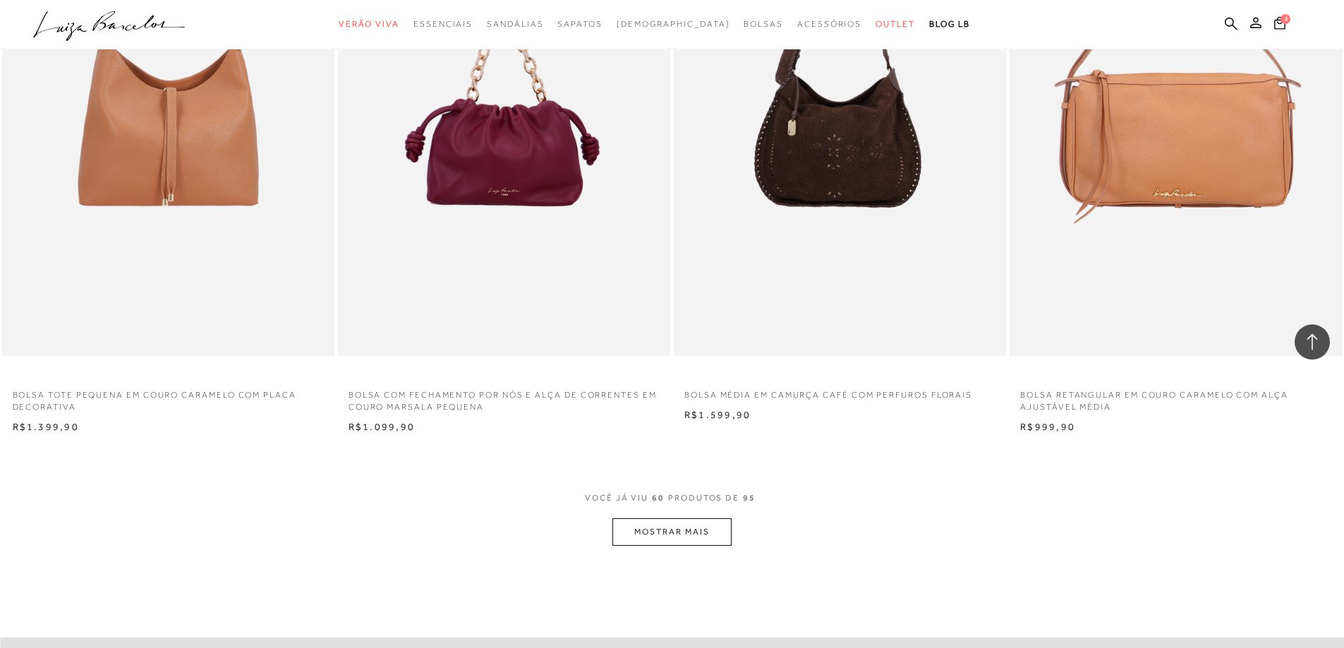
click at [663, 529] on button "MOSTRAR MAIS" at bounding box center [671, 533] width 119 height 28
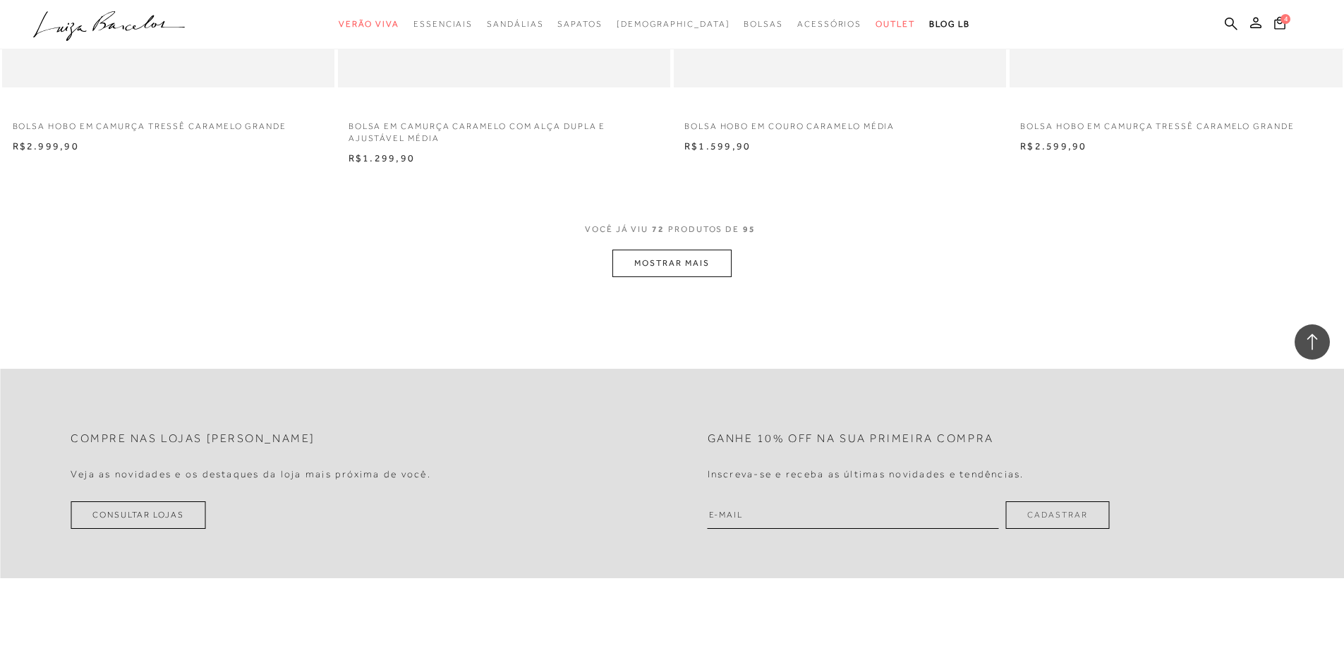
scroll to position [10584, 0]
click at [683, 251] on button "MOSTRAR MAIS" at bounding box center [671, 258] width 119 height 28
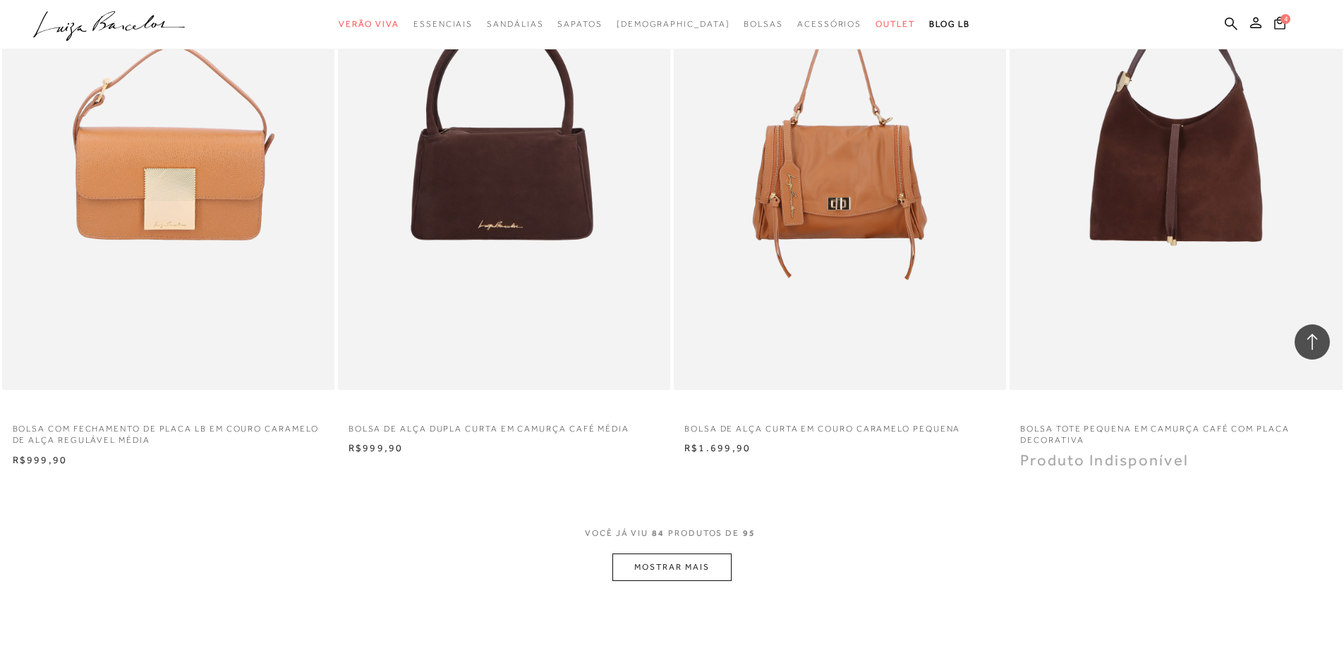
scroll to position [12066, 0]
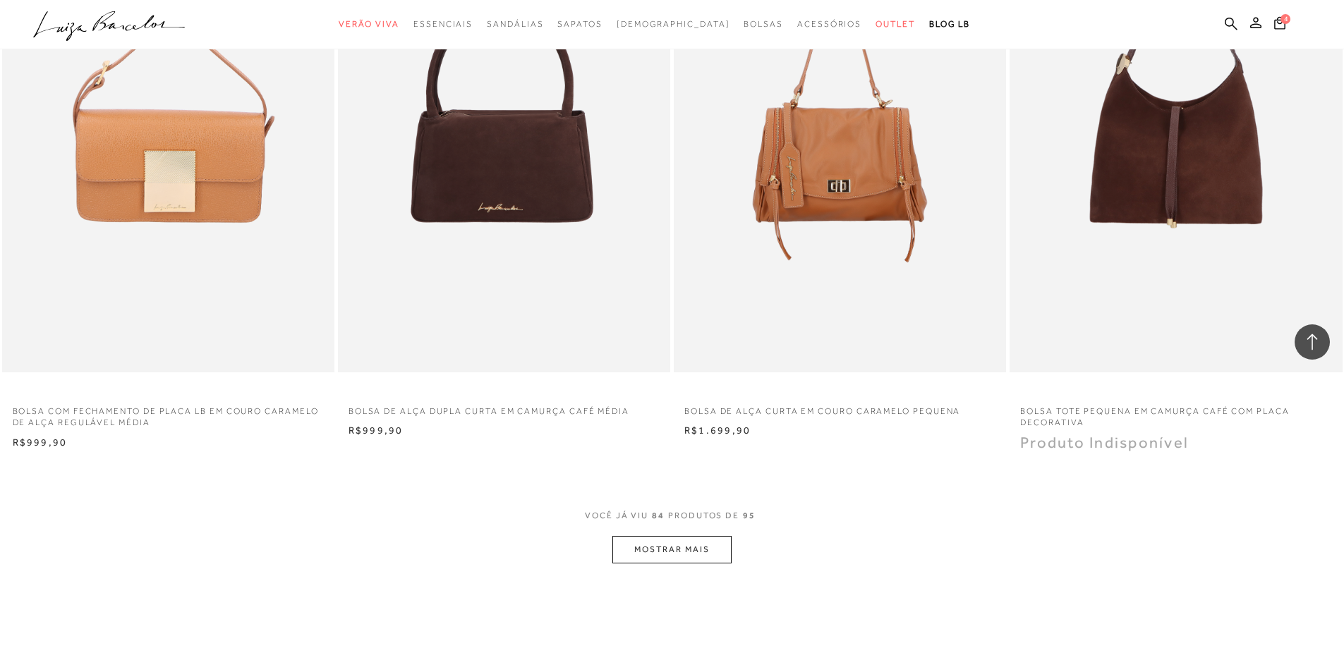
click at [666, 561] on button "MOSTRAR MAIS" at bounding box center [671, 550] width 119 height 28
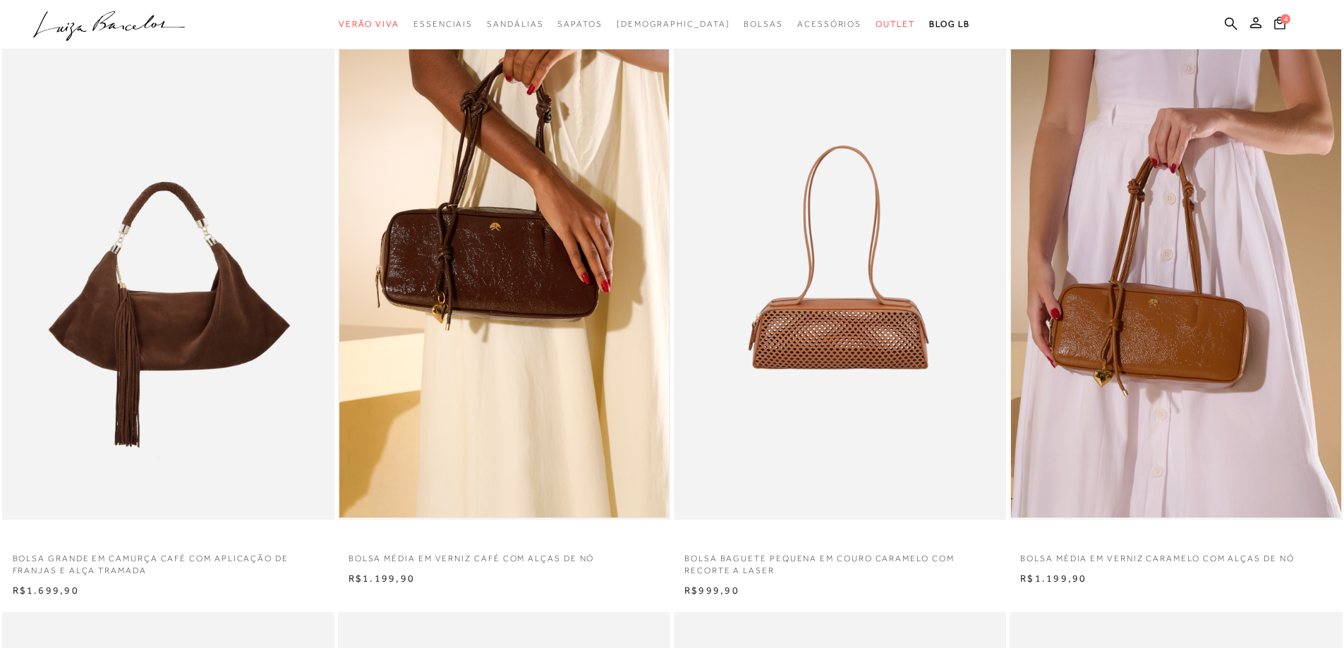
scroll to position [0, 0]
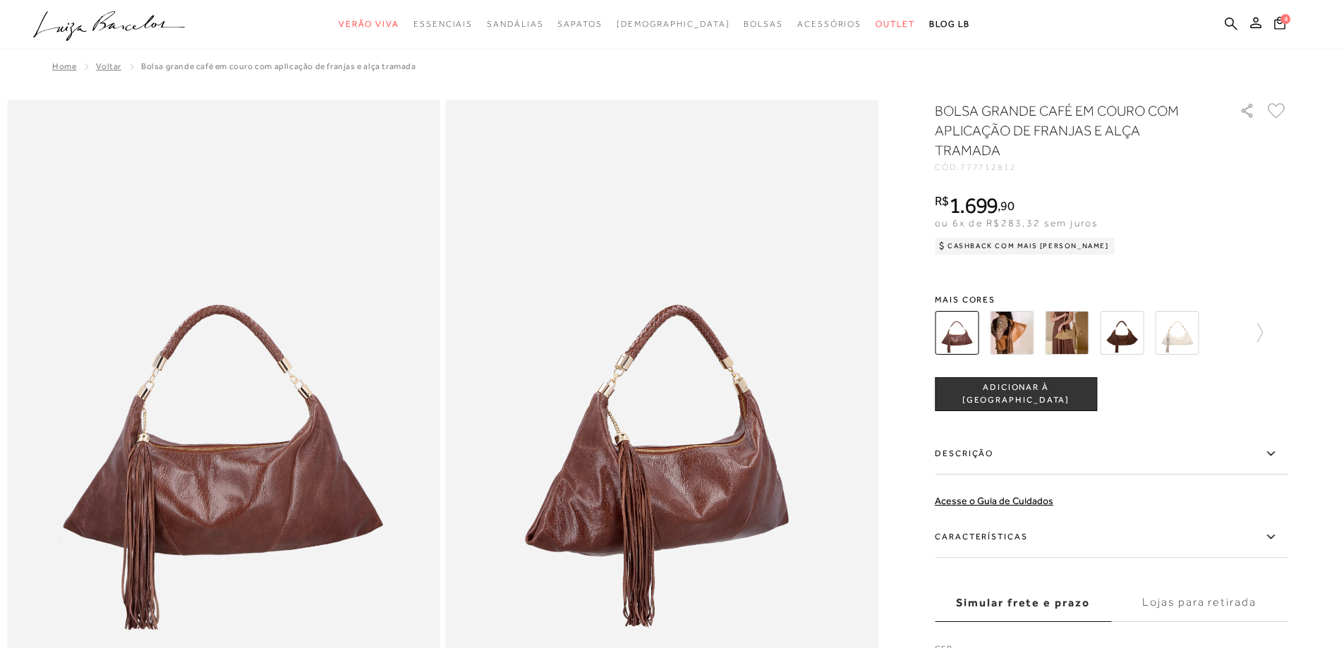
click at [1021, 339] on img at bounding box center [1012, 333] width 44 height 44
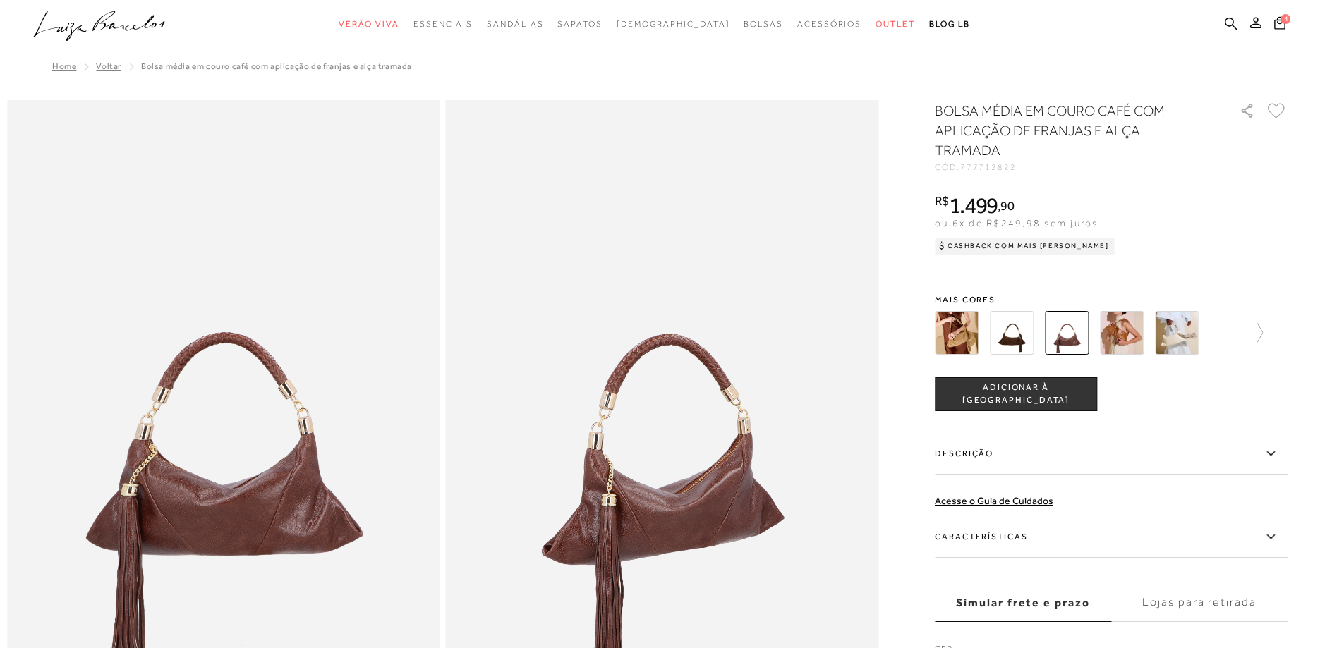
click at [961, 337] on img at bounding box center [957, 333] width 44 height 44
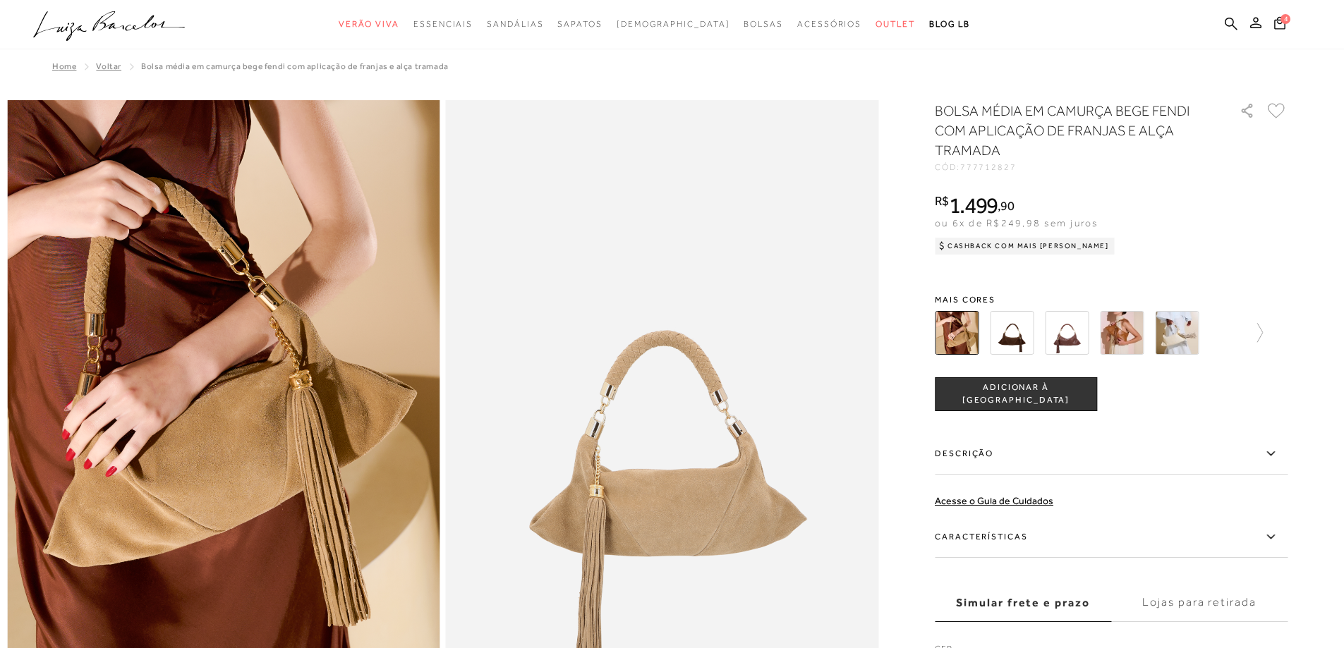
click at [1017, 340] on img at bounding box center [1012, 333] width 44 height 44
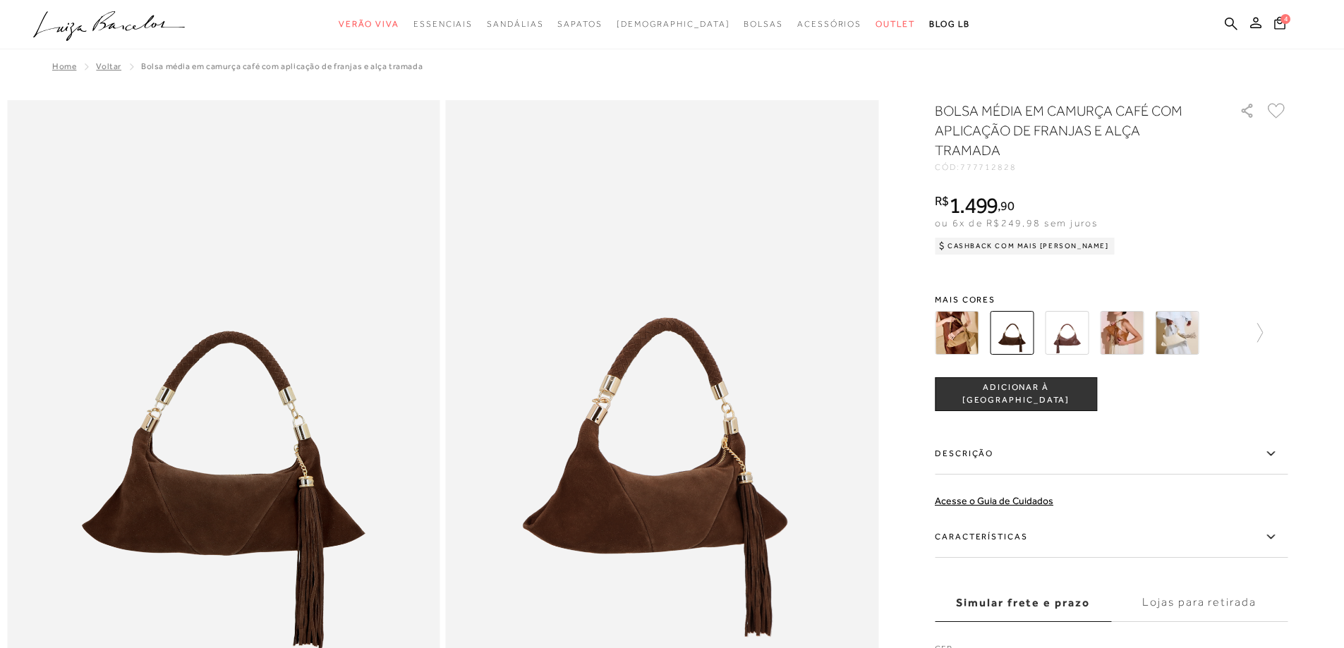
click at [1065, 346] on img at bounding box center [1067, 333] width 44 height 44
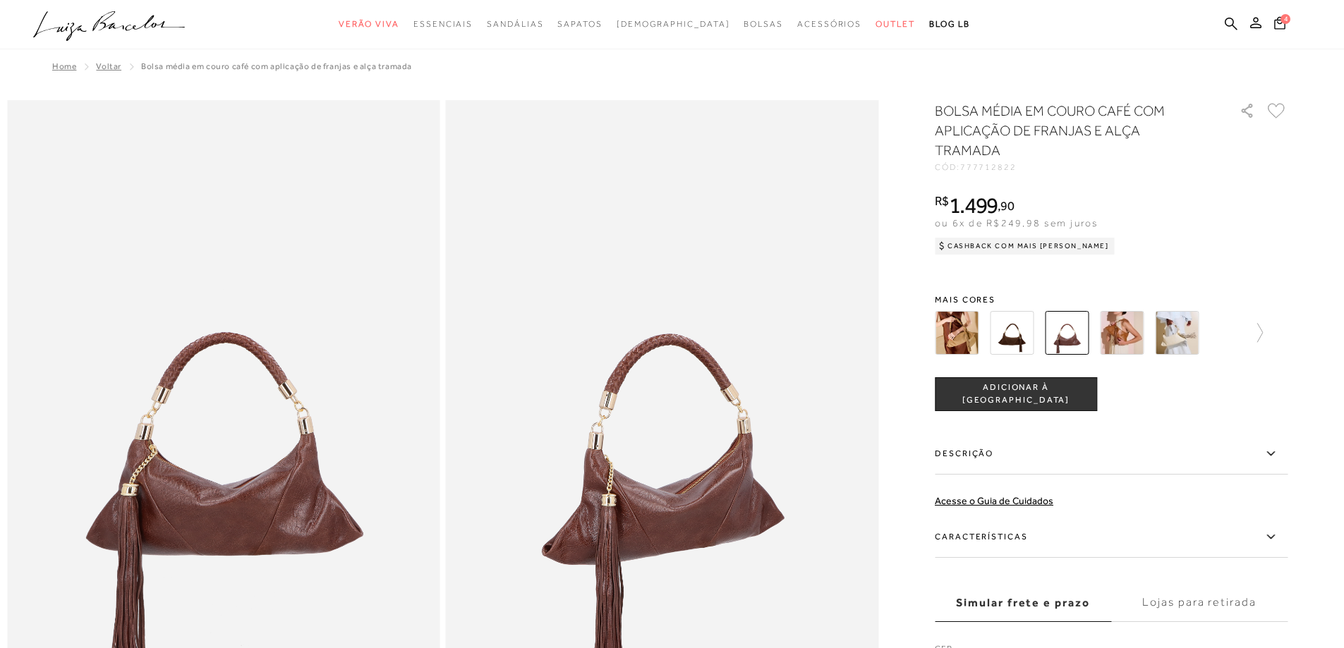
click at [1124, 334] on img at bounding box center [1122, 333] width 44 height 44
